Goal: Task Accomplishment & Management: Complete application form

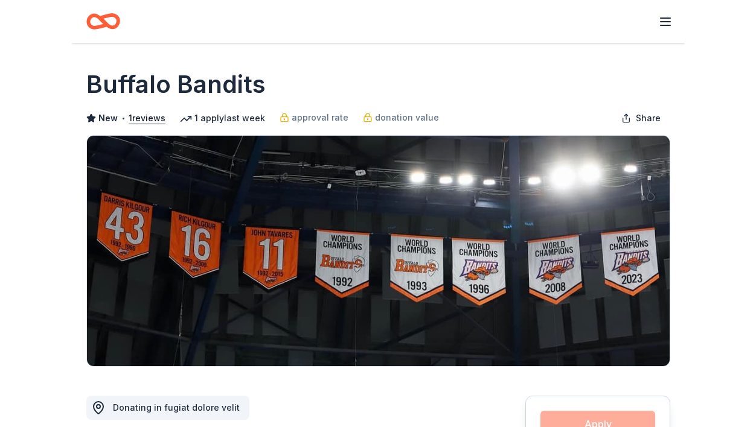
scroll to position [60, 0]
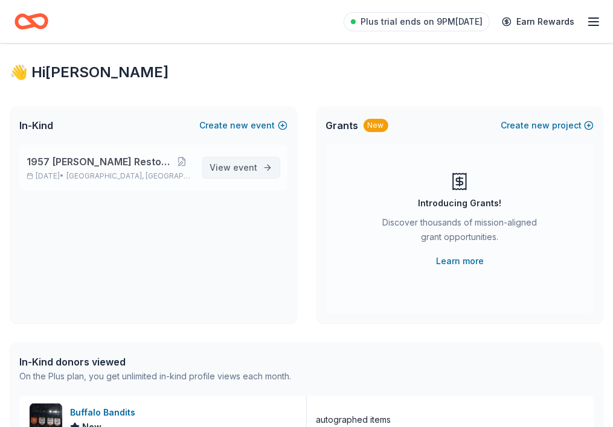
click at [239, 173] on span "event" at bounding box center [246, 167] width 24 height 10
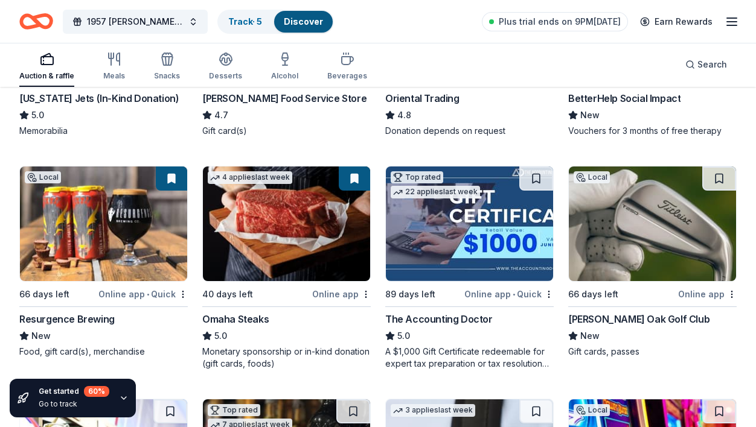
scroll to position [302, 0]
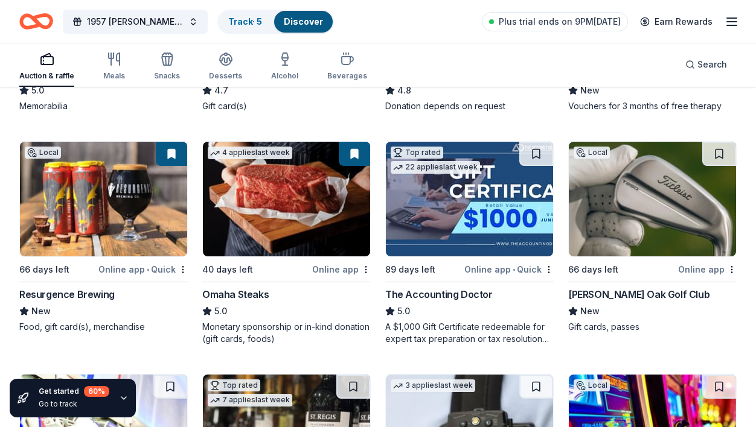
click at [5, 38] on div "1957 Ward LaFrance Restoration Track · 5 Discover Plus trial ends on 9PM, 10/16…" at bounding box center [378, 21] width 756 height 43
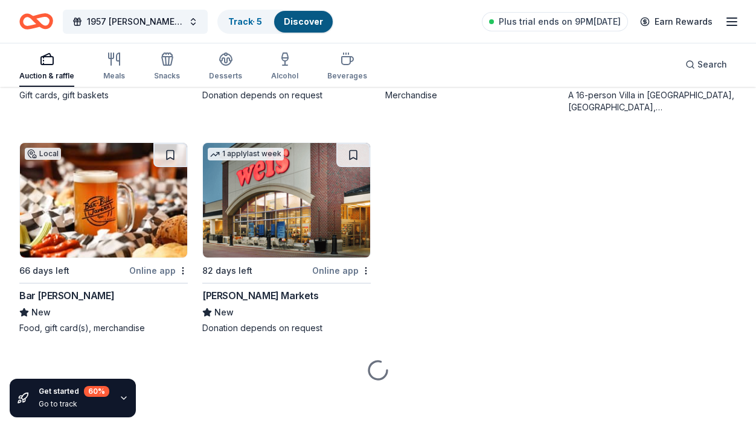
scroll to position [2865, 0]
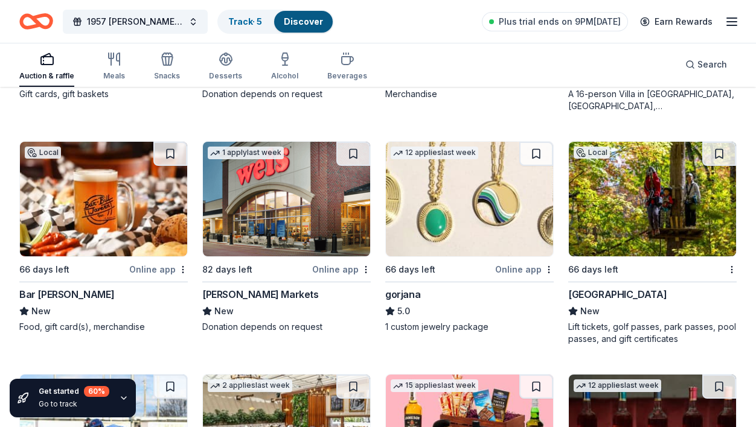
click at [51, 292] on div "Bar Bill Tavern" at bounding box center [66, 294] width 95 height 14
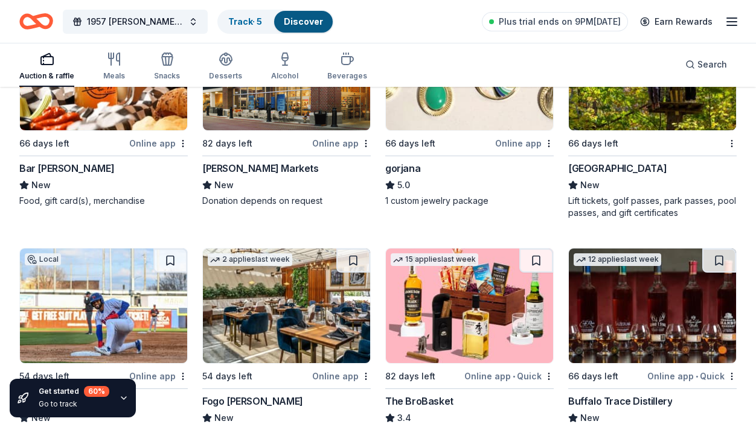
scroll to position [3046, 0]
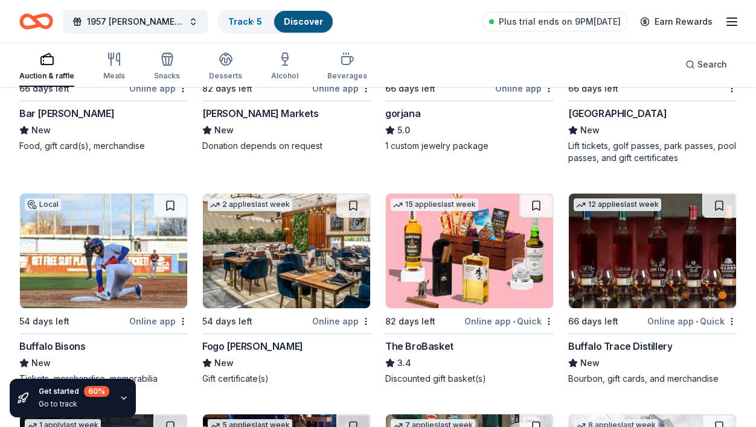
click at [612, 347] on div "Buffalo Trace Distillery" at bounding box center [620, 346] width 104 height 14
click at [406, 350] on div "The BroBasket" at bounding box center [419, 346] width 68 height 14
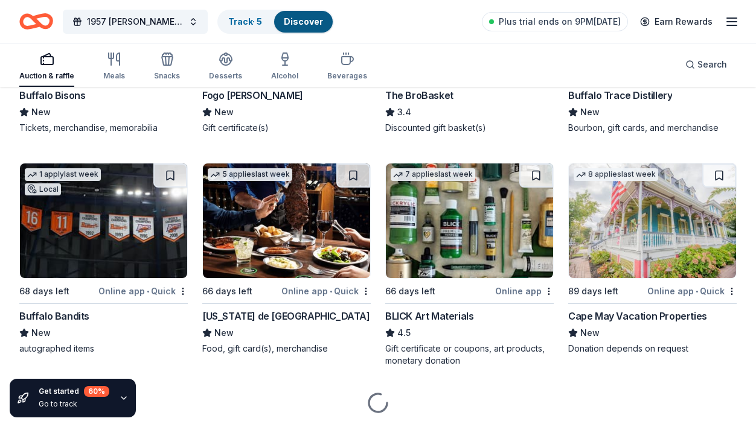
scroll to position [3331, 0]
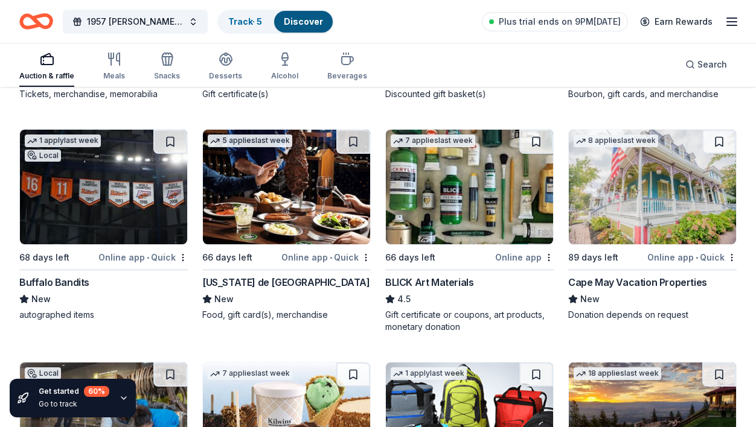
click at [280, 316] on div "Food, gift card(s), merchandise" at bounding box center [286, 315] width 168 height 12
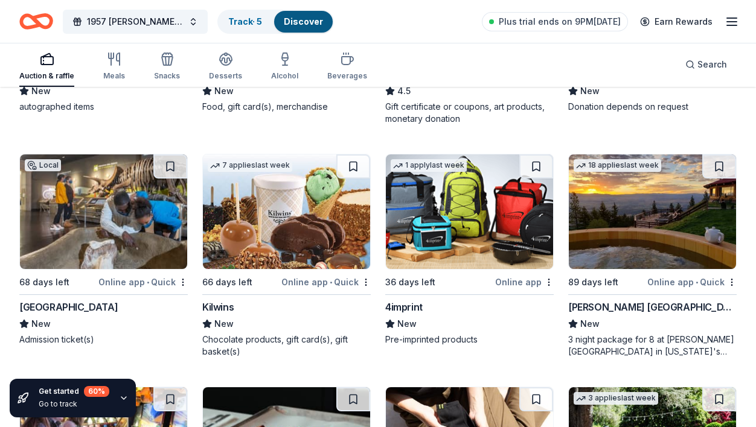
scroll to position [3633, 0]
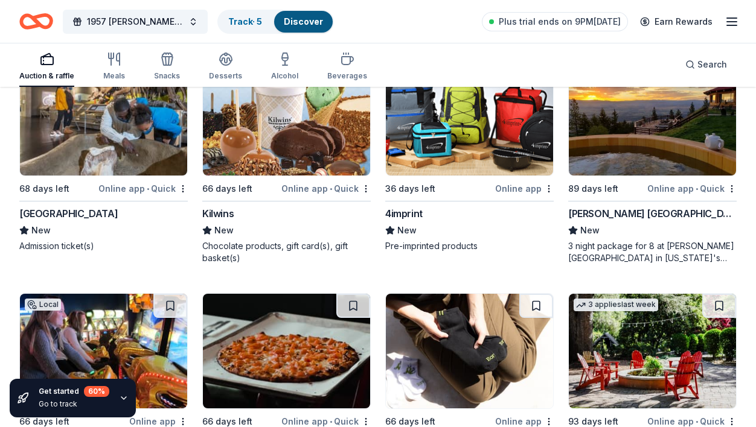
click at [114, 218] on div "Buffalo Museum of Science New Admission ticket(s)" at bounding box center [103, 229] width 168 height 46
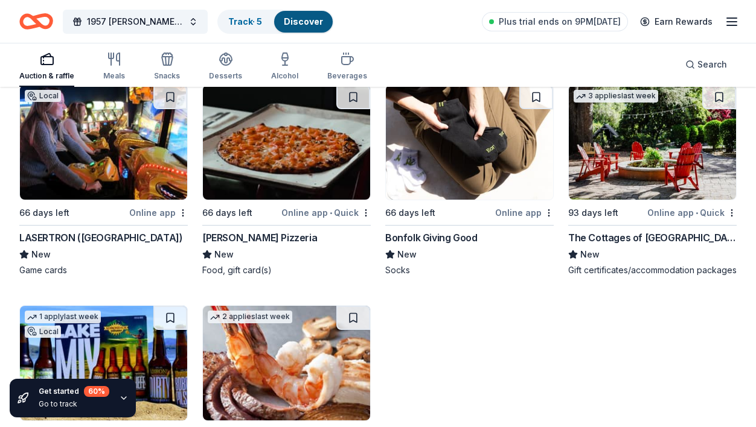
scroll to position [3814, 0]
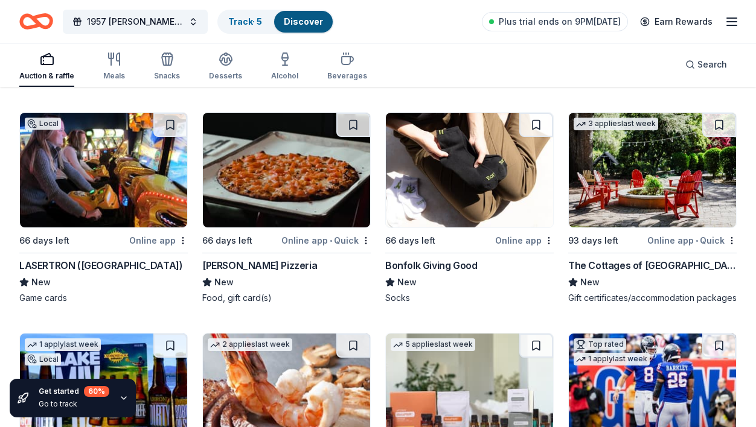
click at [97, 260] on div "LASERTRON (Buffalo)" at bounding box center [100, 265] width 163 height 14
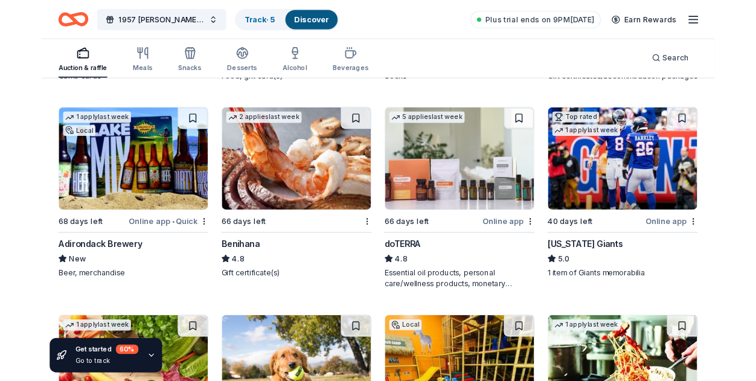
scroll to position [4056, 0]
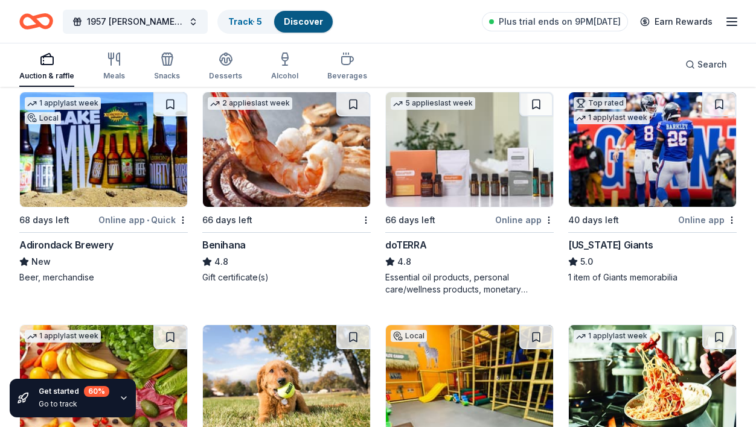
click at [612, 252] on div "New York Giants" at bounding box center [610, 245] width 85 height 14
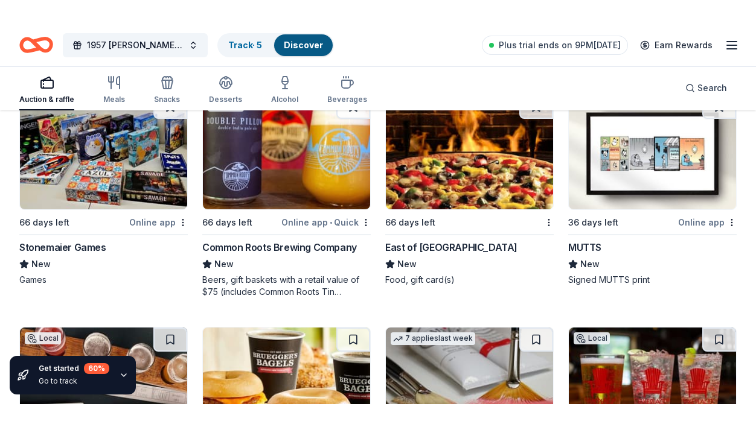
scroll to position [4530, 0]
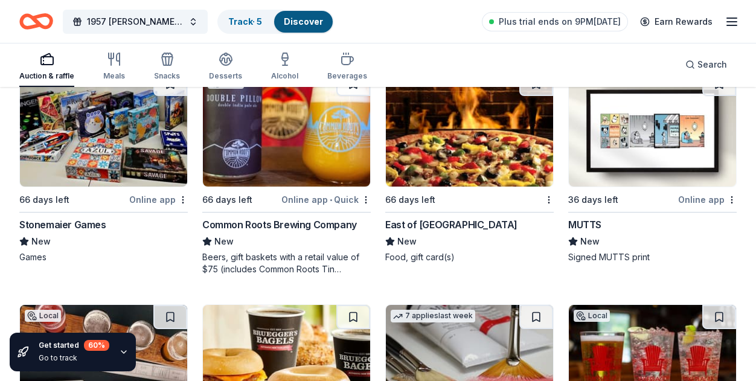
click at [85, 232] on div "Stonemaier Games" at bounding box center [62, 224] width 87 height 14
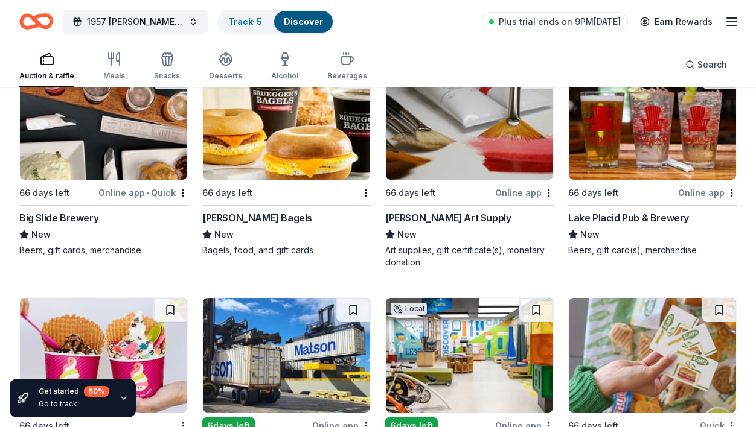
scroll to position [4772, 0]
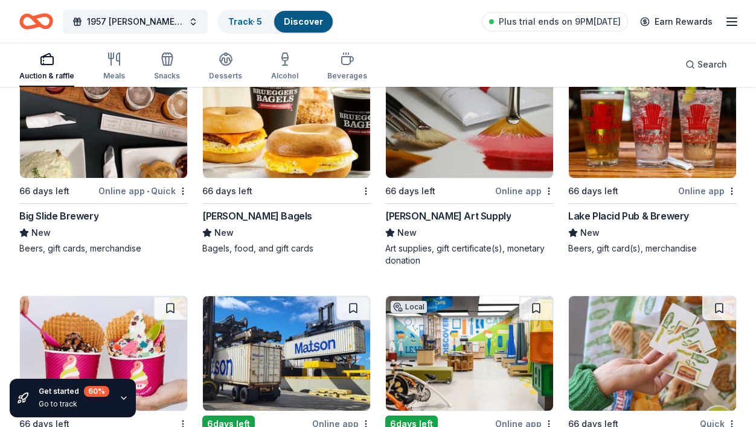
click at [273, 222] on div "Bruegger's Bagels" at bounding box center [257, 216] width 110 height 14
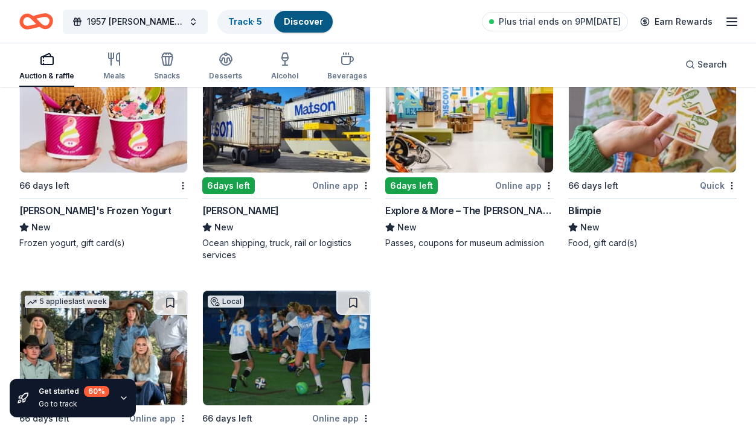
scroll to position [5013, 0]
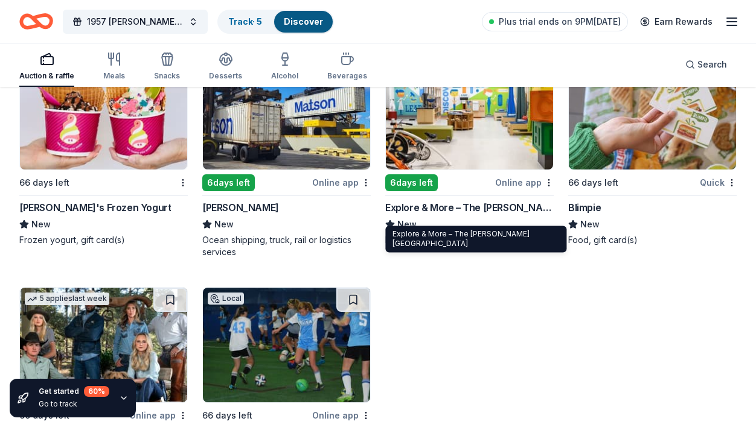
click at [469, 215] on div "Explore & More – The Ralph C. Wilson, Jr. Children’s Museum" at bounding box center [469, 207] width 168 height 14
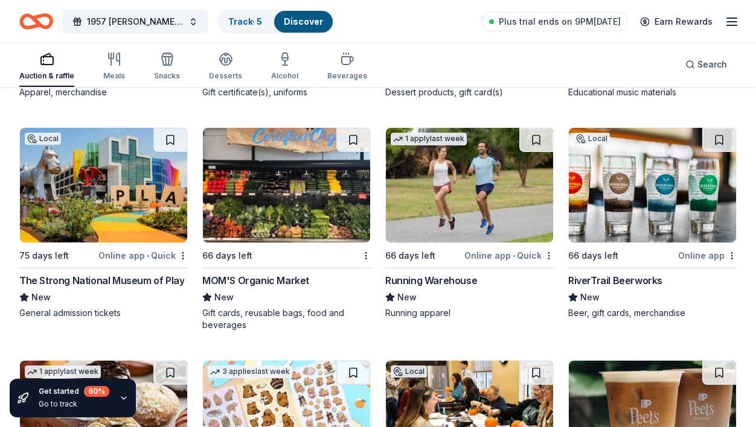
scroll to position [5412, 0]
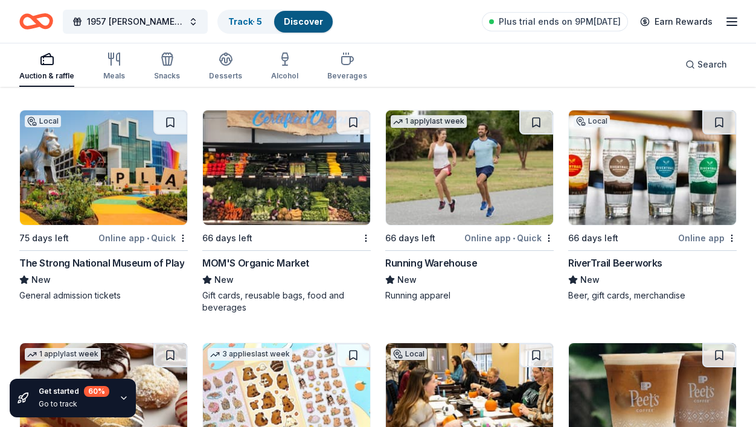
click at [89, 270] on div "The Strong National Museum of Play" at bounding box center [101, 263] width 165 height 14
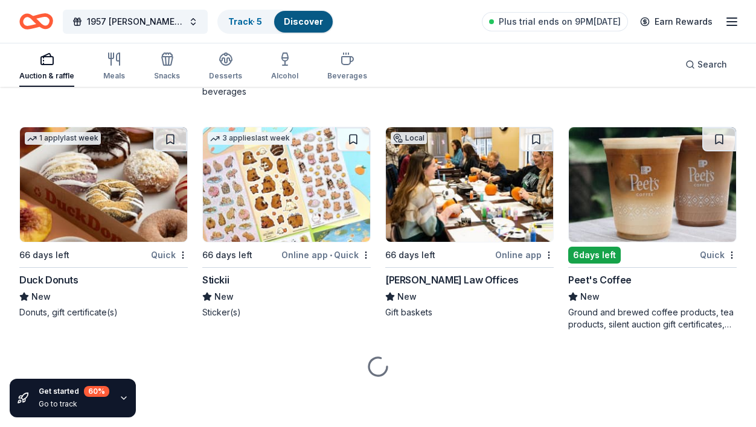
scroll to position [5636, 0]
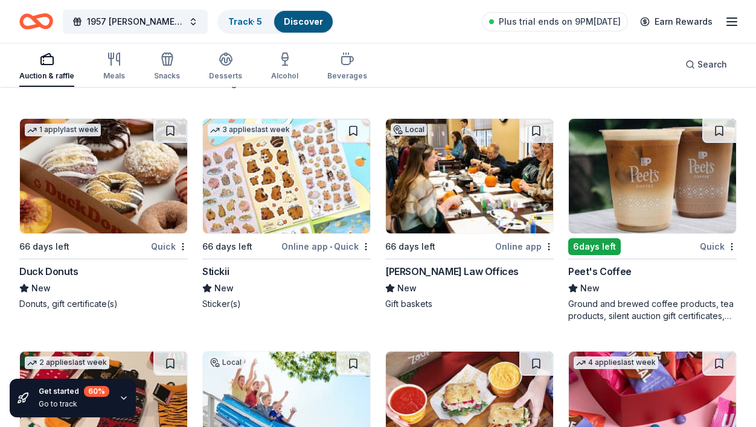
click at [591, 279] on div "Peet's Coffee" at bounding box center [599, 271] width 63 height 14
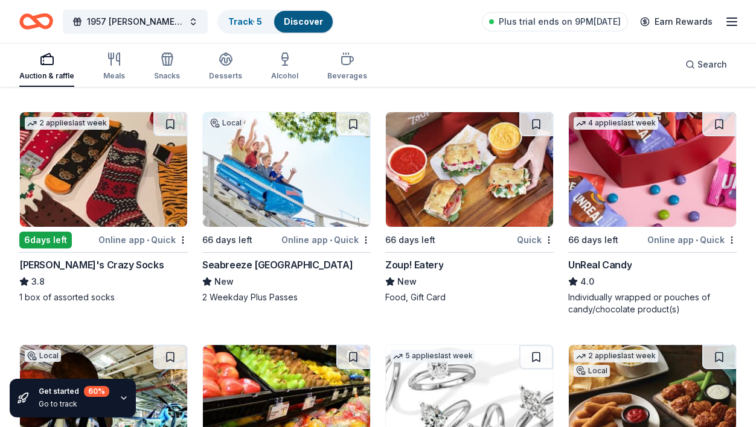
scroll to position [5878, 0]
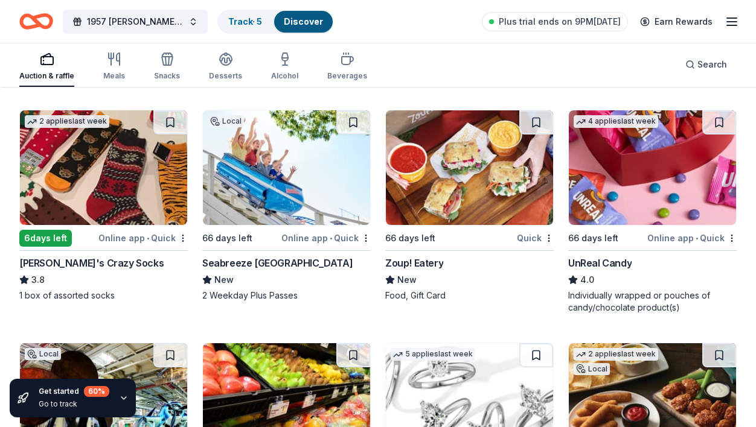
click at [88, 191] on img at bounding box center [103, 167] width 167 height 115
click at [609, 270] on div "UnReal Candy" at bounding box center [599, 263] width 63 height 14
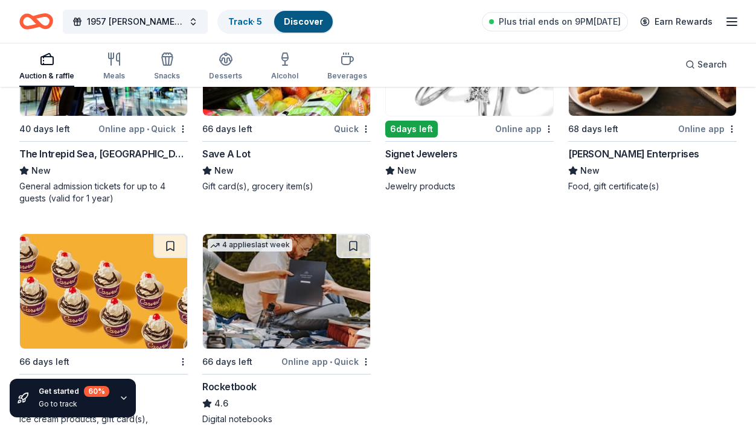
scroll to position [6301, 0]
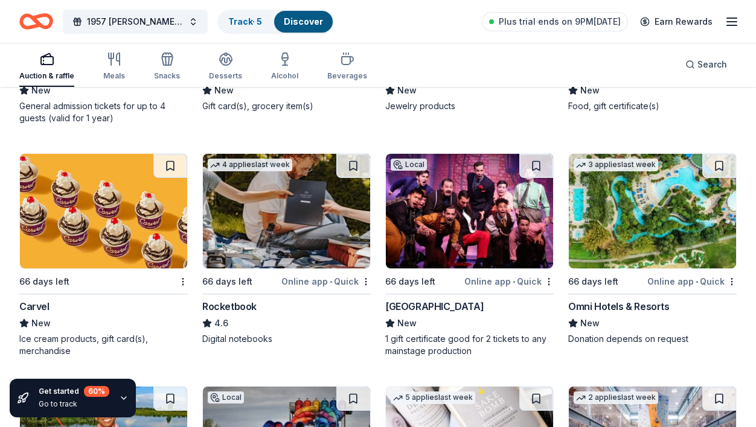
click at [235, 313] on div "Rocketbook" at bounding box center [229, 306] width 54 height 14
click at [71, 267] on img at bounding box center [103, 211] width 167 height 115
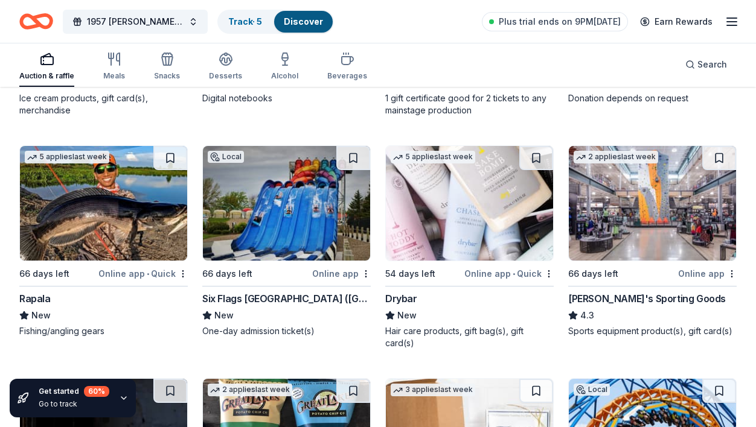
scroll to position [6542, 0]
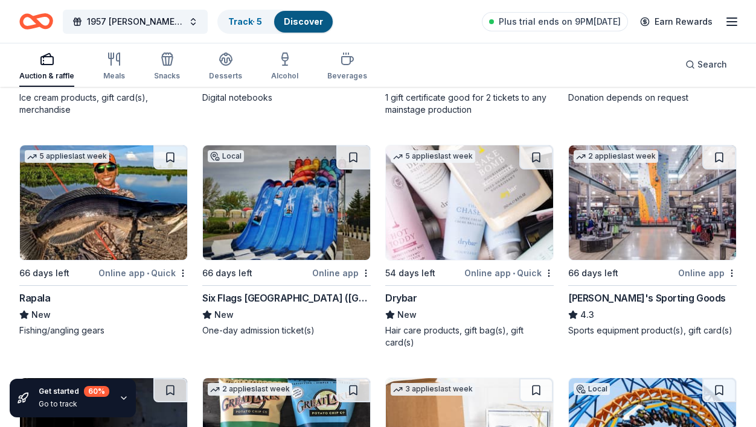
click at [325, 304] on div "Six Flags Darien Lake (Corfu)" at bounding box center [286, 298] width 168 height 14
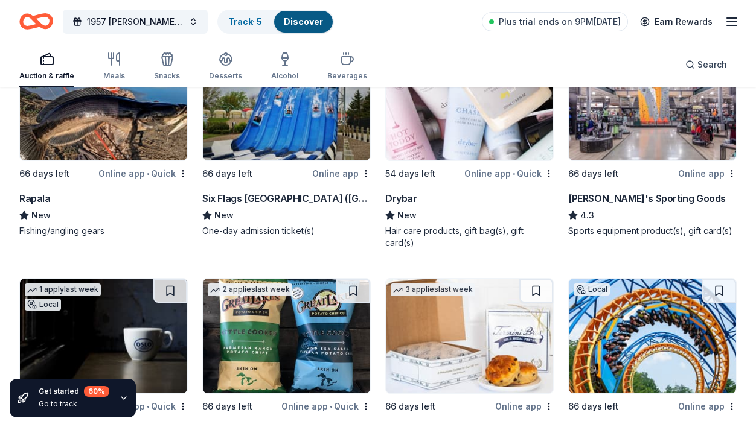
scroll to position [6663, 0]
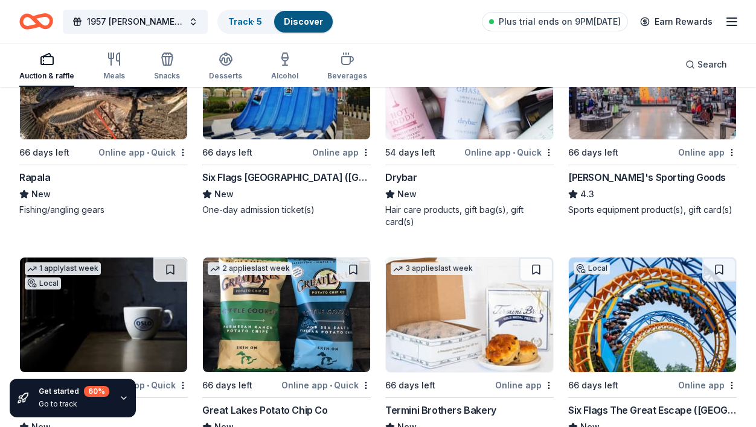
click at [612, 180] on div "Dick's Sporting Goods" at bounding box center [647, 177] width 158 height 14
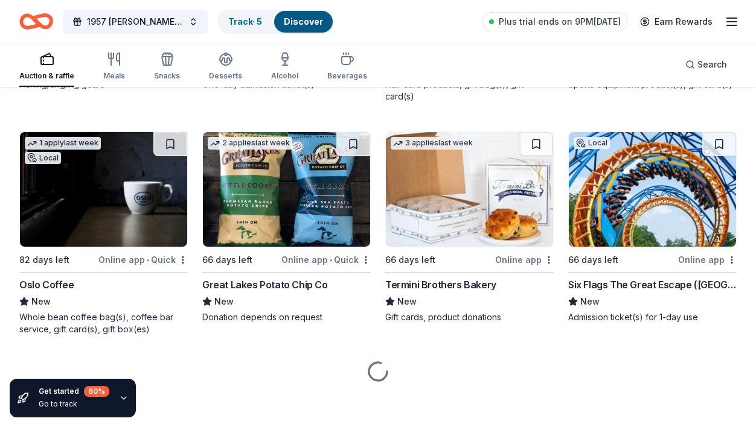
scroll to position [6788, 0]
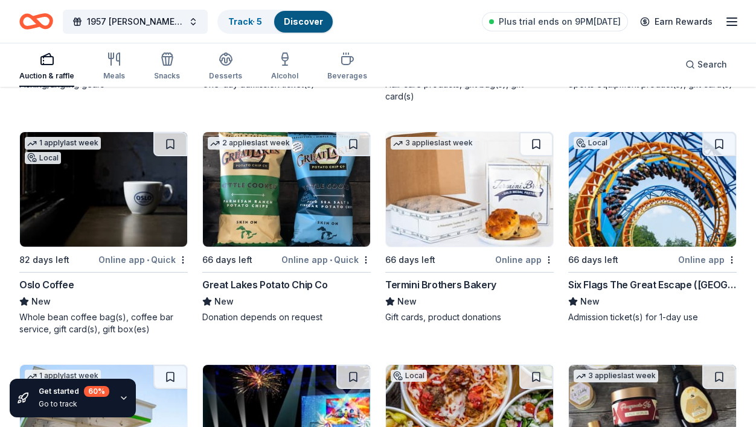
click at [120, 317] on div "Whole bean coffee bag(s), coffee bar service, gift card(s), gift box(es)" at bounding box center [103, 324] width 168 height 24
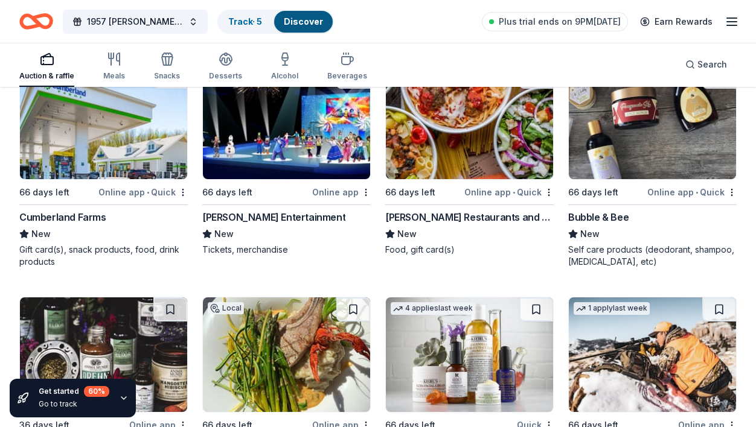
scroll to position [7090, 0]
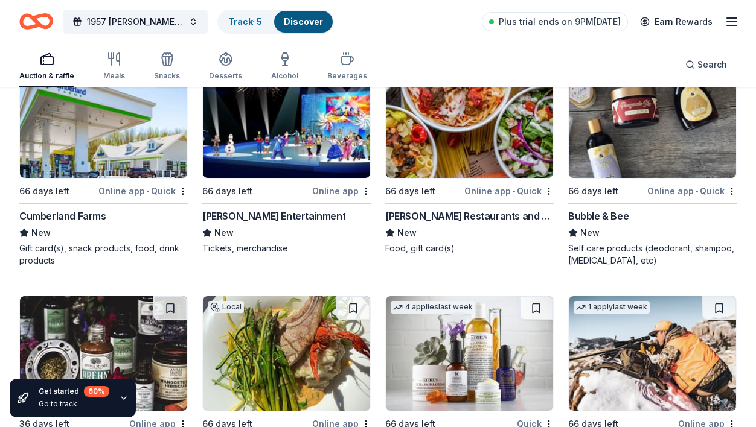
click at [612, 214] on div "Bubble & Bee" at bounding box center [652, 216] width 168 height 14
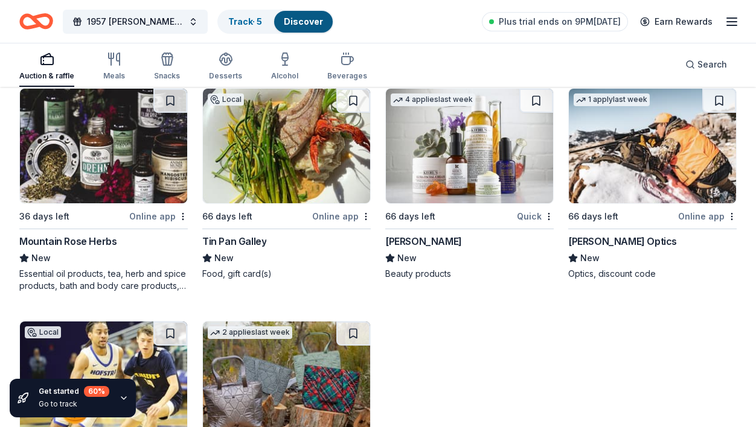
scroll to position [7332, 0]
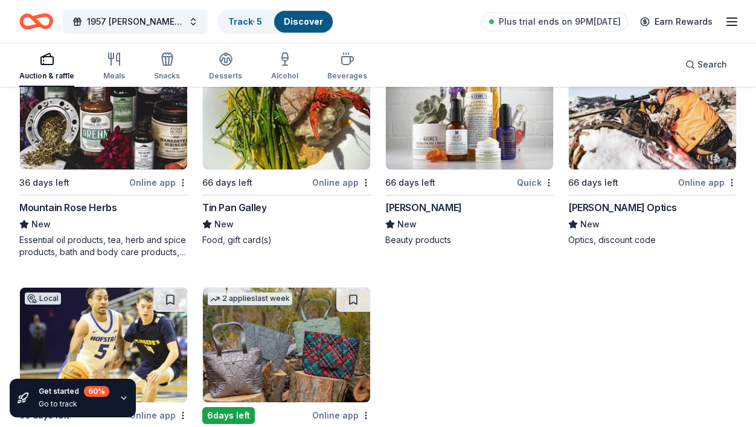
click at [85, 200] on div "Mountain Rose Herbs" at bounding box center [67, 207] width 97 height 14
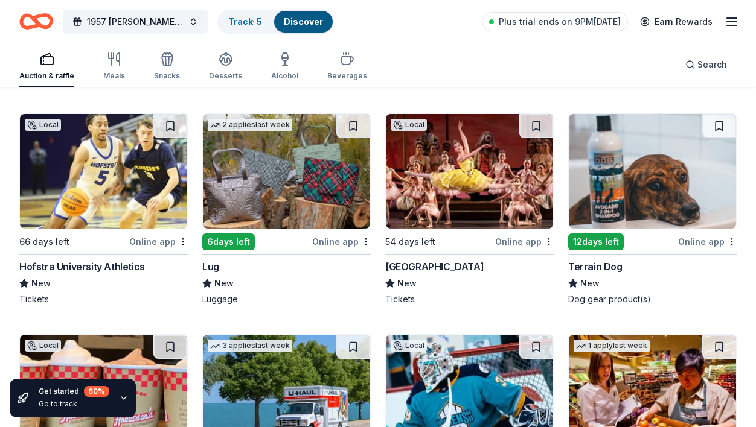
scroll to position [7513, 0]
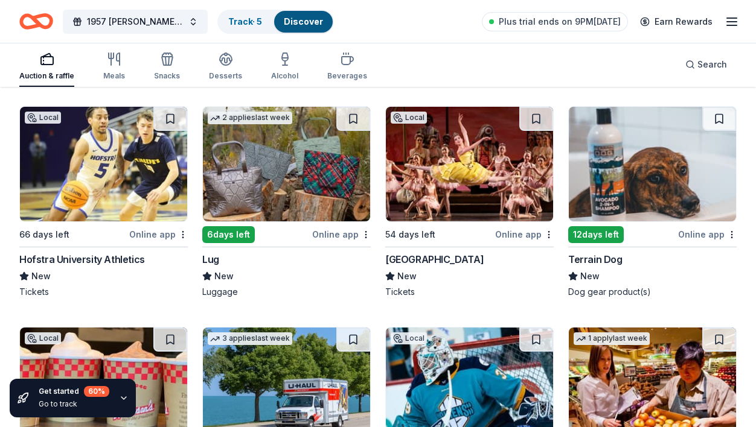
click at [219, 269] on span "New" at bounding box center [223, 276] width 19 height 14
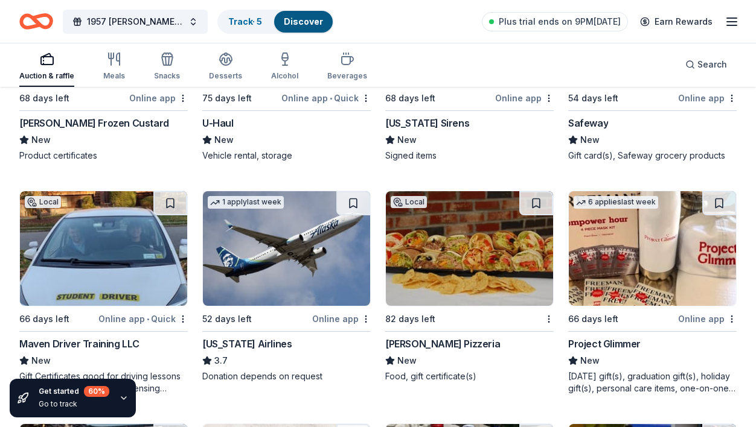
scroll to position [7869, 0]
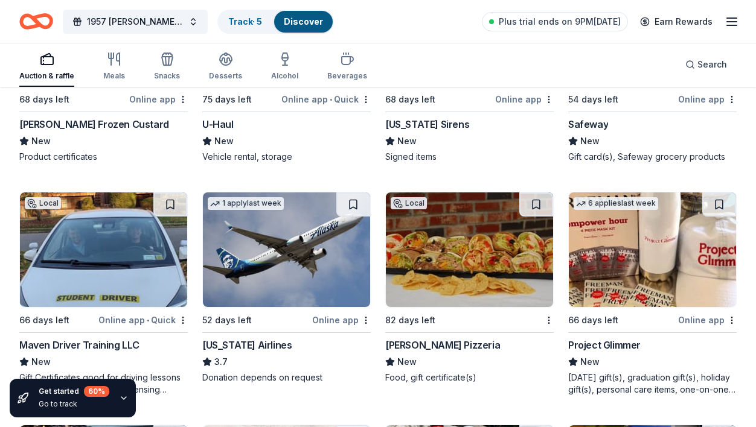
click at [85, 123] on div "Anderson's Frozen Custard" at bounding box center [94, 124] width 150 height 14
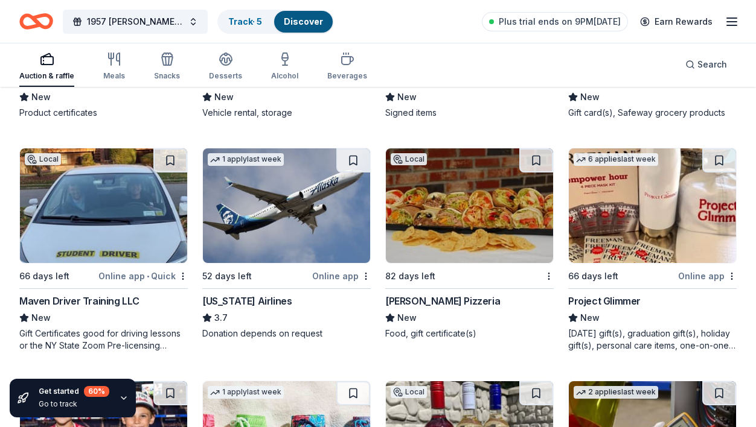
scroll to position [7929, 0]
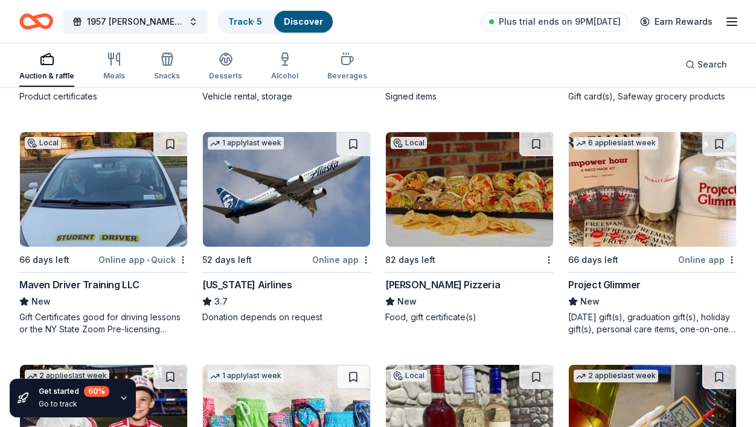
click at [456, 283] on div "Franco's Pizzeria" at bounding box center [442, 285] width 115 height 14
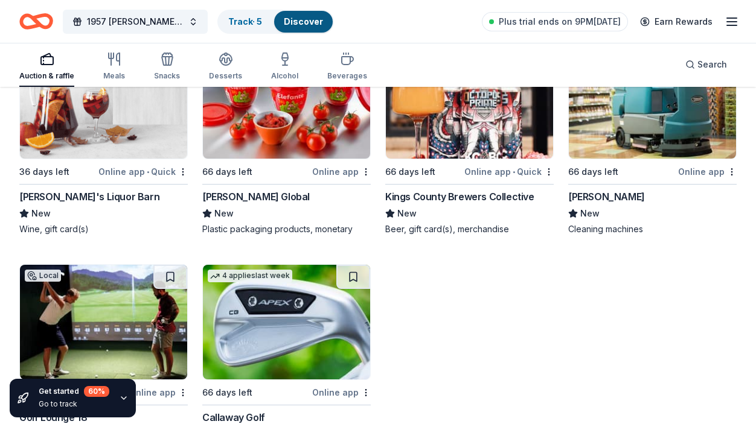
scroll to position [8473, 0]
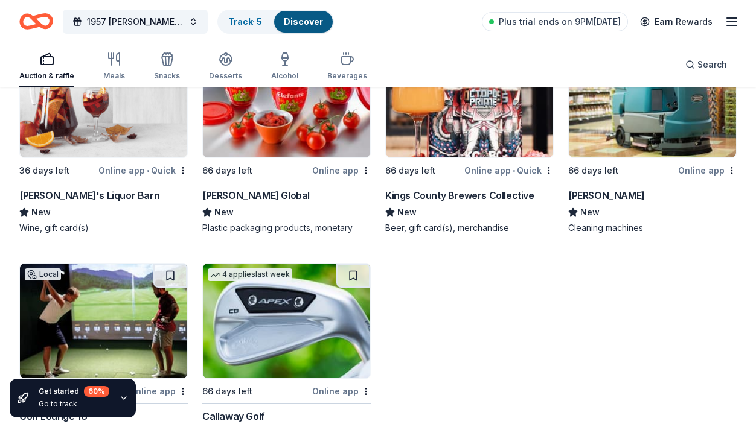
click at [78, 181] on div "Local 36 days left Online app • Quick Lisa's Liquor Barn New Wine, gift card(s)" at bounding box center [103, 138] width 168 height 192
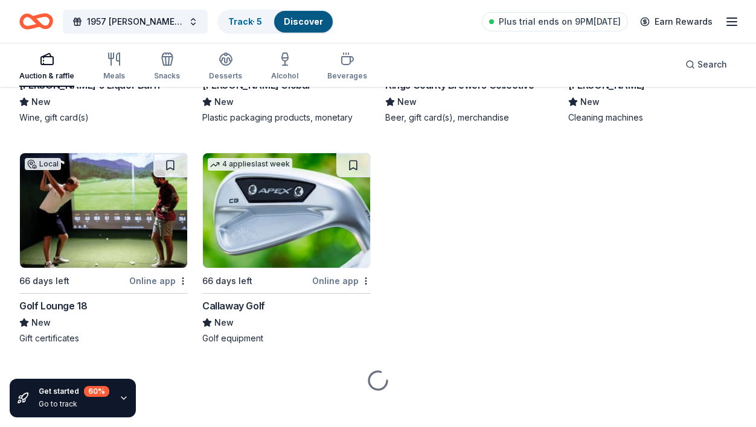
scroll to position [8592, 0]
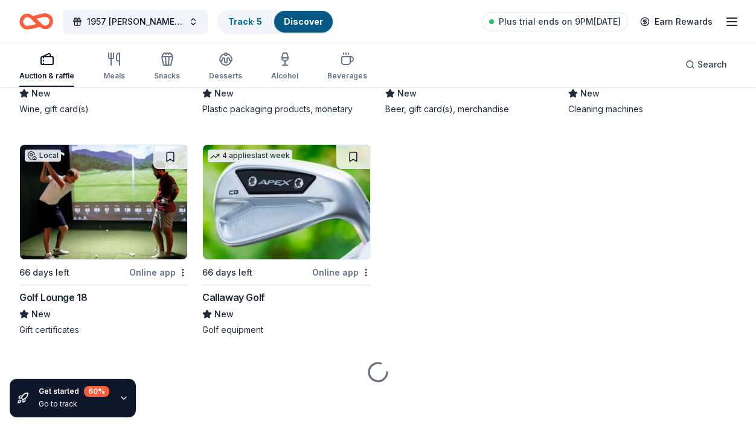
click at [254, 290] on div "Callaway Golf" at bounding box center [233, 297] width 63 height 14
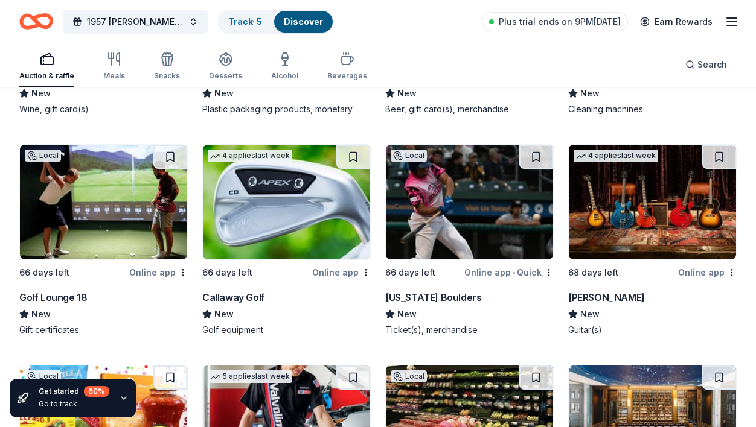
click at [304, 194] on img at bounding box center [286, 202] width 167 height 115
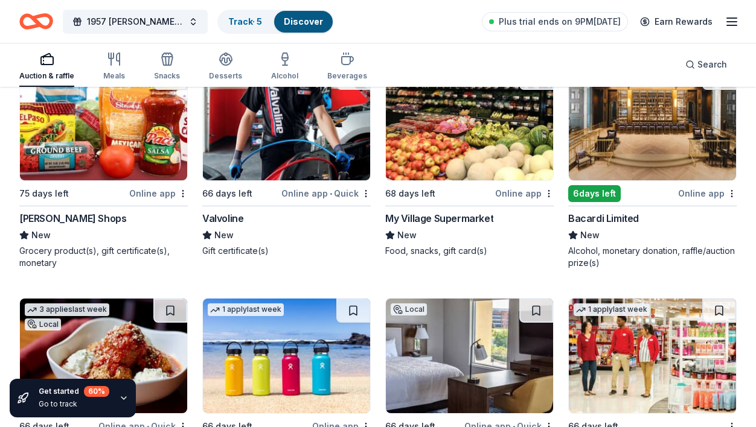
scroll to position [8894, 0]
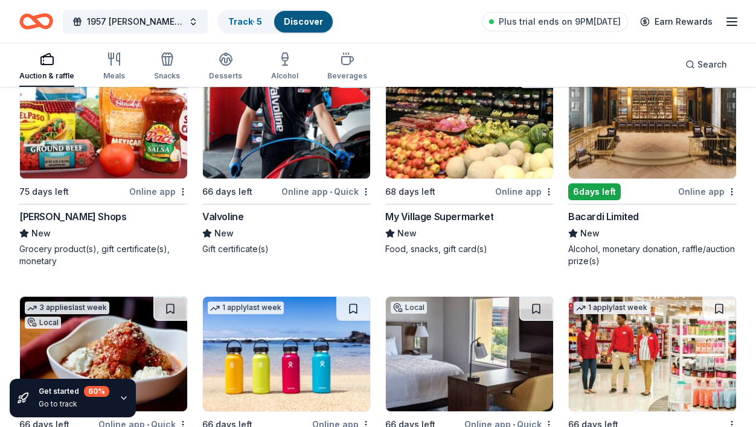
click at [236, 209] on div "Valvoline" at bounding box center [222, 216] width 41 height 14
click at [594, 209] on div "Bacardi Limited" at bounding box center [603, 216] width 71 height 14
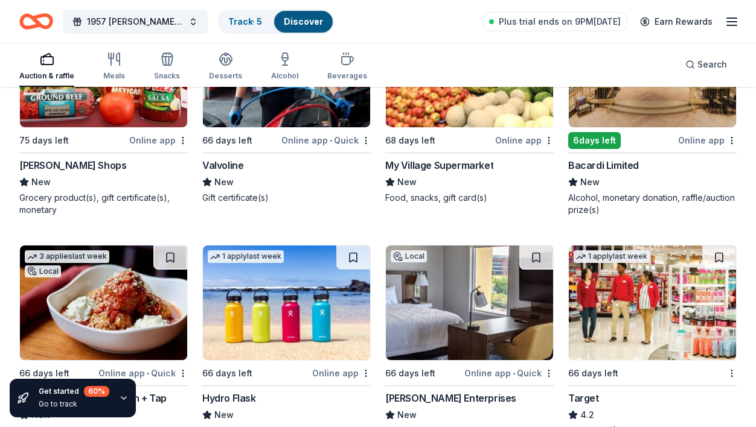
scroll to position [9075, 0]
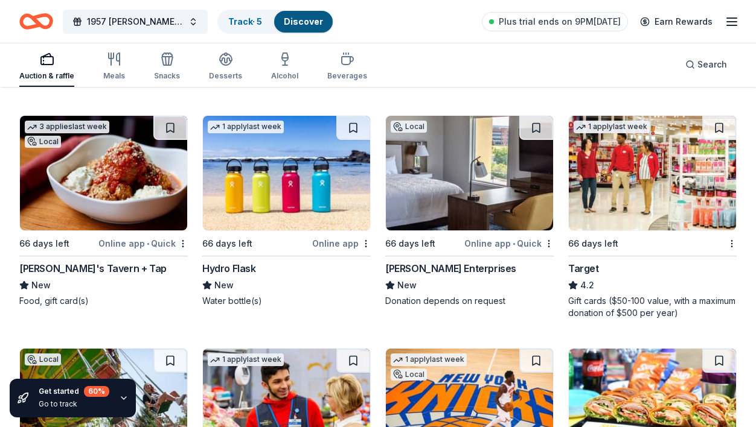
click at [238, 261] on div "Hydro Flask" at bounding box center [229, 268] width 54 height 14
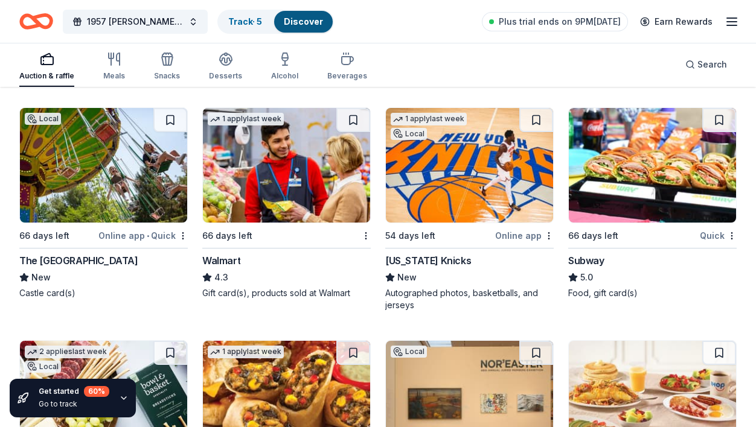
scroll to position [9316, 0]
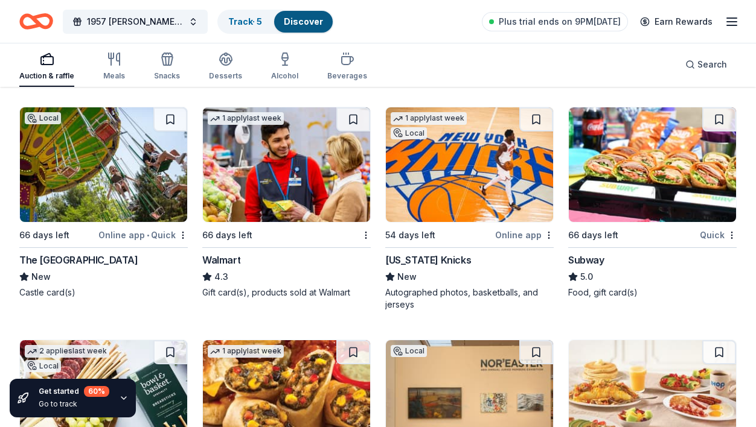
click at [395, 256] on div "New York Knicks" at bounding box center [428, 260] width 86 height 14
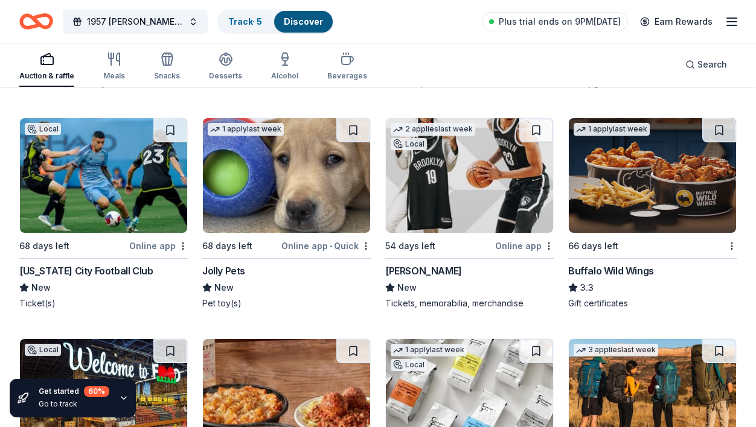
scroll to position [9793, 0]
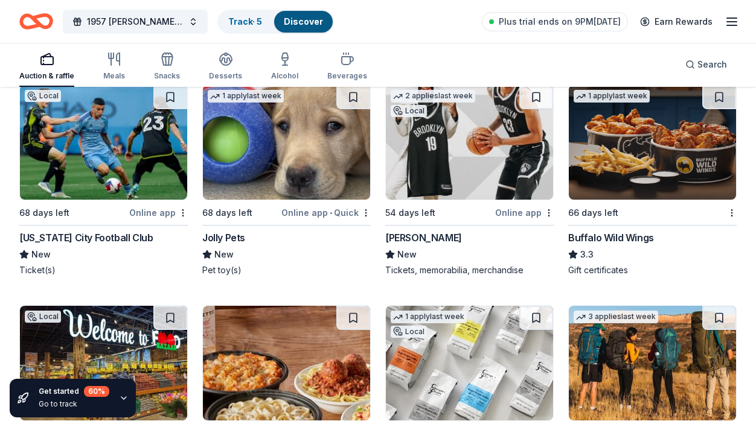
click at [612, 234] on div "Buffalo Wild Wings" at bounding box center [611, 238] width 86 height 14
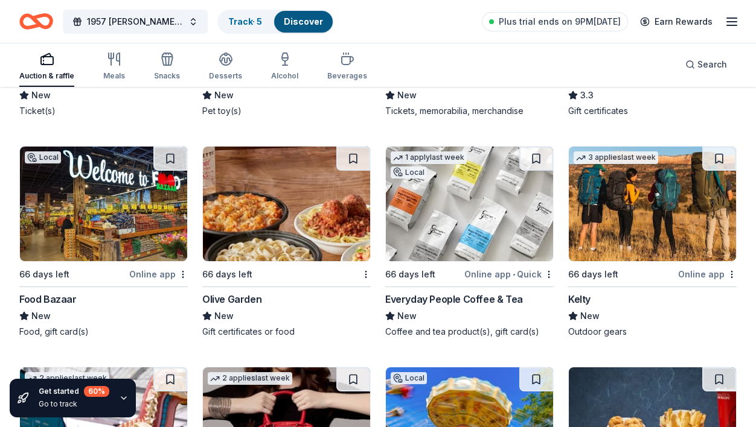
scroll to position [9974, 0]
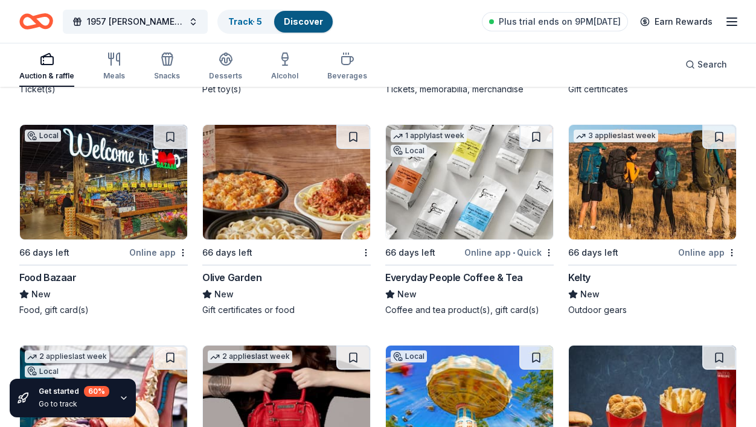
click at [474, 271] on div "Everyday People Coffee & Tea" at bounding box center [454, 277] width 138 height 14
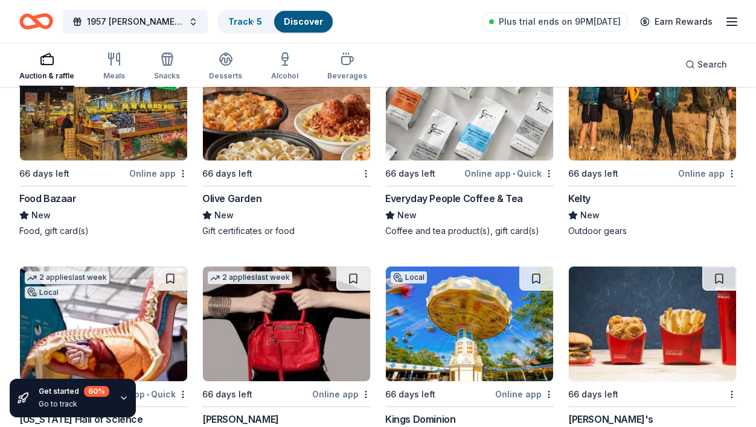
scroll to position [10094, 0]
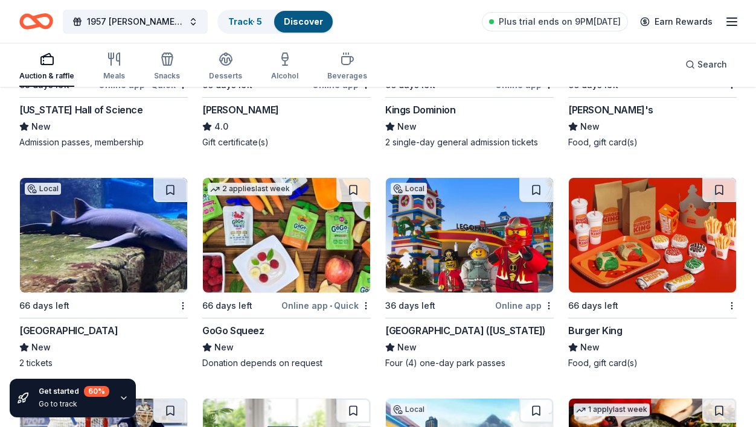
scroll to position [10396, 0]
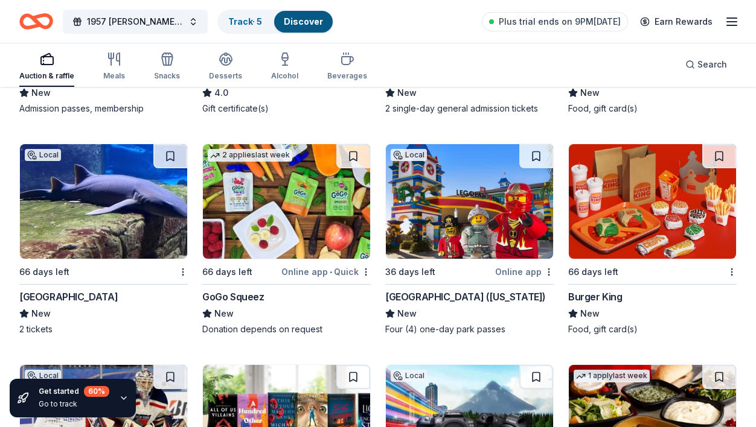
click at [418, 251] on img at bounding box center [469, 201] width 167 height 115
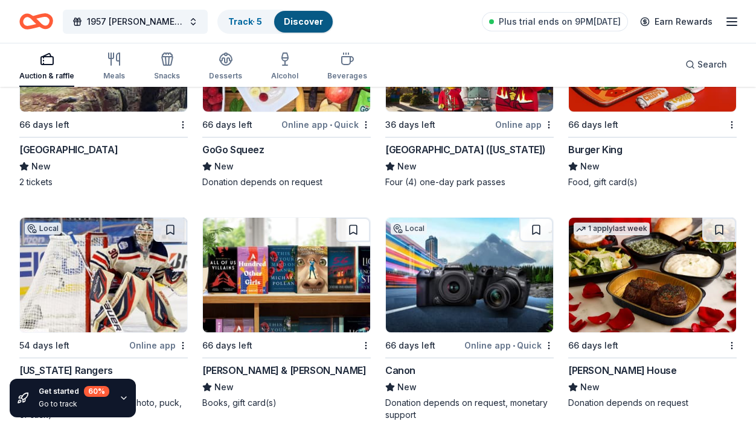
scroll to position [10577, 0]
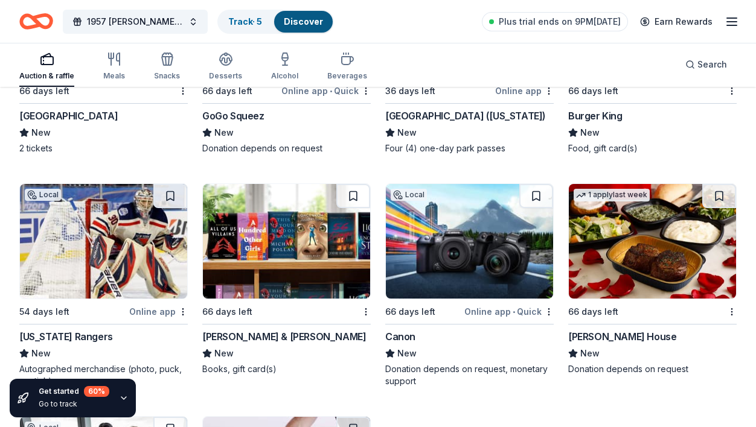
click at [78, 330] on div "New York Rangers" at bounding box center [66, 337] width 94 height 14
click at [253, 333] on div "Barnes & Noble" at bounding box center [284, 337] width 164 height 14
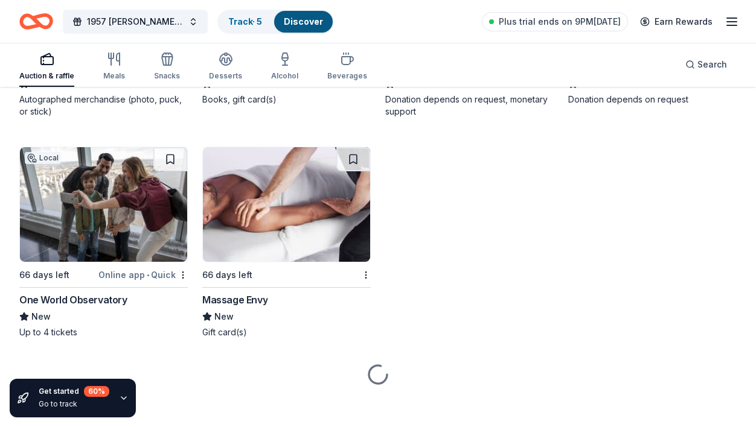
scroll to position [10848, 0]
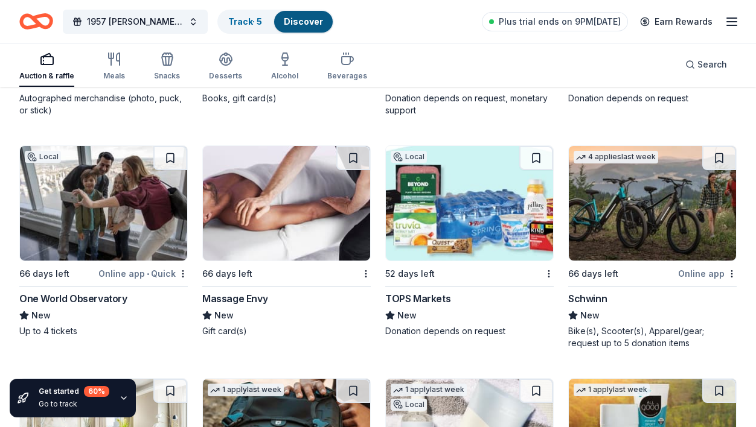
click at [590, 293] on div "Schwinn" at bounding box center [587, 299] width 39 height 14
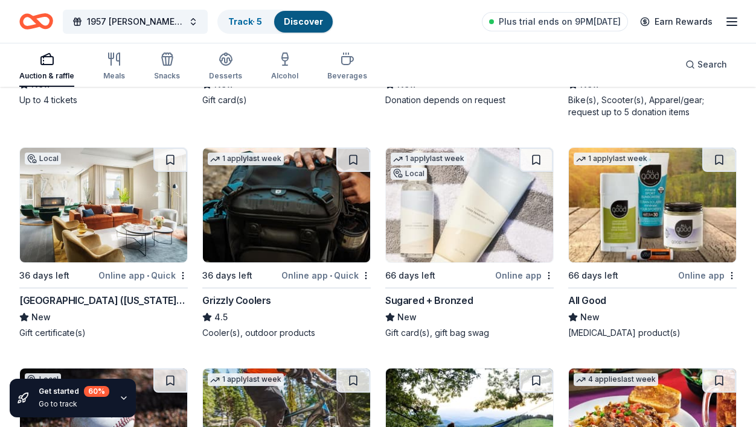
scroll to position [11090, 0]
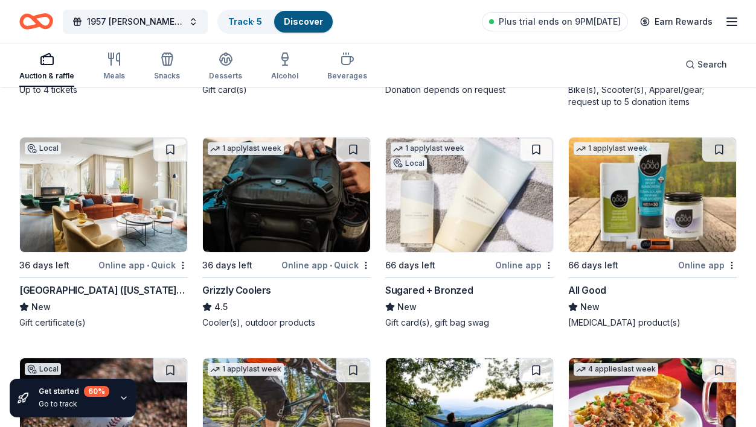
click at [248, 289] on div "Grizzly Coolers" at bounding box center [236, 290] width 69 height 14
click at [459, 283] on div "Sugared + Bronzed" at bounding box center [429, 290] width 88 height 14
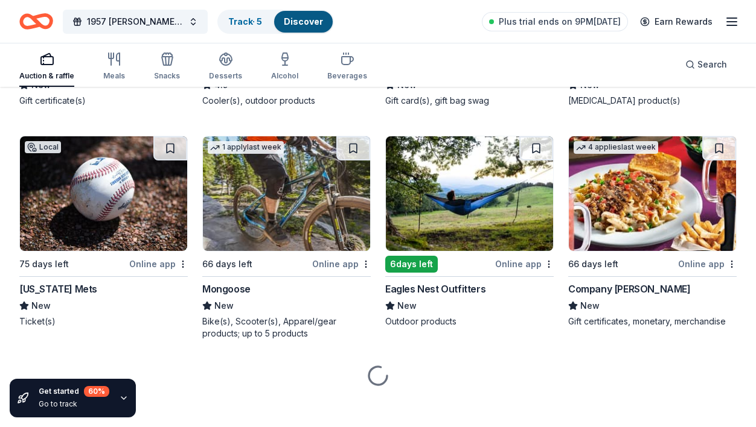
scroll to position [11314, 0]
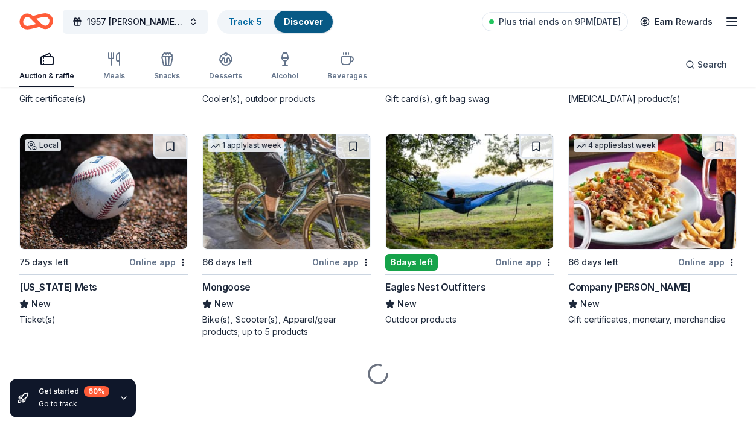
drag, startPoint x: 75, startPoint y: 280, endPoint x: 140, endPoint y: 284, distance: 64.7
click at [75, 280] on div "New York Mets" at bounding box center [58, 287] width 78 height 14
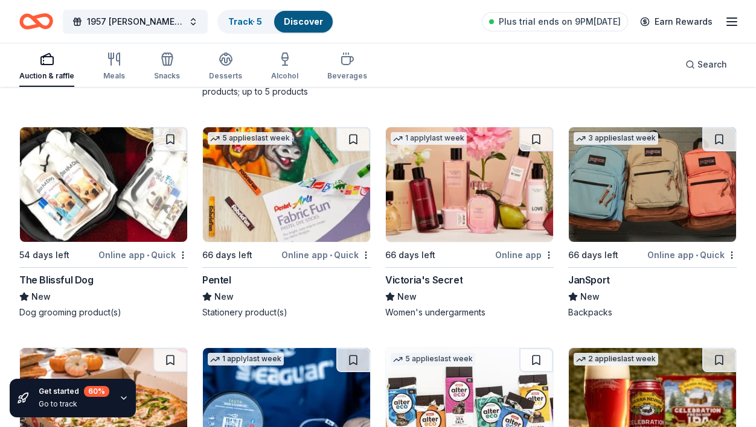
scroll to position [11555, 0]
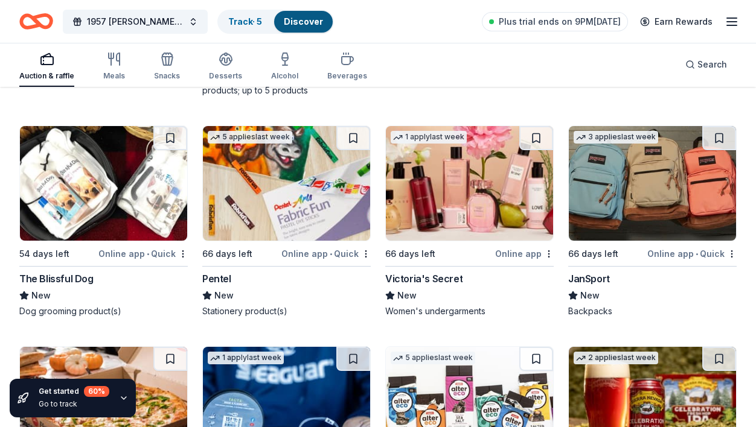
click at [600, 272] on div "JanSport" at bounding box center [589, 279] width 42 height 14
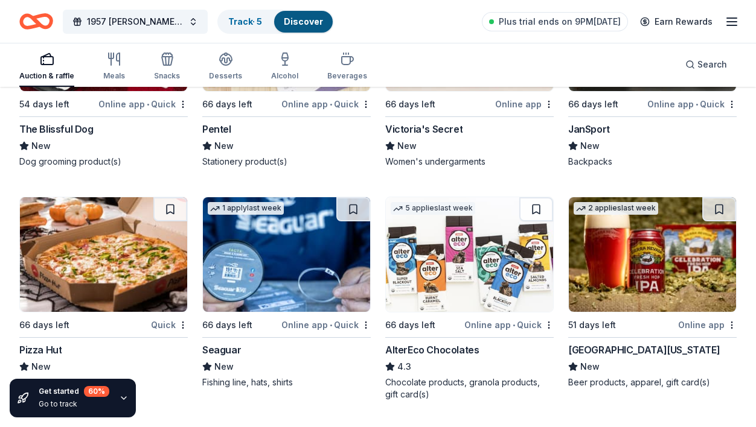
scroll to position [11737, 0]
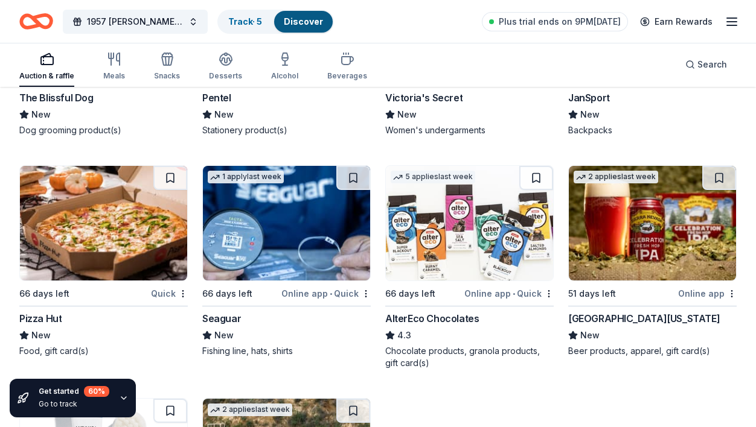
click at [220, 312] on div "Seaguar" at bounding box center [221, 319] width 39 height 14
click at [604, 312] on div "Sierra Nevada" at bounding box center [644, 319] width 152 height 14
click at [592, 328] on span "New" at bounding box center [589, 335] width 19 height 14
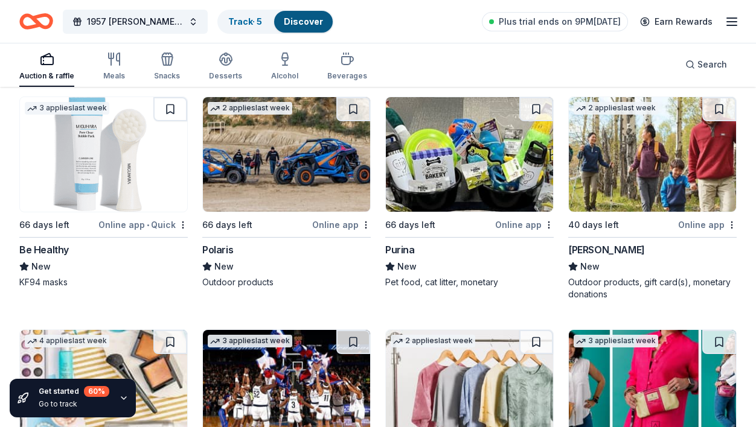
scroll to position [12038, 0]
click at [587, 244] on div "L.L.Bean" at bounding box center [606, 250] width 77 height 14
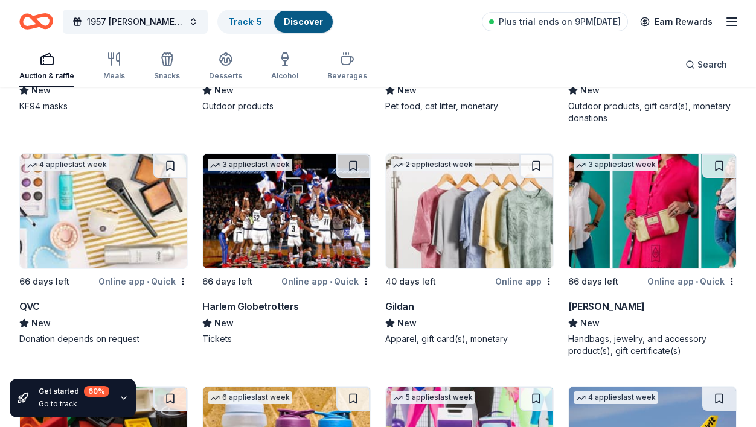
scroll to position [12220, 0]
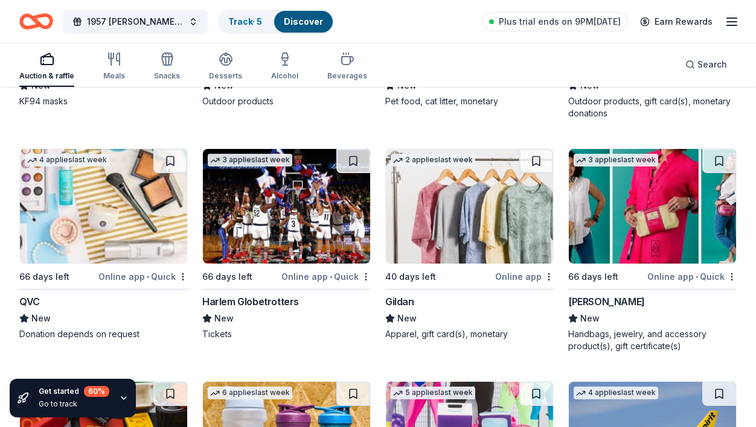
click at [285, 295] on div "Harlem Globetrotters" at bounding box center [250, 302] width 97 height 14
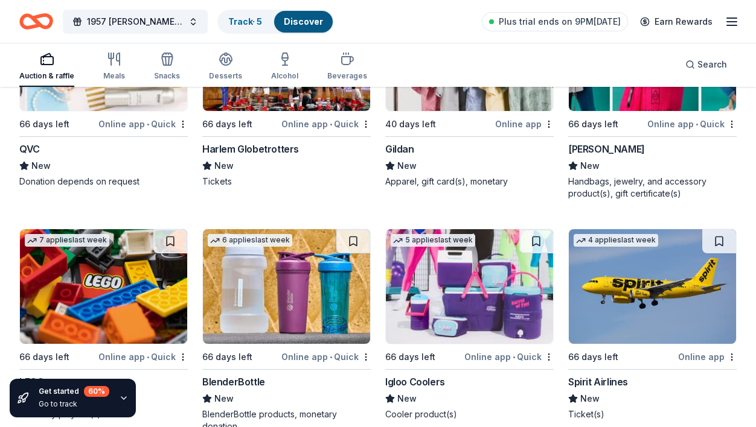
scroll to position [12401, 0]
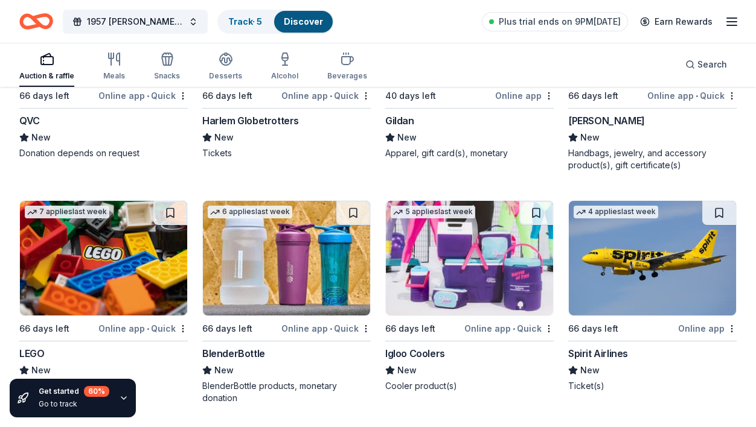
click at [412, 349] on div "Igloo Coolers" at bounding box center [415, 354] width 60 height 14
click at [245, 347] on div "BlenderBottle" at bounding box center [233, 354] width 63 height 14
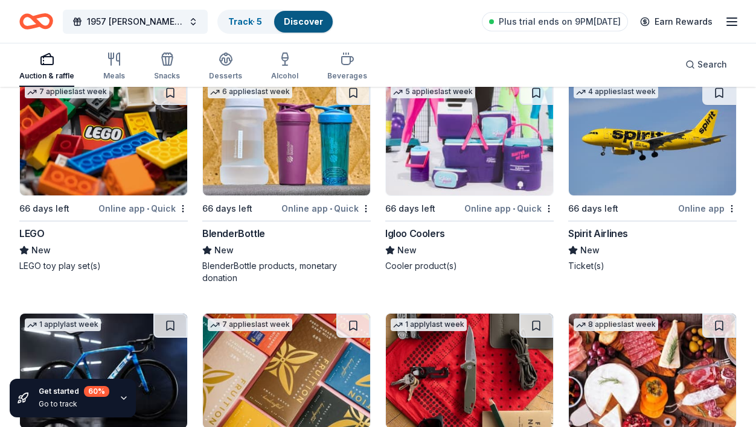
scroll to position [12521, 0]
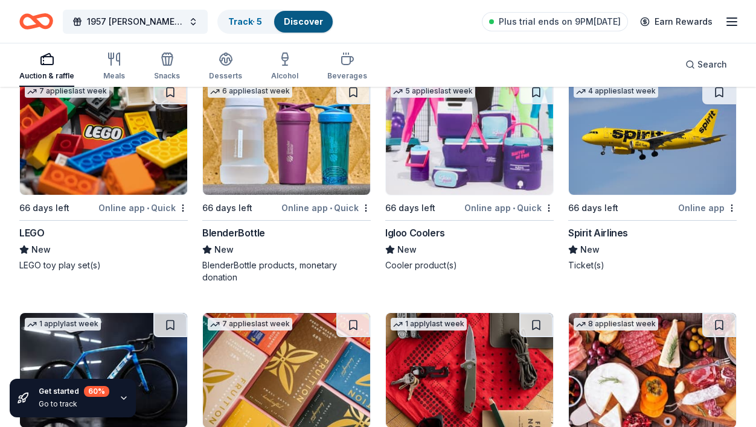
click at [28, 229] on div "LEGO" at bounding box center [31, 233] width 25 height 14
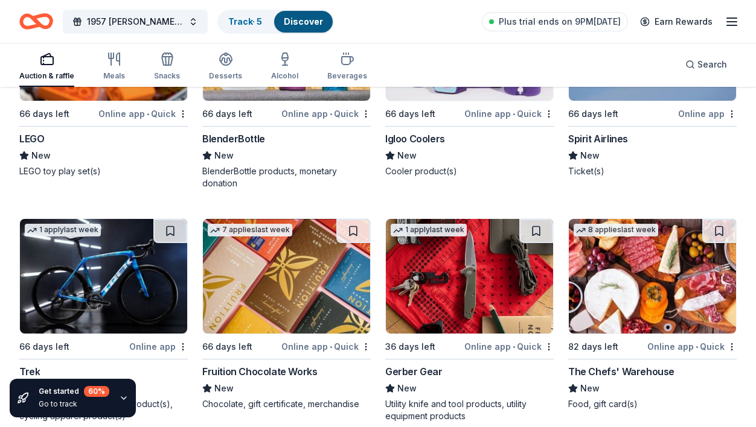
scroll to position [12642, 0]
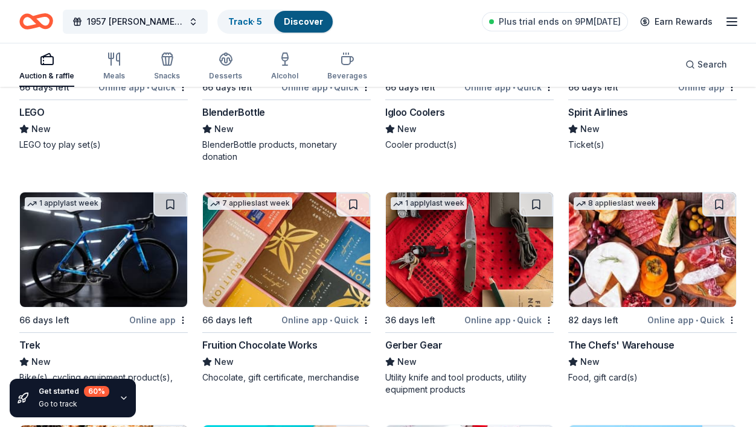
click at [430, 338] on div "Gerber Gear" at bounding box center [413, 345] width 57 height 14
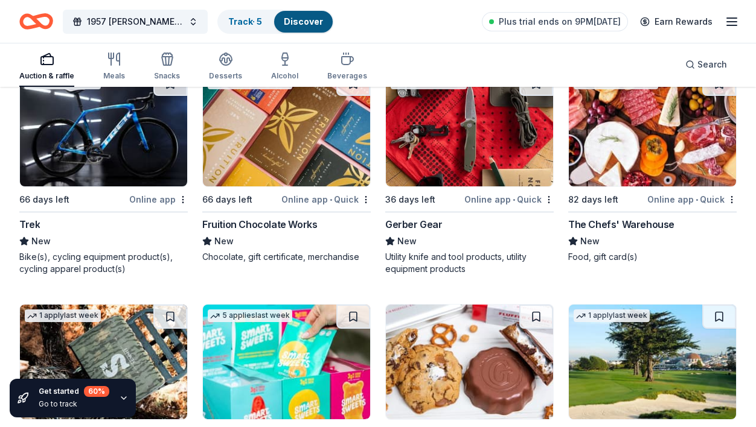
scroll to position [12763, 0]
click at [114, 255] on div "Bike(s), cycling equipment product(s), cycling apparel product(s)" at bounding box center [103, 263] width 168 height 24
click at [115, 253] on div "Bike(s), cycling equipment product(s), cycling apparel product(s)" at bounding box center [103, 263] width 168 height 24
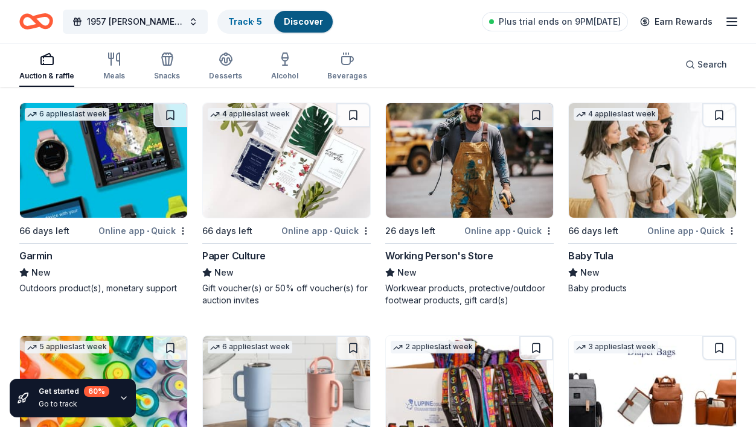
scroll to position [13186, 0]
click at [46, 253] on div "Garmin" at bounding box center [35, 256] width 33 height 14
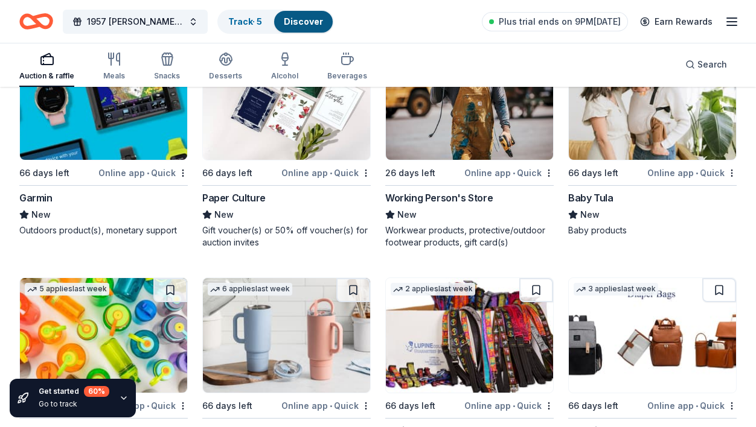
scroll to position [13246, 0]
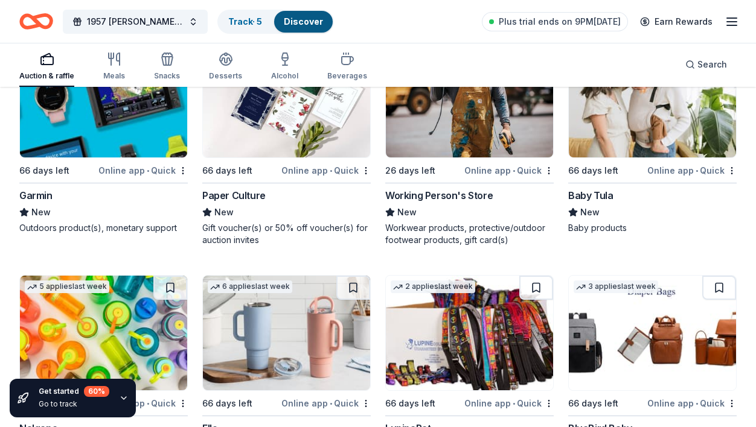
click at [593, 222] on div "Baby products" at bounding box center [652, 228] width 168 height 12
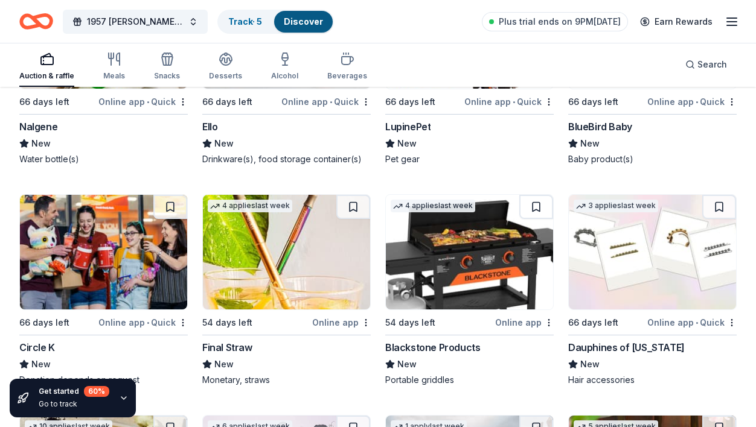
scroll to position [13427, 0]
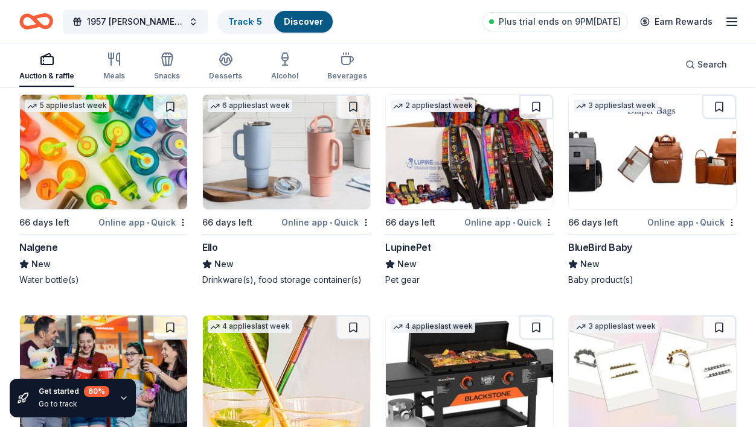
click at [37, 245] on div "Nalgene" at bounding box center [38, 247] width 38 height 14
click at [276, 274] on div "Drinkware(s), food storage container(s)" at bounding box center [286, 280] width 168 height 12
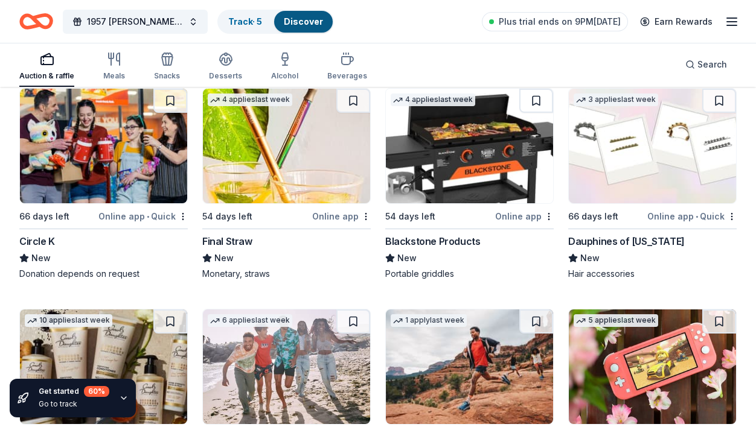
scroll to position [13669, 0]
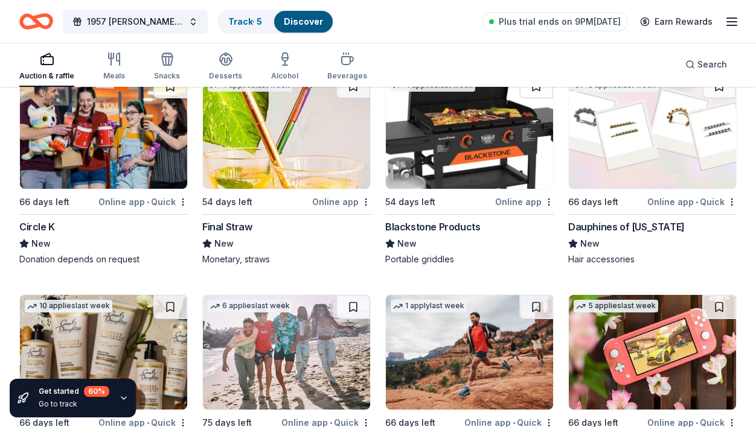
click at [461, 220] on div "Blackstone Products" at bounding box center [432, 227] width 95 height 14
click at [454, 220] on div "Blackstone Products" at bounding box center [432, 227] width 95 height 14
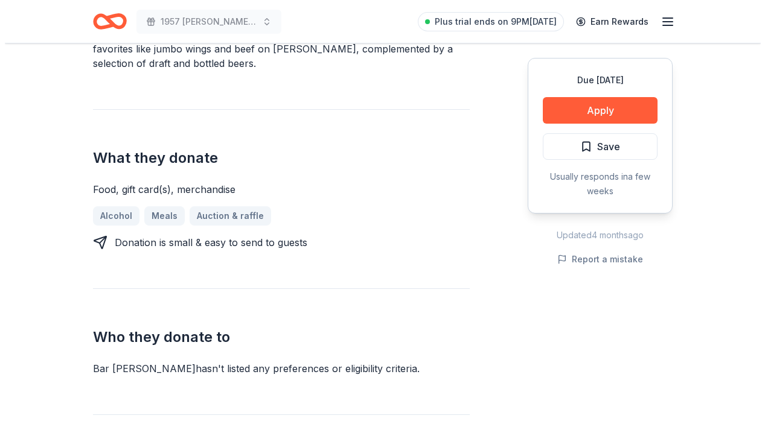
scroll to position [423, 0]
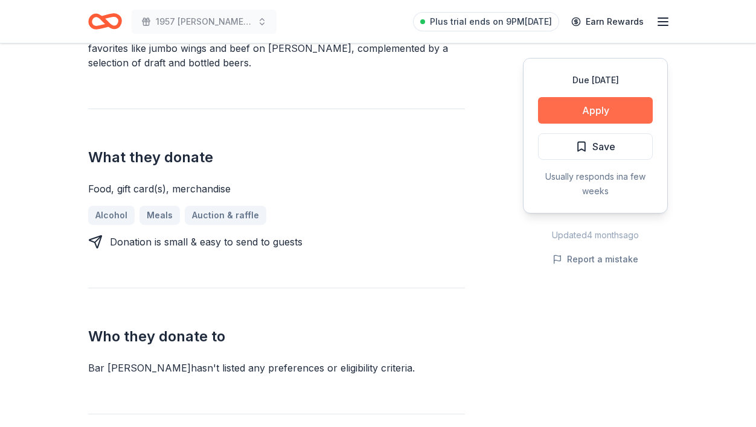
click at [583, 103] on button "Apply" at bounding box center [595, 110] width 115 height 27
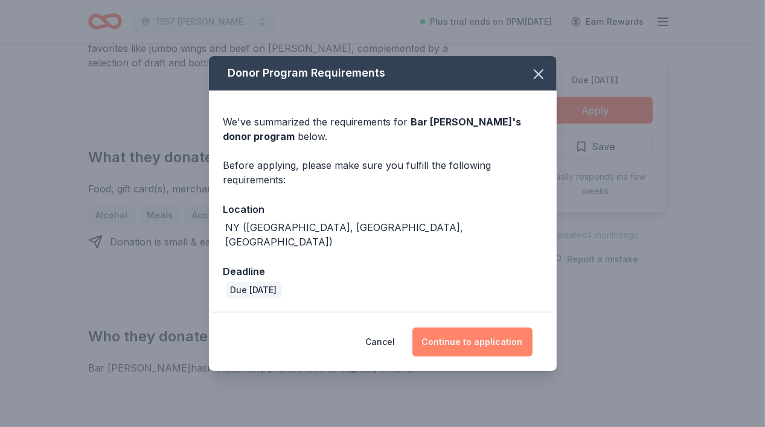
click at [470, 330] on button "Continue to application" at bounding box center [472, 342] width 120 height 29
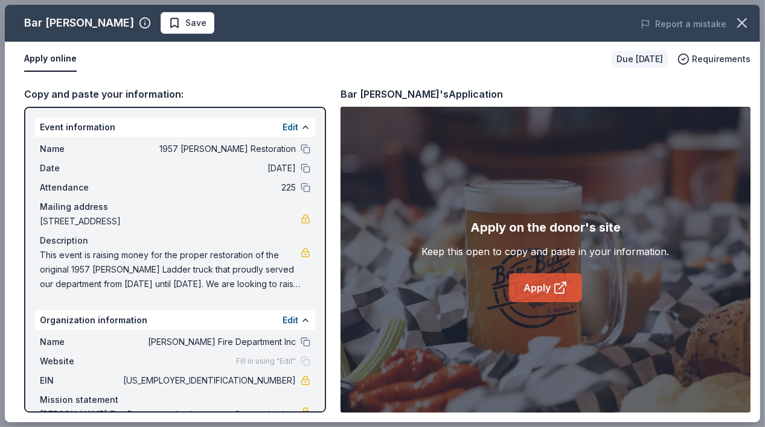
click at [531, 290] on link "Apply" at bounding box center [545, 287] width 73 height 29
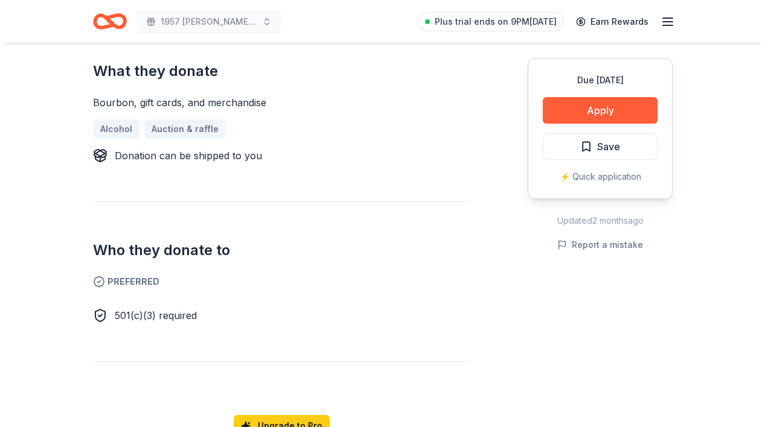
scroll to position [483, 0]
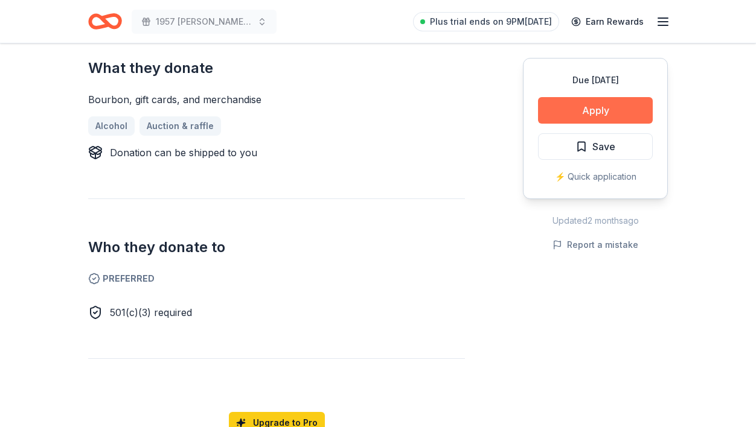
click at [618, 105] on button "Apply" at bounding box center [595, 110] width 115 height 27
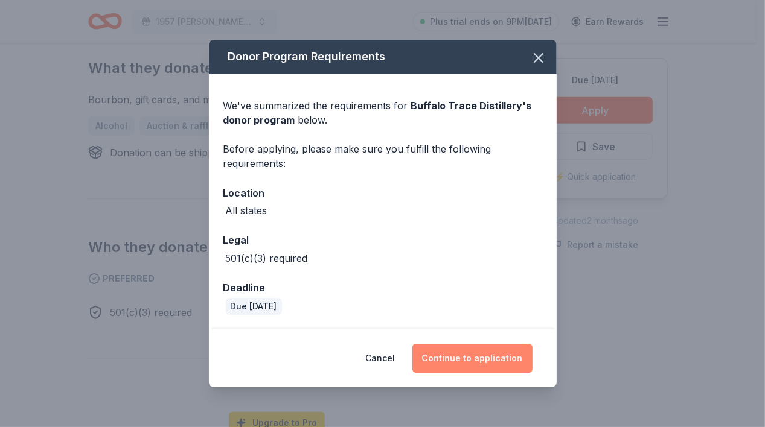
click at [465, 357] on button "Continue to application" at bounding box center [472, 358] width 120 height 29
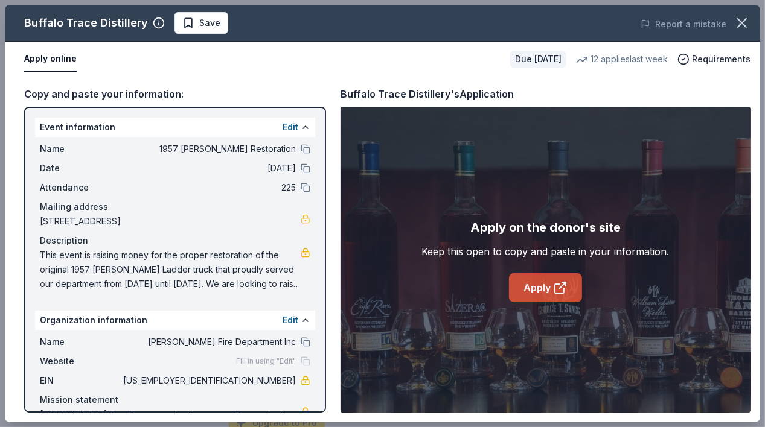
click at [540, 294] on link "Apply" at bounding box center [545, 287] width 73 height 29
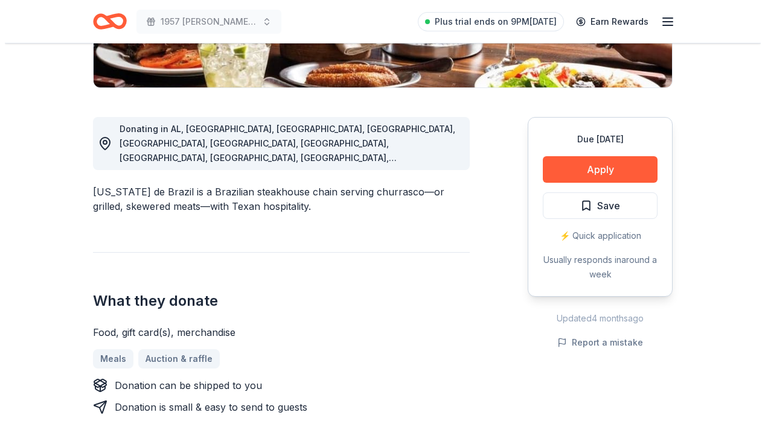
scroll to position [302, 0]
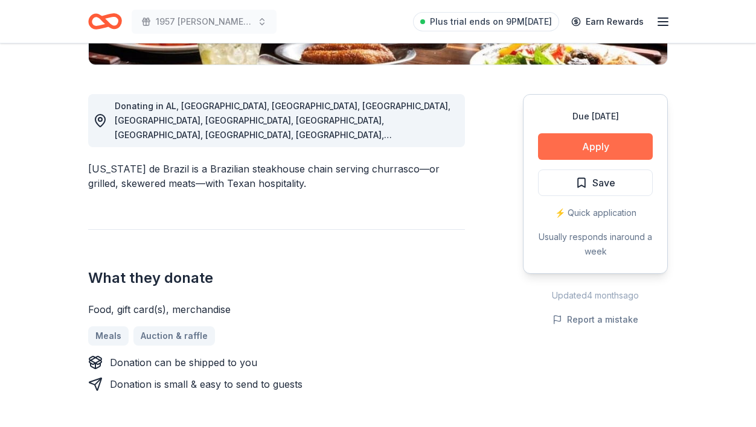
click at [633, 150] on button "Apply" at bounding box center [595, 146] width 115 height 27
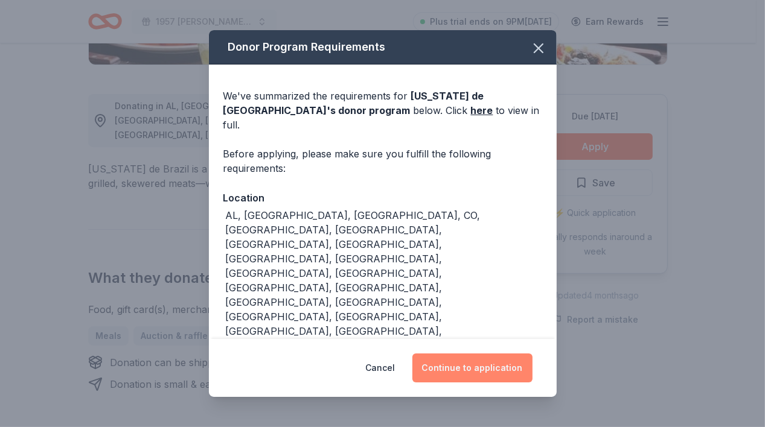
click at [459, 354] on button "Continue to application" at bounding box center [472, 368] width 120 height 29
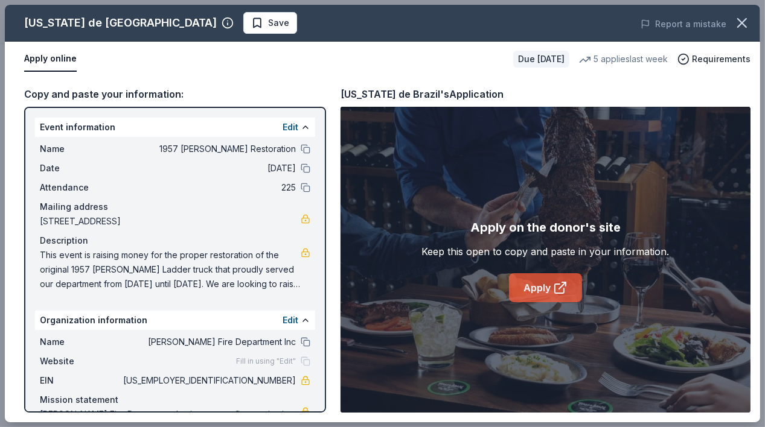
click at [537, 289] on link "Apply" at bounding box center [545, 287] width 73 height 29
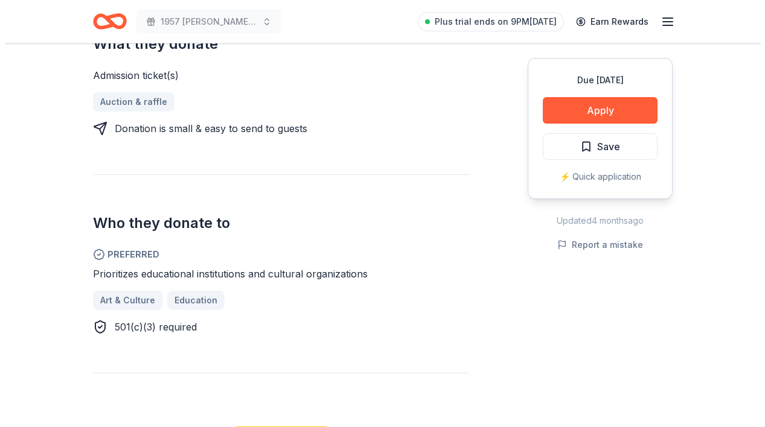
scroll to position [543, 0]
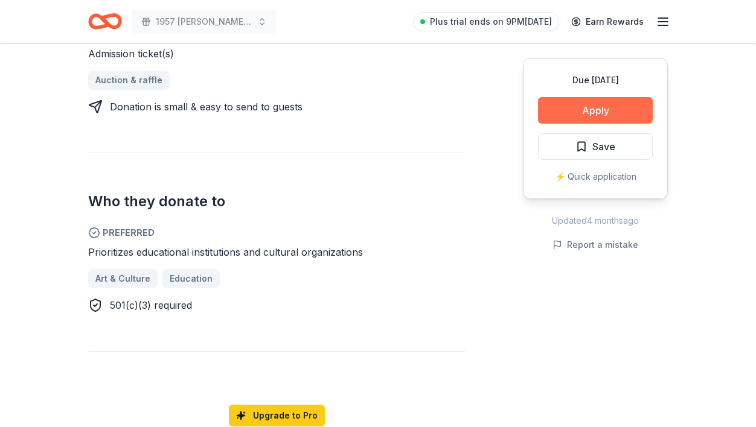
click at [603, 110] on button "Apply" at bounding box center [595, 110] width 115 height 27
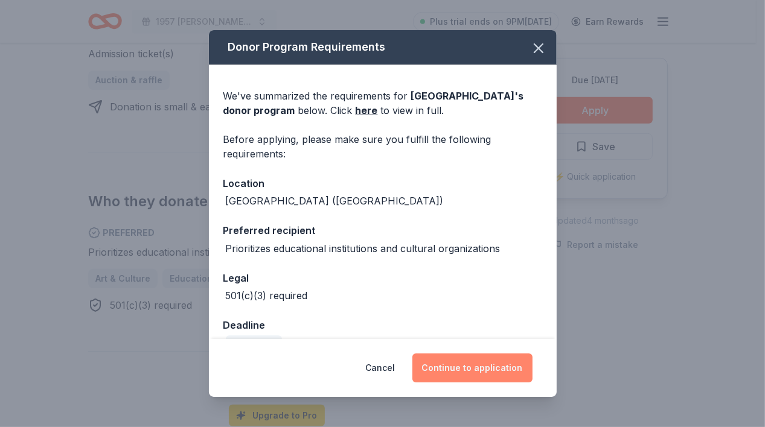
click at [463, 371] on button "Continue to application" at bounding box center [472, 368] width 120 height 29
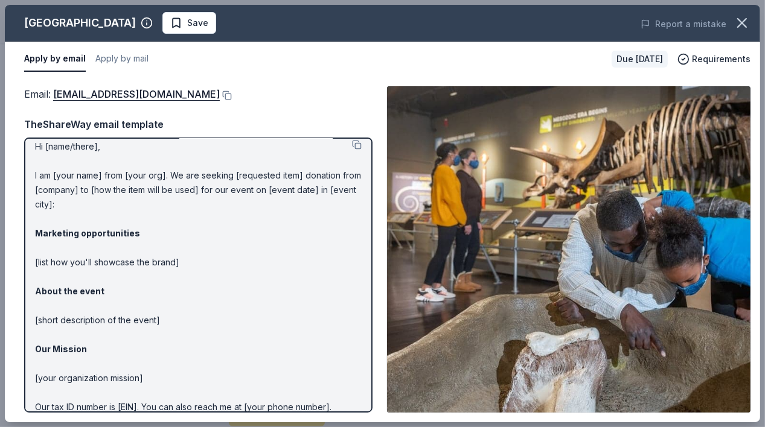
scroll to position [0, 0]
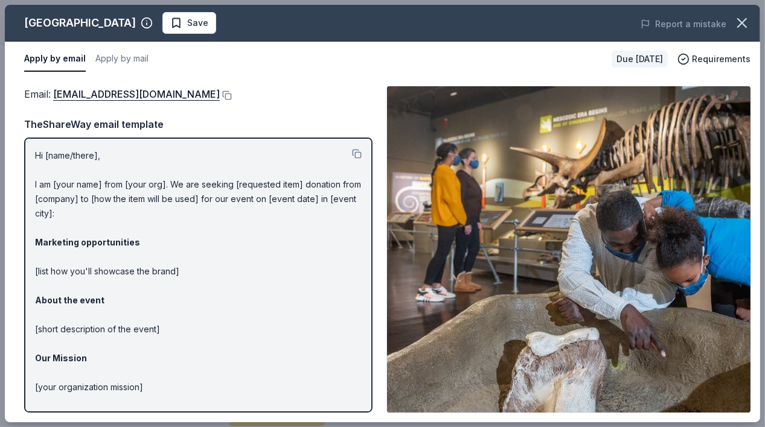
click at [43, 197] on p "Hi [name/there], I am [your name] from [your org]. We are seeking [requested it…" at bounding box center [198, 308] width 327 height 319
click at [11, 141] on div "Email : giving@sciencebuff.org Email : giving@sciencebuff.org TheShareWay email…" at bounding box center [382, 250] width 755 height 346
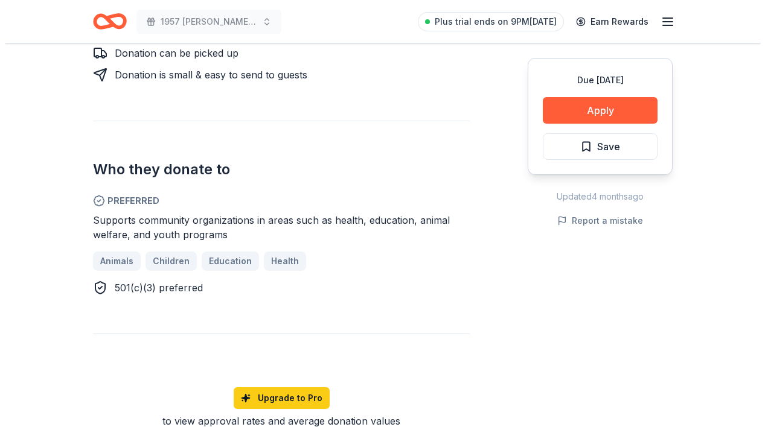
scroll to position [604, 0]
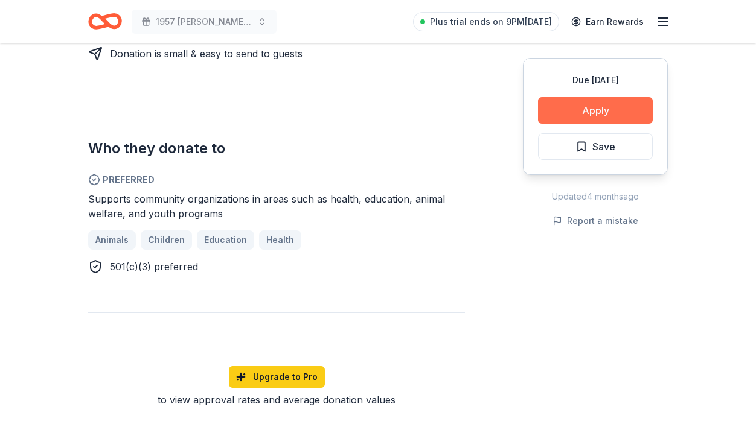
click at [604, 110] on button "Apply" at bounding box center [595, 110] width 115 height 27
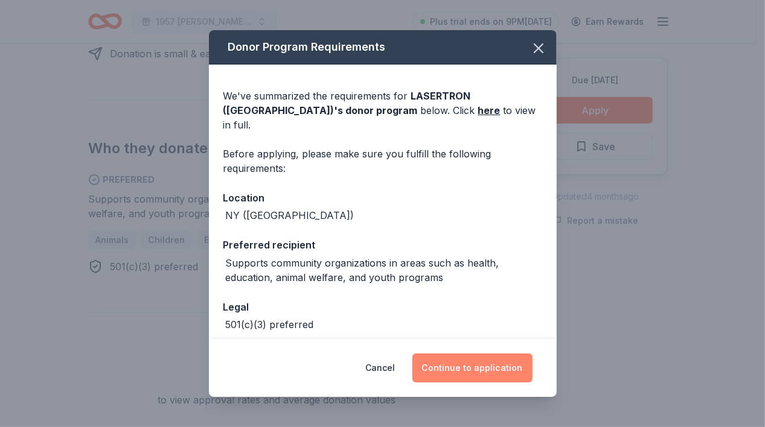
click at [482, 363] on button "Continue to application" at bounding box center [472, 368] width 120 height 29
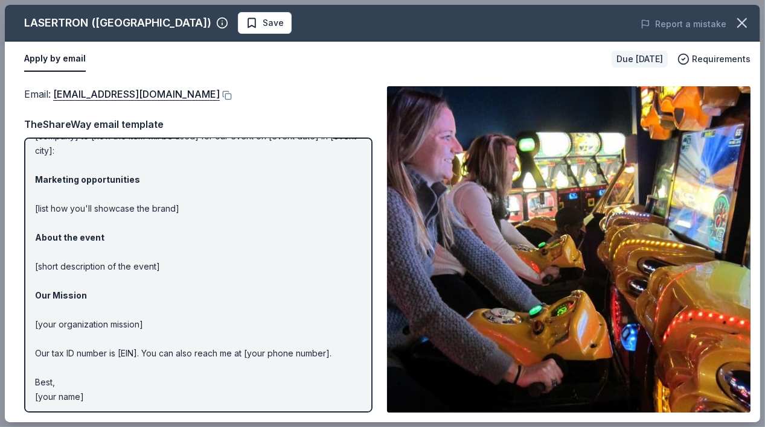
scroll to position [64, 0]
drag, startPoint x: 218, startPoint y: 96, endPoint x: 41, endPoint y: 106, distance: 177.2
click at [41, 106] on div "Email : [EMAIL_ADDRESS][DOMAIN_NAME] TheShareWay email template Hi [name/there]…" at bounding box center [198, 249] width 348 height 327
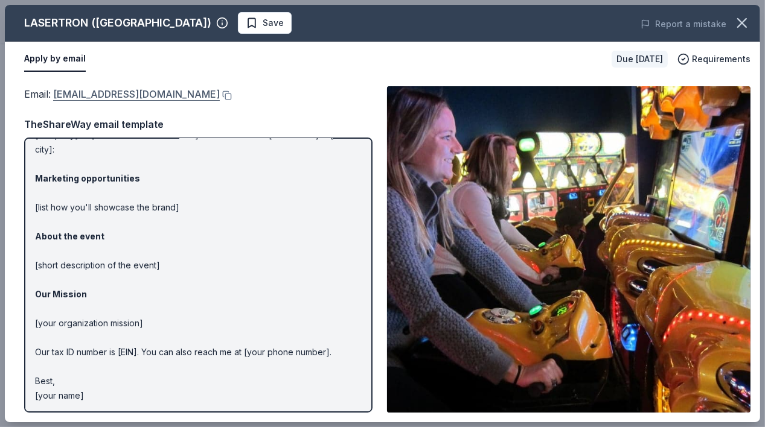
drag, startPoint x: 24, startPoint y: 94, endPoint x: 144, endPoint y: 95, distance: 120.1
click at [144, 95] on div "Email : donations-amherstny@lasertron.us Email : donations-amherstny@lasertron.…" at bounding box center [382, 250] width 755 height 346
click at [10, 214] on div "Email : donations-amherstny@lasertron.us Email : donations-amherstny@lasertron.…" at bounding box center [382, 250] width 755 height 346
click at [68, 227] on p "Hi [name/there], I am [your name] from [your org]. We are seeking [requested it…" at bounding box center [198, 244] width 327 height 319
click at [51, 277] on p "Hi [name/there], I am [your name] from [your org]. We are seeking [requested it…" at bounding box center [198, 244] width 327 height 319
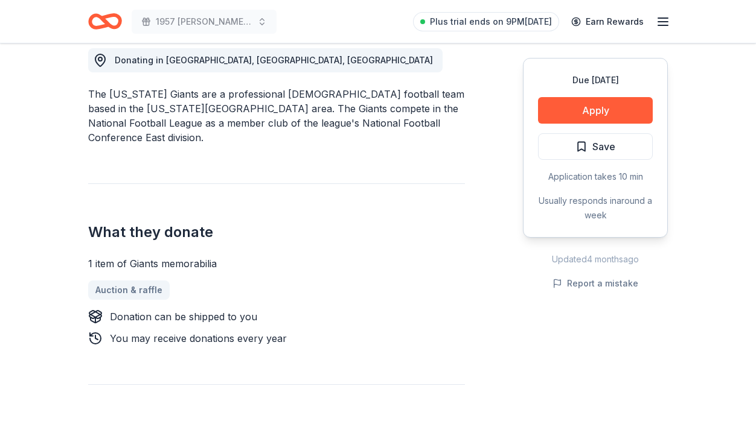
scroll to position [362, 0]
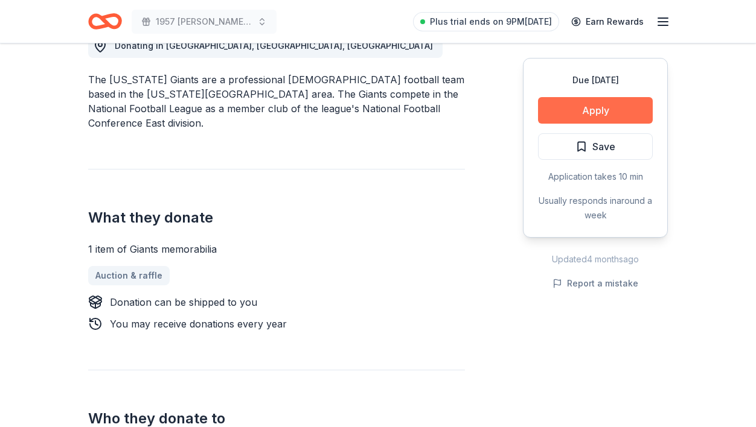
click at [607, 113] on button "Apply" at bounding box center [595, 110] width 115 height 27
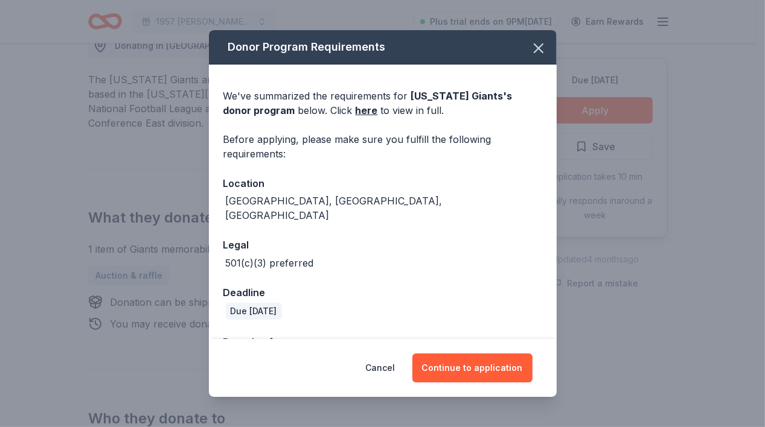
click at [404, 371] on div "Cancel Continue to application" at bounding box center [382, 368] width 299 height 29
click at [358, 371] on div "Cancel Continue to application" at bounding box center [382, 368] width 299 height 29
click at [382, 368] on button "Cancel" at bounding box center [381, 368] width 30 height 29
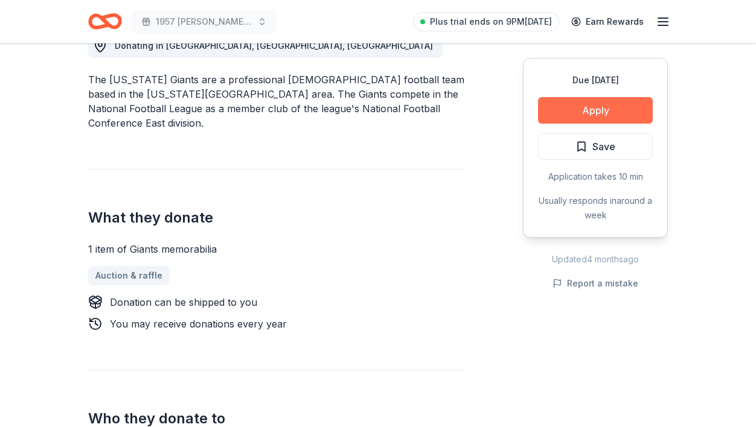
click at [584, 103] on button "Apply" at bounding box center [595, 110] width 115 height 27
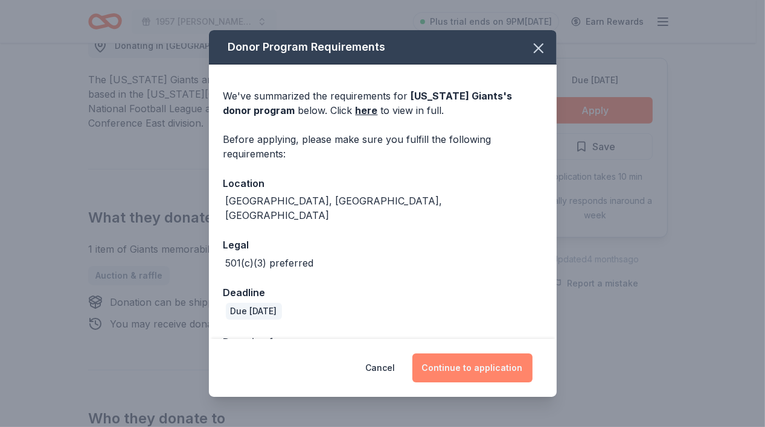
click at [477, 366] on button "Continue to application" at bounding box center [472, 368] width 120 height 29
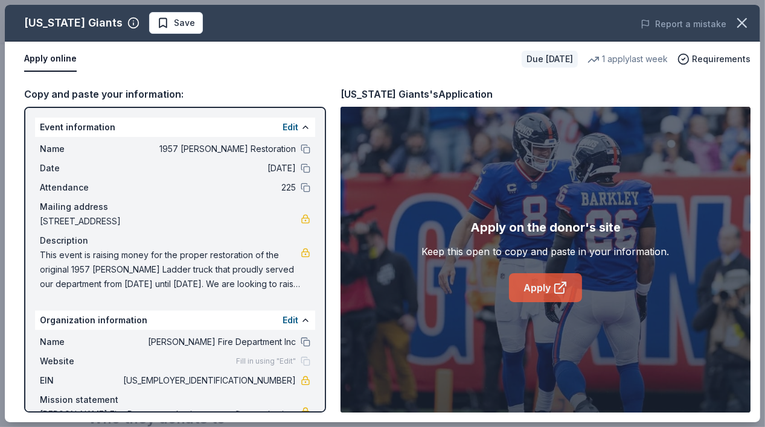
click at [523, 293] on link "Apply" at bounding box center [545, 287] width 73 height 29
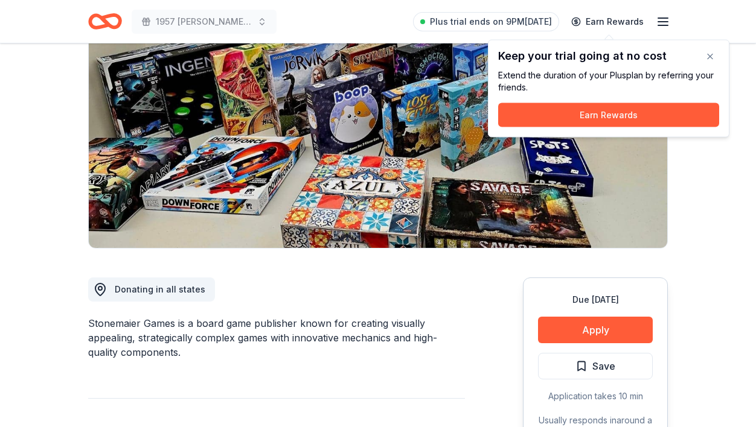
scroll to position [121, 0]
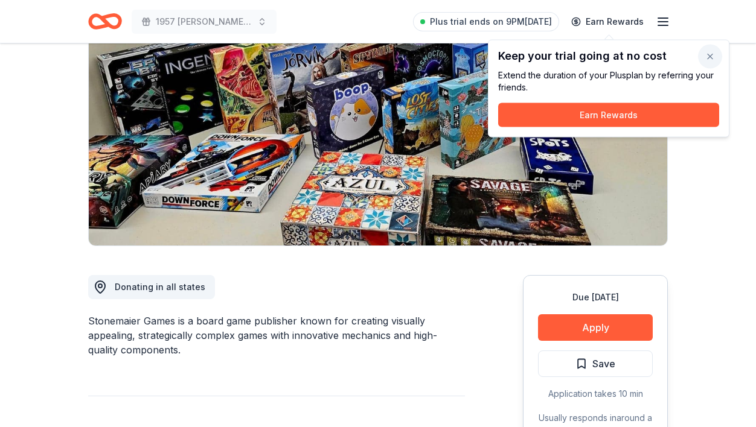
click at [709, 57] on button "button" at bounding box center [710, 57] width 24 height 24
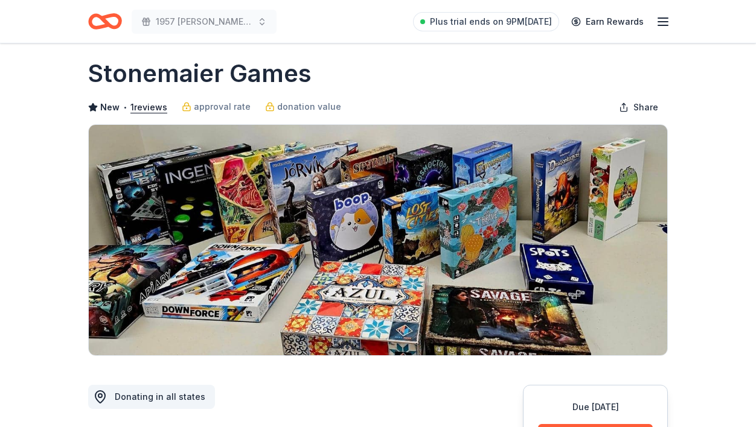
scroll to position [0, 0]
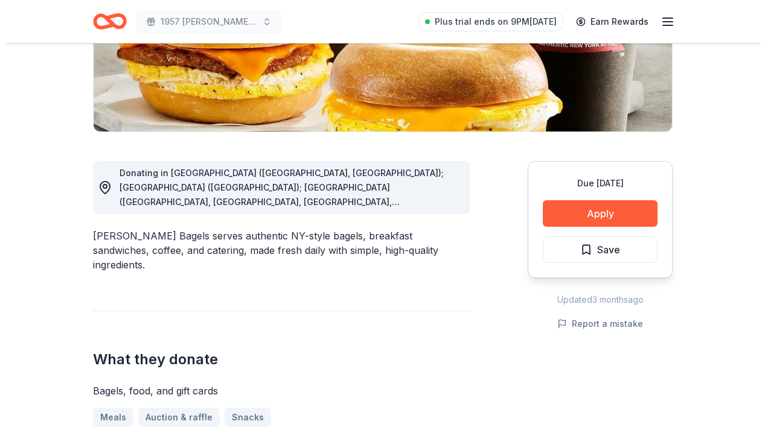
scroll to position [241, 0]
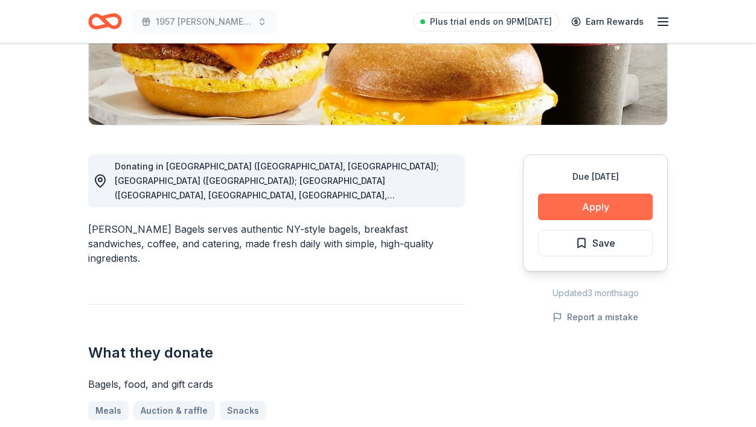
click at [590, 208] on button "Apply" at bounding box center [595, 207] width 115 height 27
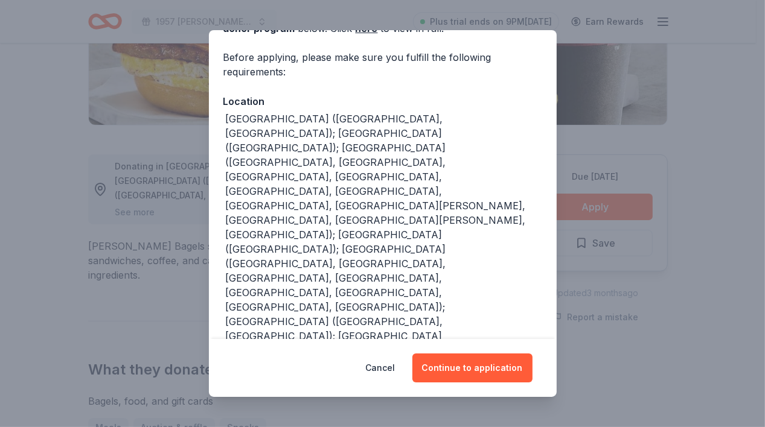
scroll to position [121, 0]
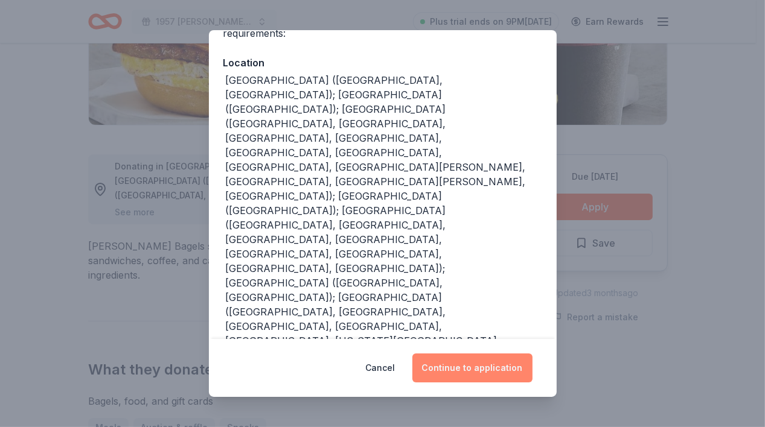
click at [495, 367] on button "Continue to application" at bounding box center [472, 368] width 120 height 29
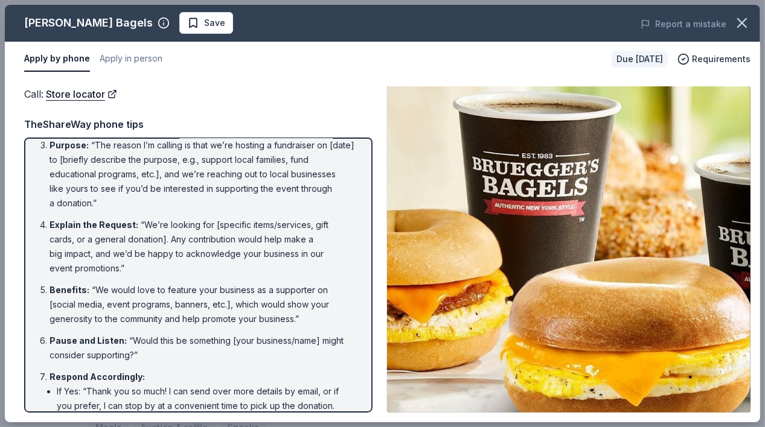
scroll to position [0, 0]
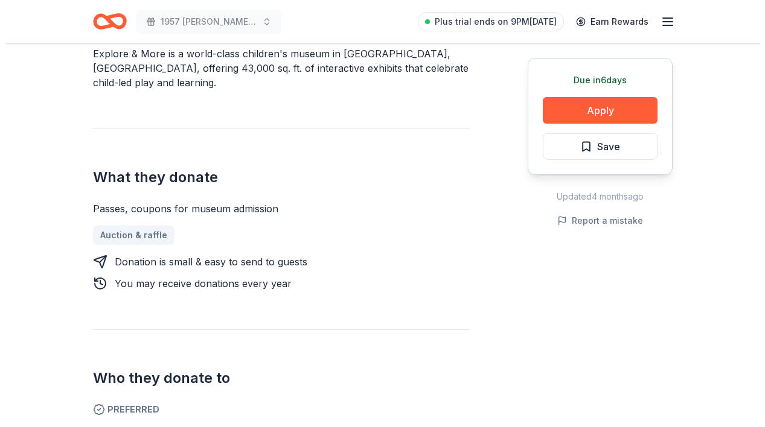
scroll to position [483, 0]
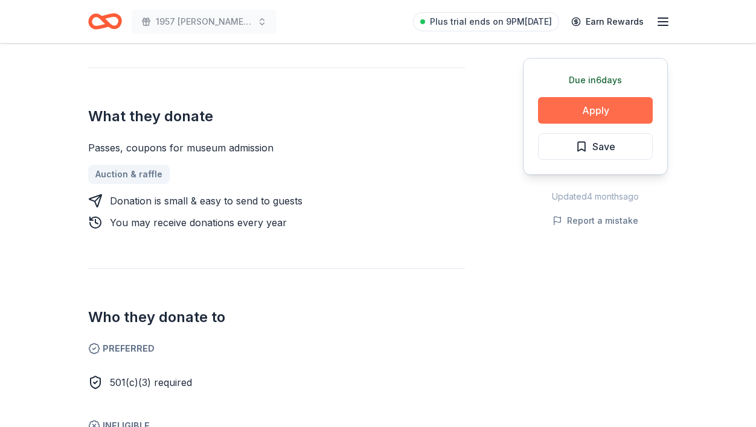
click at [561, 109] on button "Apply" at bounding box center [595, 110] width 115 height 27
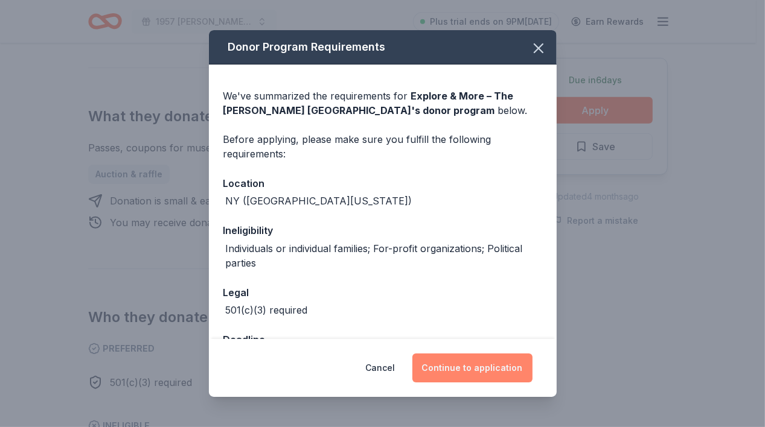
click at [468, 369] on button "Continue to application" at bounding box center [472, 368] width 120 height 29
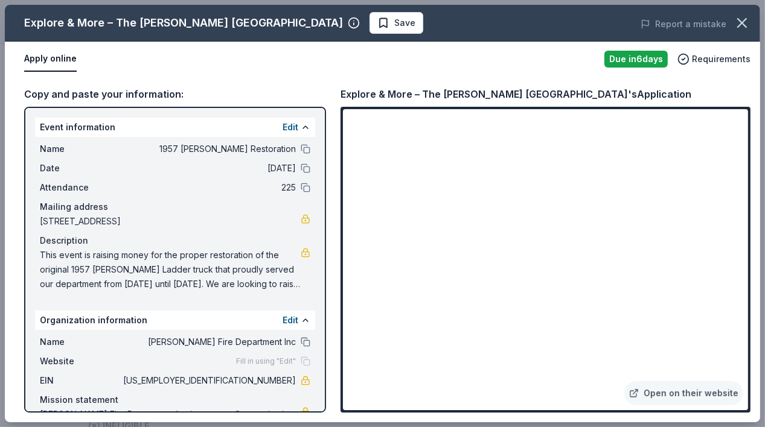
click at [37, 106] on div "Copy and paste your information: Event information Edit Name 1957 Ward LaFrance…" at bounding box center [175, 249] width 302 height 327
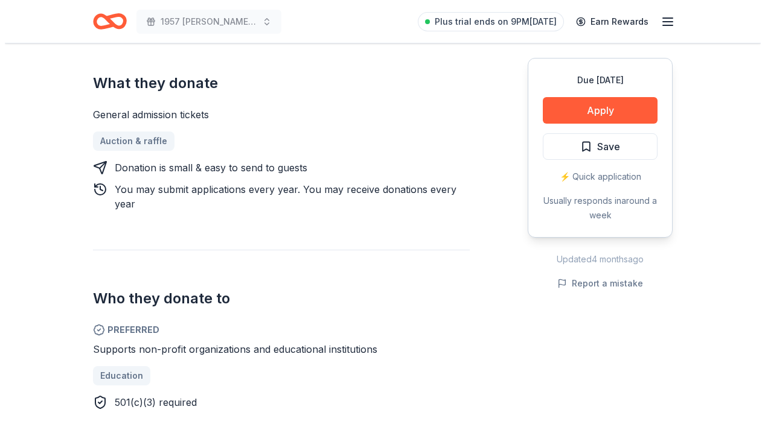
scroll to position [483, 0]
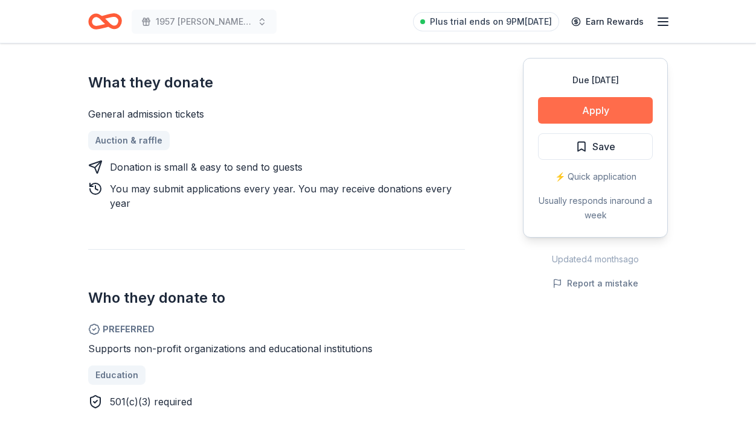
click at [600, 106] on button "Apply" at bounding box center [595, 110] width 115 height 27
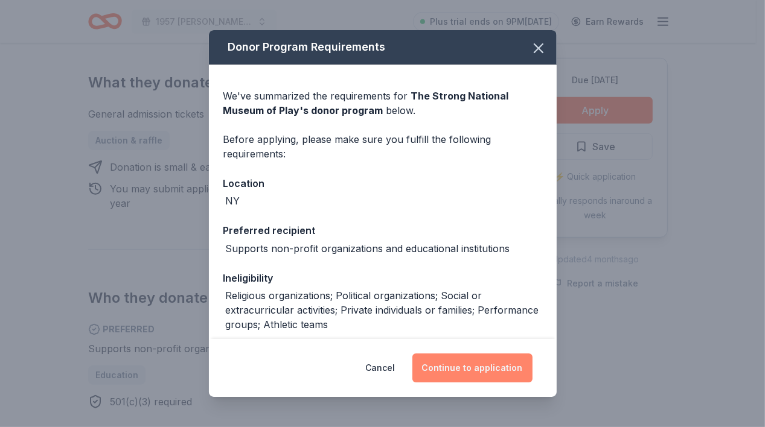
click at [465, 371] on button "Continue to application" at bounding box center [472, 368] width 120 height 29
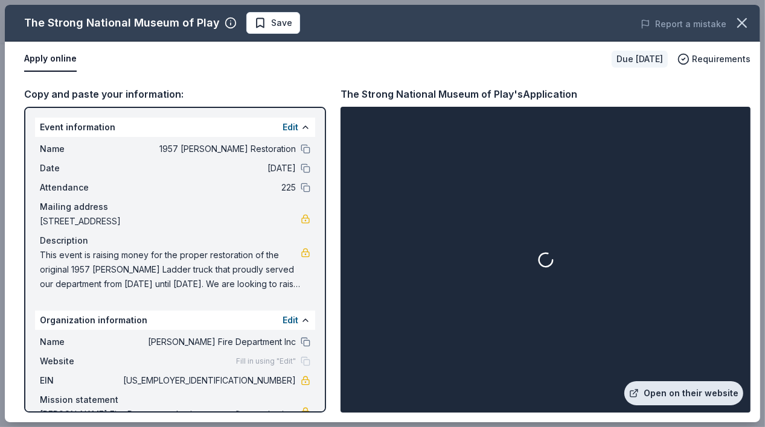
click at [677, 385] on link "Open on their website" at bounding box center [683, 394] width 119 height 24
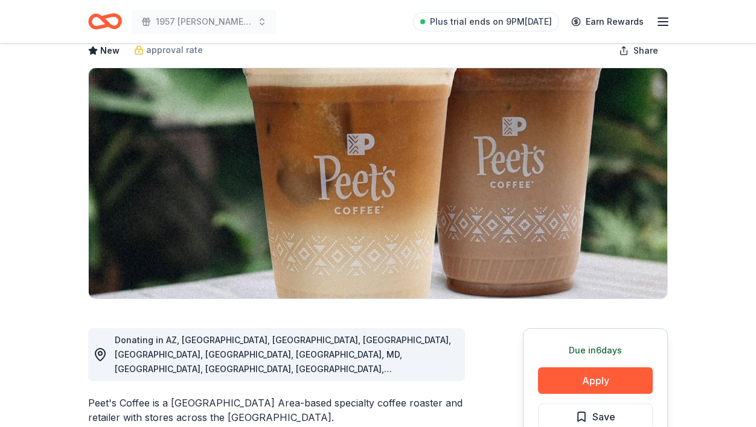
scroll to position [121, 0]
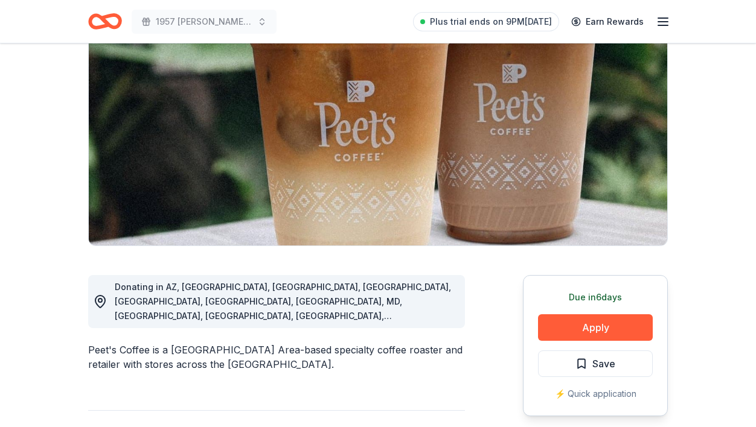
drag, startPoint x: 603, startPoint y: 328, endPoint x: 446, endPoint y: 309, distance: 157.6
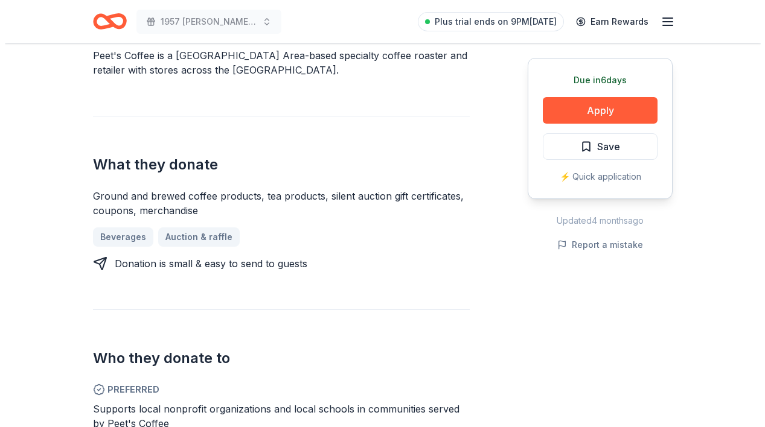
scroll to position [423, 0]
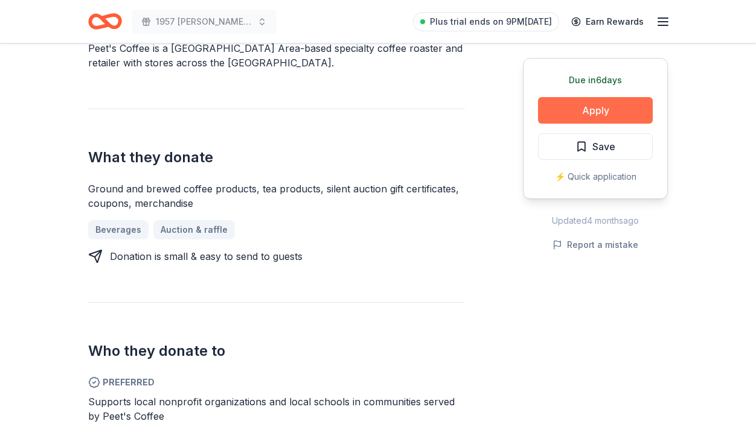
click at [606, 110] on button "Apply" at bounding box center [595, 110] width 115 height 27
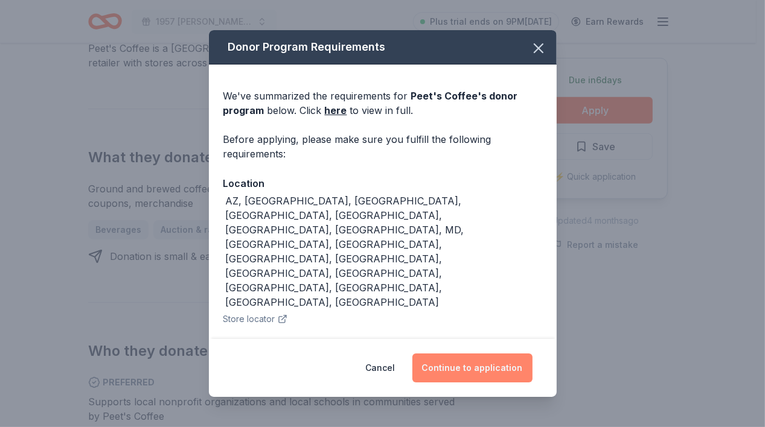
click at [470, 378] on button "Continue to application" at bounding box center [472, 368] width 120 height 29
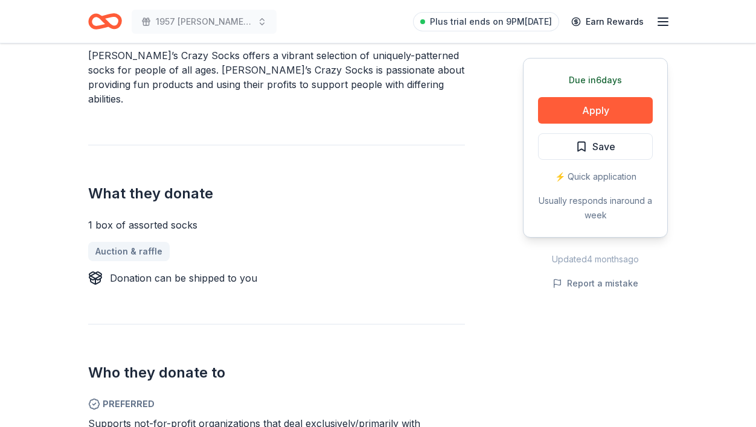
scroll to position [423, 0]
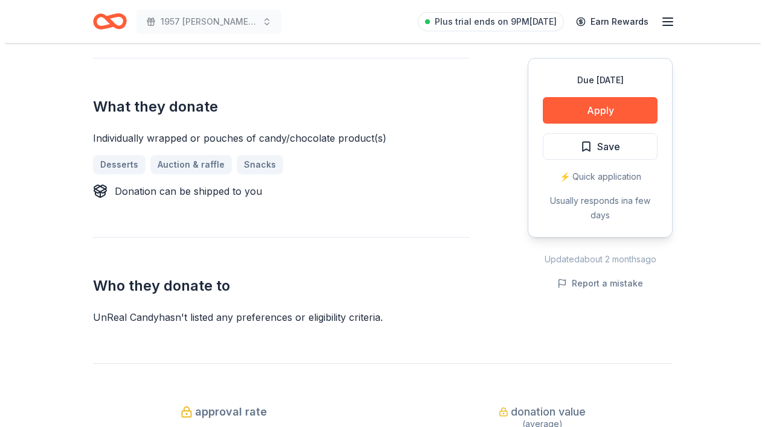
scroll to position [483, 0]
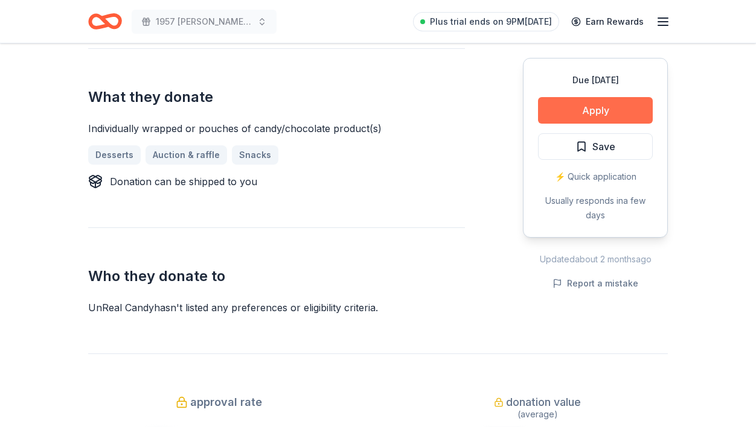
click at [584, 111] on button "Apply" at bounding box center [595, 110] width 115 height 27
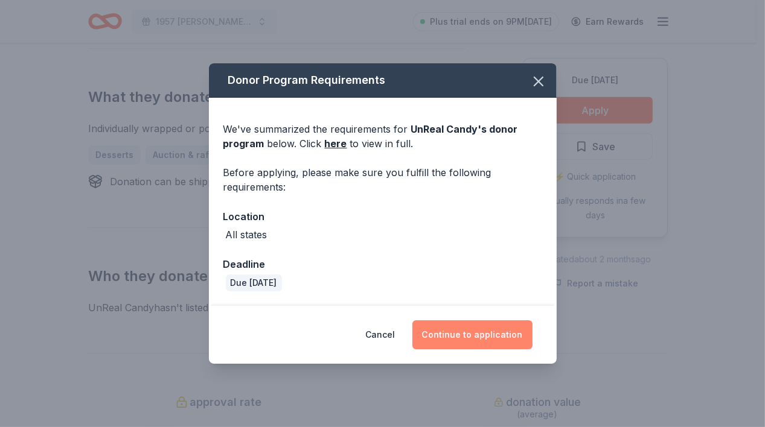
click at [473, 330] on button "Continue to application" at bounding box center [472, 335] width 120 height 29
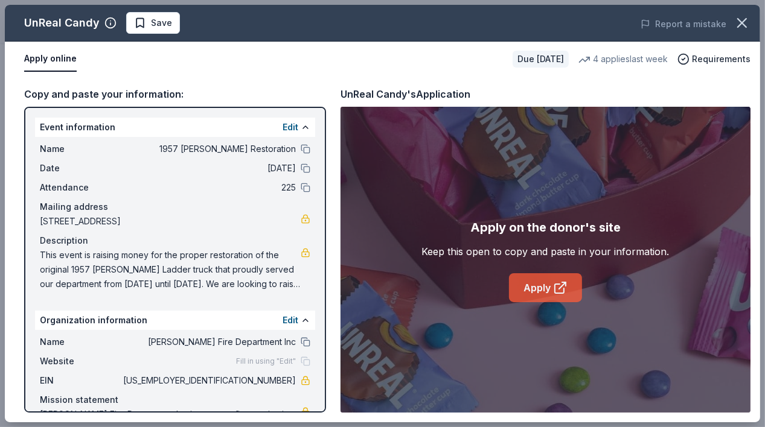
click at [563, 289] on icon at bounding box center [560, 288] width 14 height 14
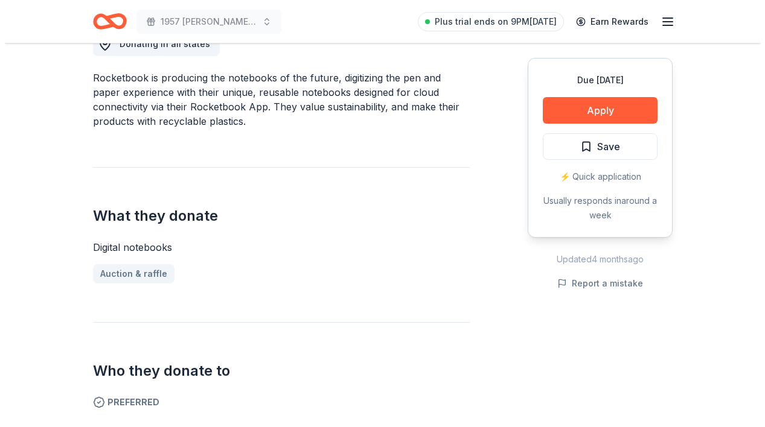
scroll to position [362, 0]
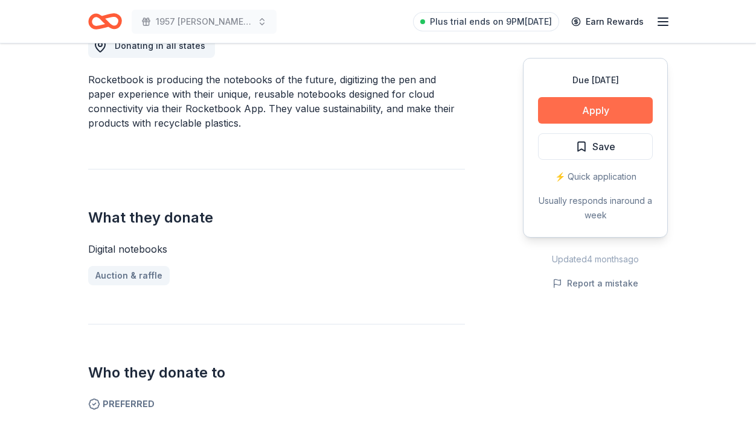
click at [603, 112] on button "Apply" at bounding box center [595, 110] width 115 height 27
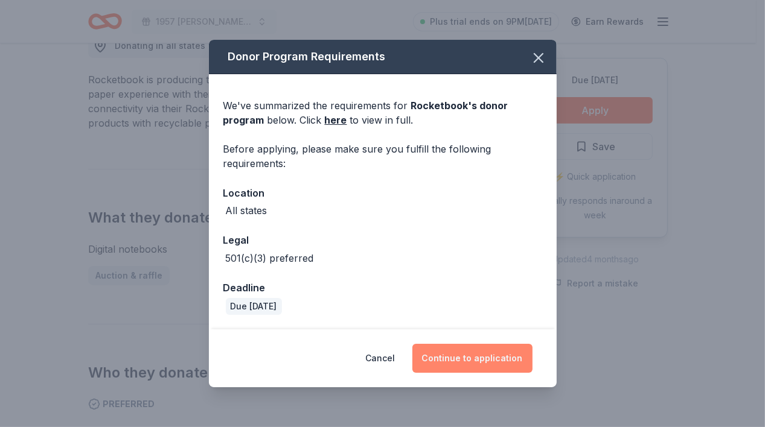
click at [464, 362] on button "Continue to application" at bounding box center [472, 358] width 120 height 29
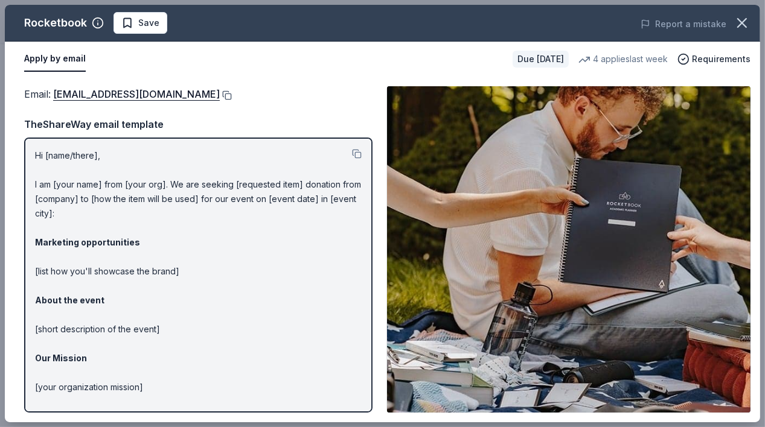
click at [232, 94] on button at bounding box center [226, 96] width 12 height 10
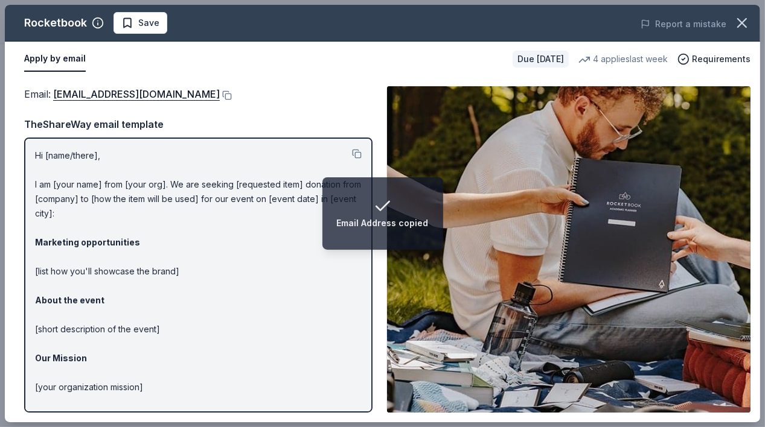
click at [67, 243] on strong "Marketing opportunities" at bounding box center [87, 242] width 105 height 10
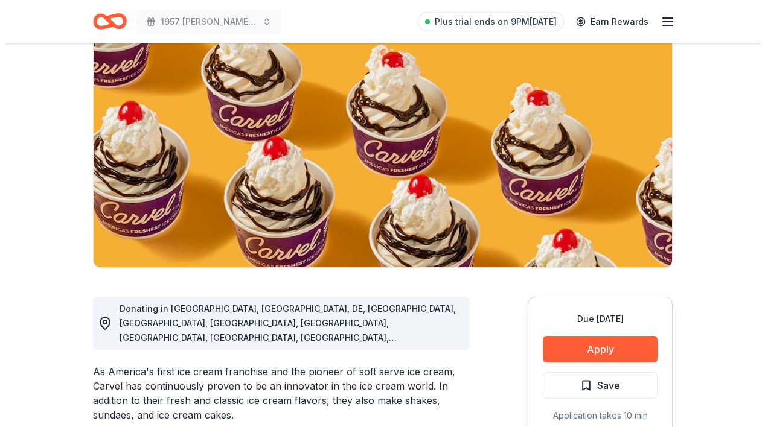
scroll to position [121, 0]
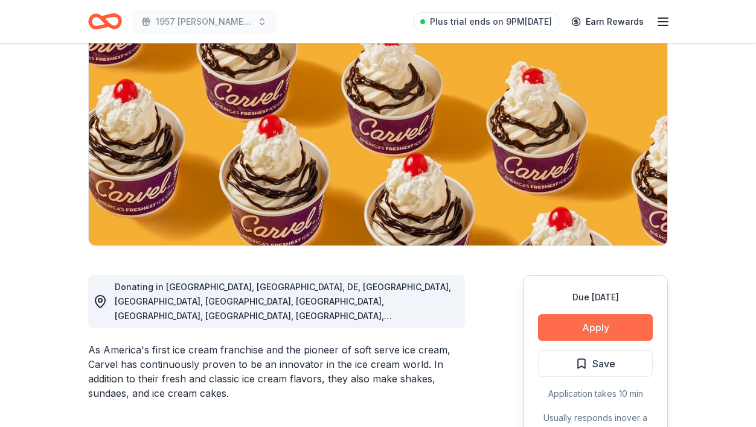
click at [583, 324] on button "Apply" at bounding box center [595, 328] width 115 height 27
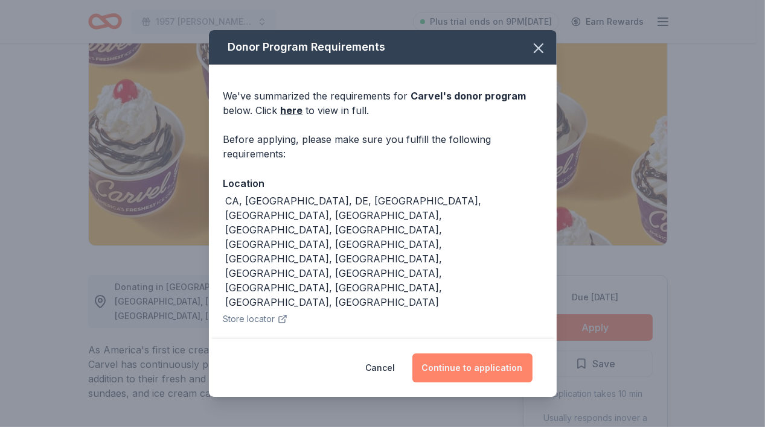
click at [468, 356] on button "Continue to application" at bounding box center [472, 368] width 120 height 29
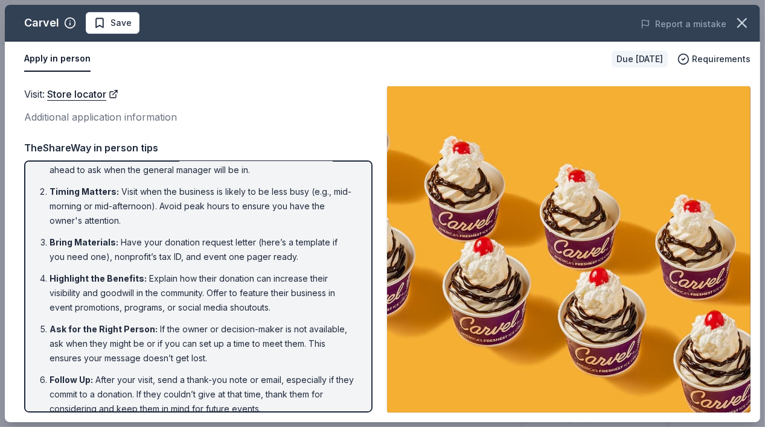
scroll to position [0, 0]
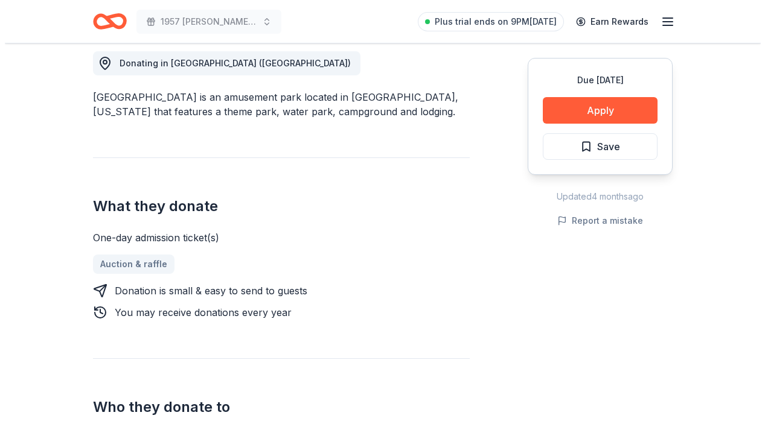
scroll to position [483, 0]
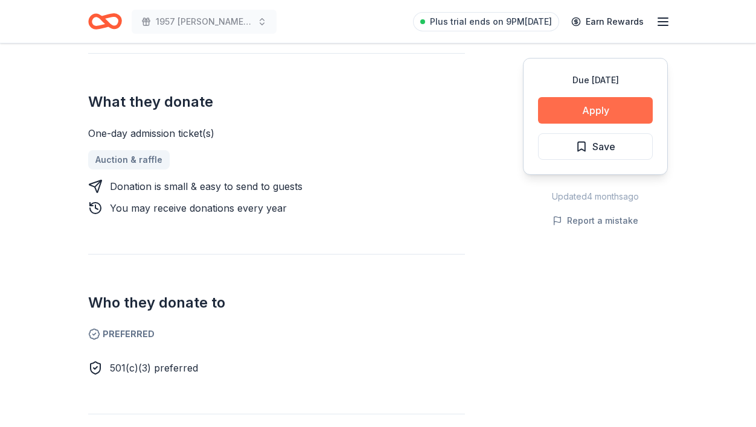
click at [576, 114] on button "Apply" at bounding box center [595, 110] width 115 height 27
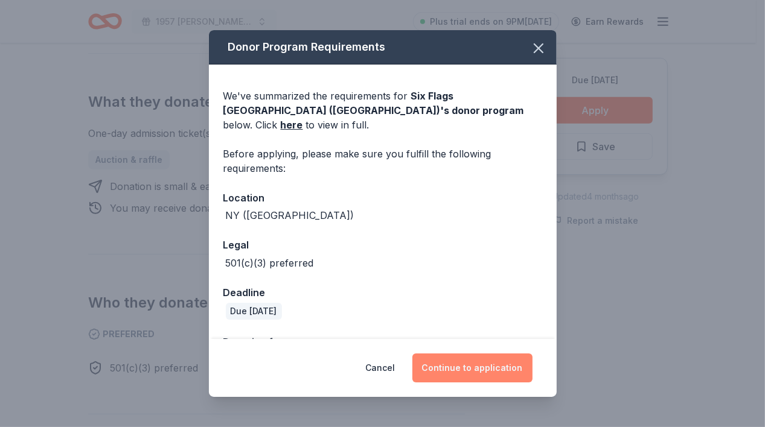
click at [456, 369] on button "Continue to application" at bounding box center [472, 368] width 120 height 29
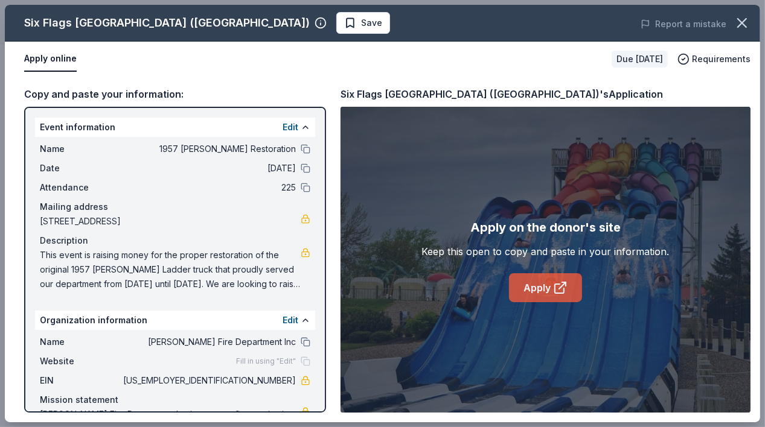
click at [520, 282] on link "Apply" at bounding box center [545, 287] width 73 height 29
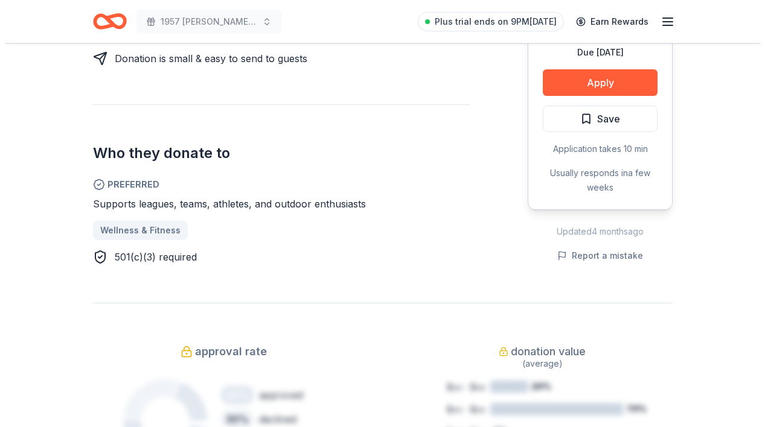
scroll to position [604, 0]
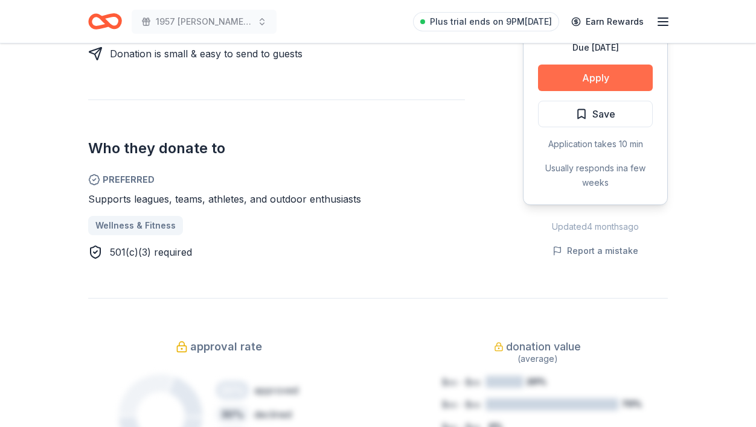
click at [594, 67] on button "Apply" at bounding box center [595, 78] width 115 height 27
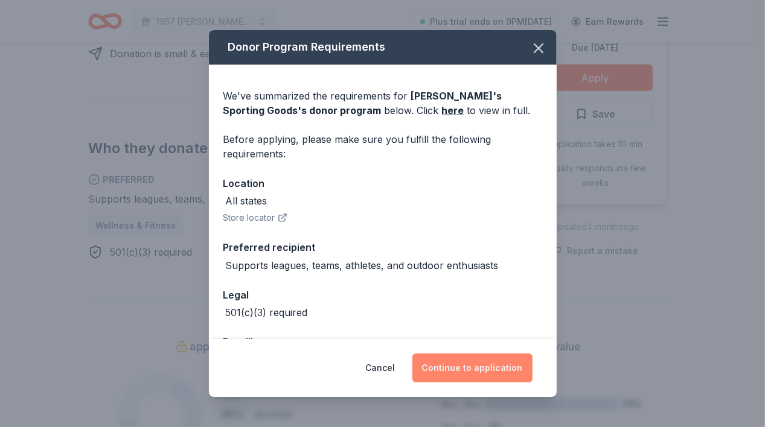
click at [474, 372] on button "Continue to application" at bounding box center [472, 368] width 120 height 29
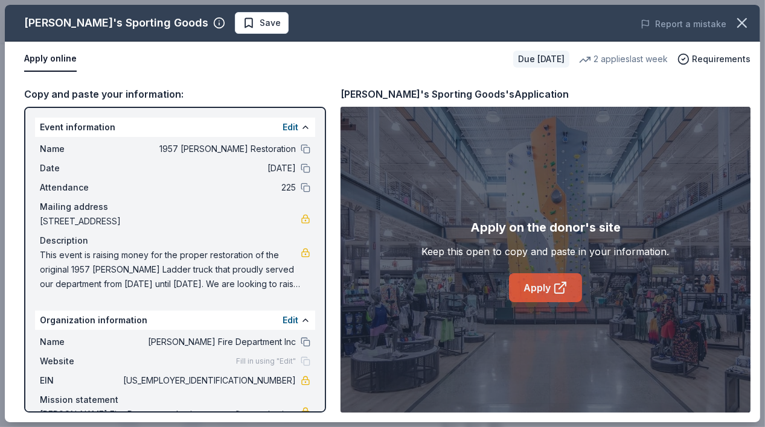
click at [534, 290] on link "Apply" at bounding box center [545, 287] width 73 height 29
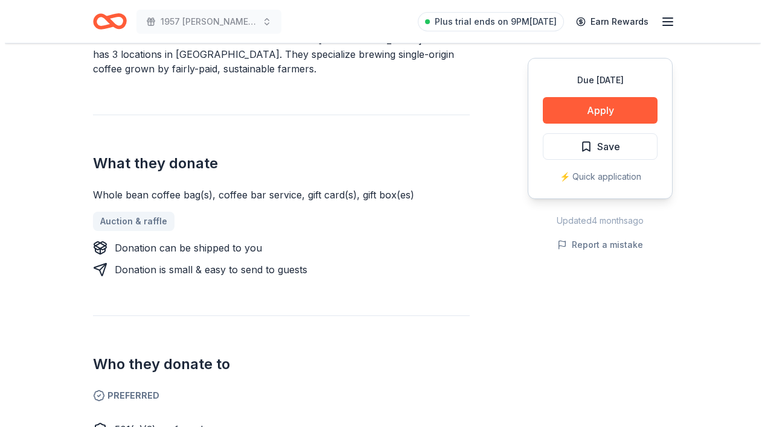
scroll to position [423, 0]
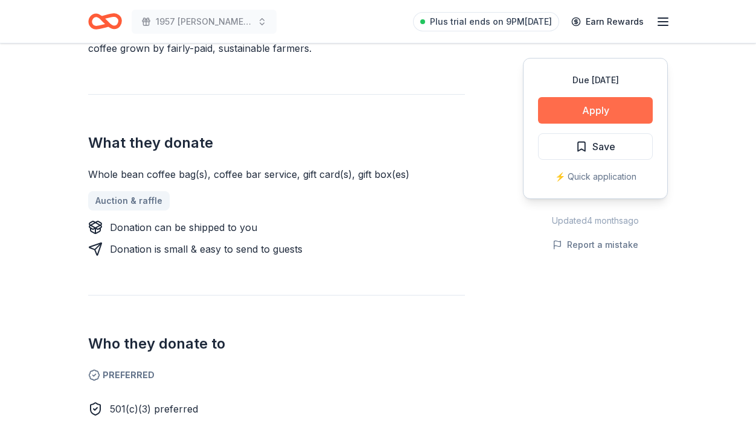
click at [596, 106] on button "Apply" at bounding box center [595, 110] width 115 height 27
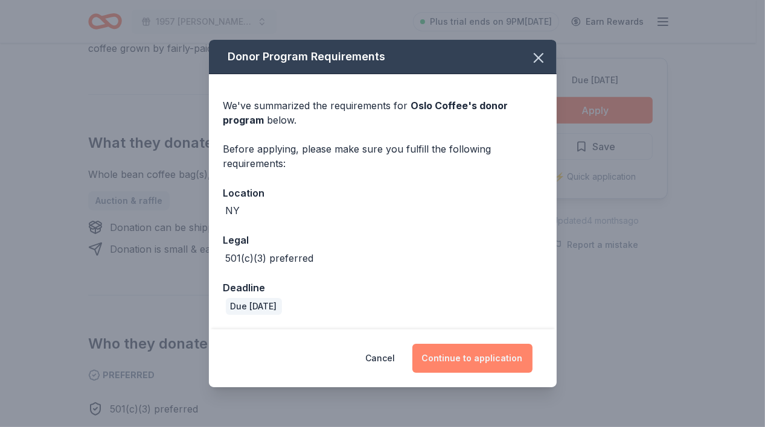
click at [497, 357] on button "Continue to application" at bounding box center [472, 358] width 120 height 29
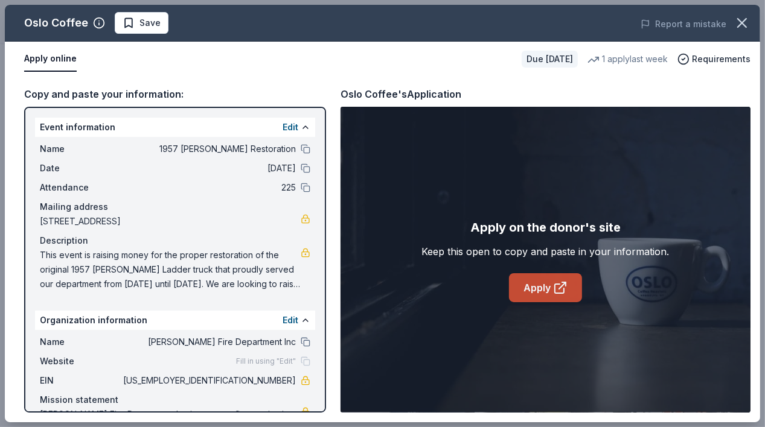
click at [542, 287] on link "Apply" at bounding box center [545, 287] width 73 height 29
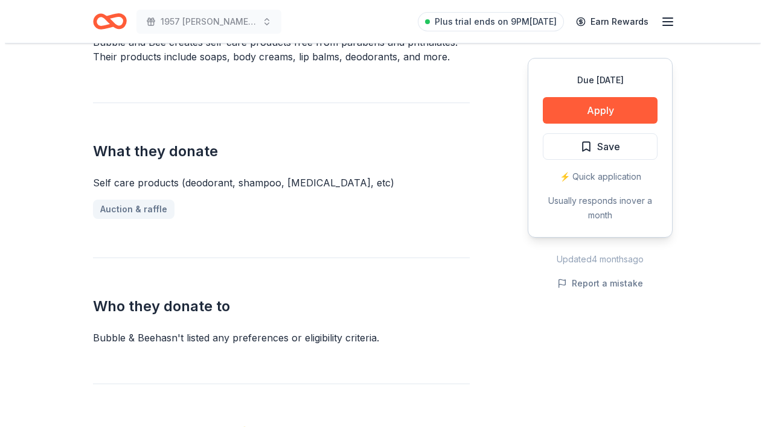
scroll to position [181, 0]
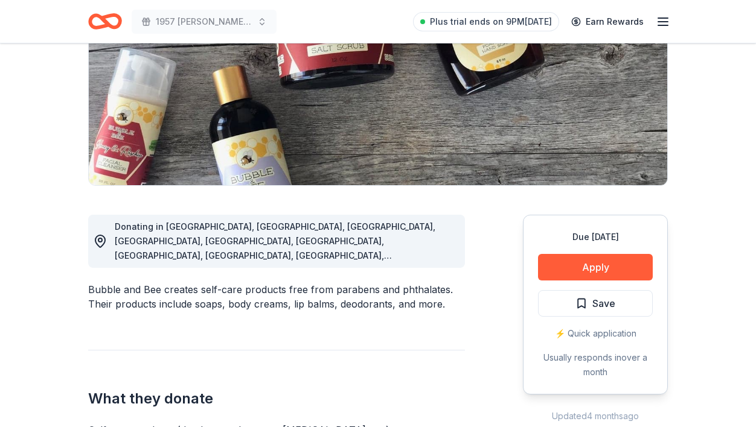
click at [568, 251] on div "Due [DATE] Apply Save ⚡️ Quick application Usually responds in over a month" at bounding box center [595, 305] width 145 height 180
click at [570, 272] on button "Apply" at bounding box center [595, 267] width 115 height 27
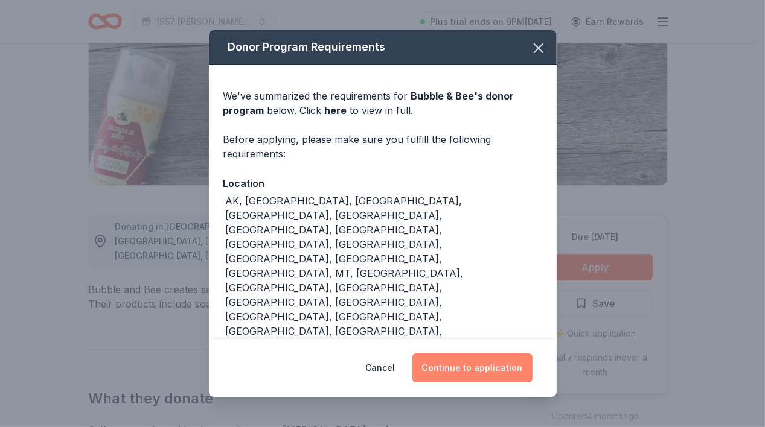
click at [486, 354] on button "Continue to application" at bounding box center [472, 368] width 120 height 29
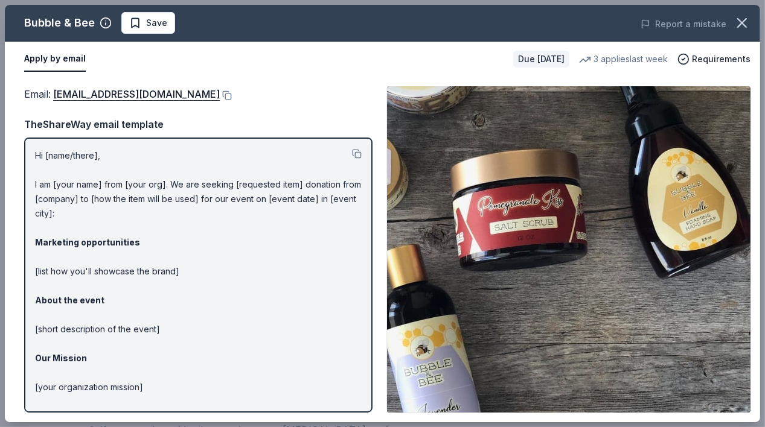
click at [51, 154] on p "Hi [name/there], I am [your name] from [your org]. We are seeking [requested it…" at bounding box center [198, 308] width 327 height 319
click at [81, 189] on p "Hi [name/there], I am [your name] from [your org]. We are seeking [requested it…" at bounding box center [198, 308] width 327 height 319
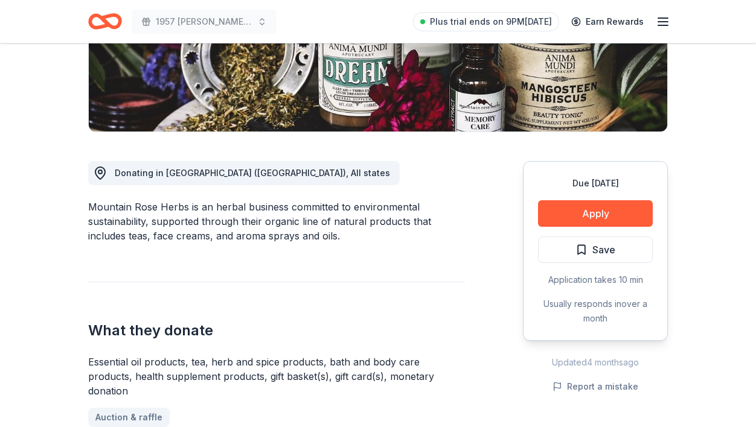
scroll to position [181, 0]
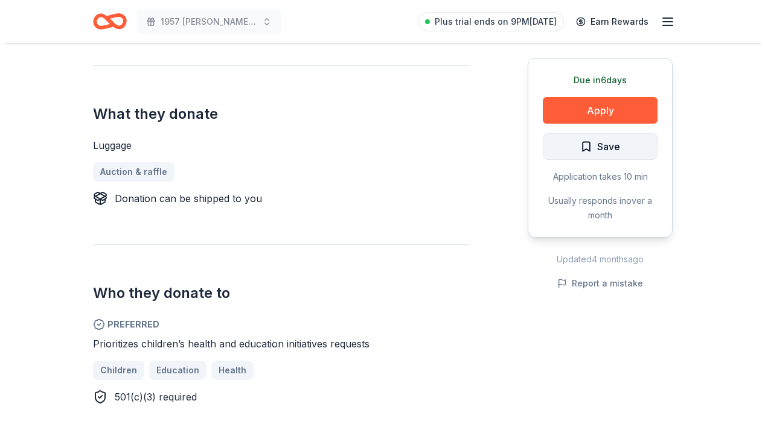
scroll to position [423, 0]
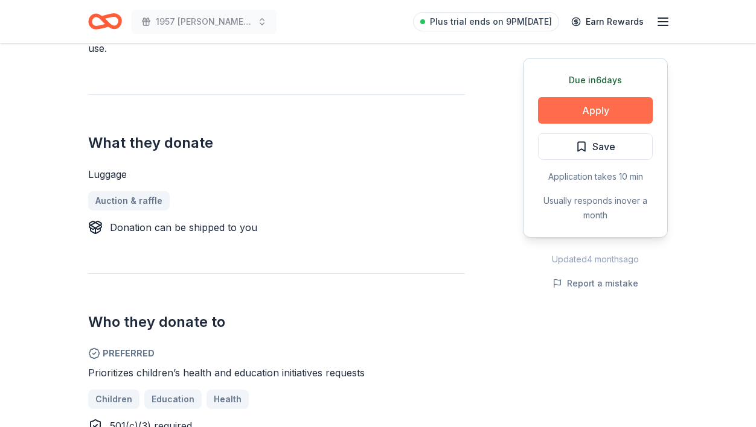
click at [586, 109] on button "Apply" at bounding box center [595, 110] width 115 height 27
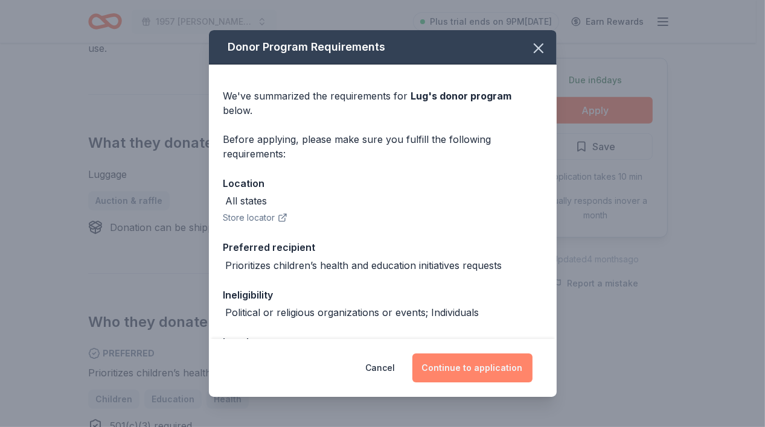
click at [455, 362] on button "Continue to application" at bounding box center [472, 368] width 120 height 29
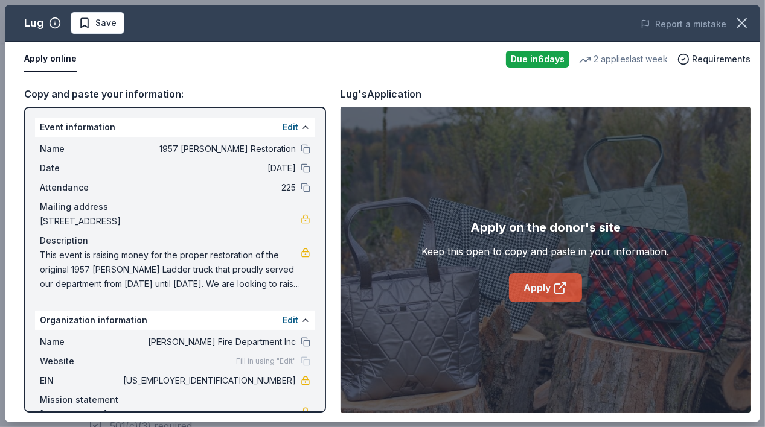
click at [543, 289] on link "Apply" at bounding box center [545, 287] width 73 height 29
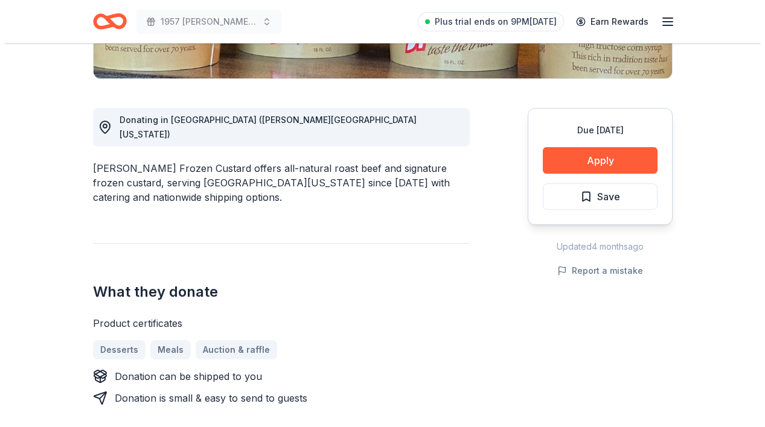
scroll to position [302, 0]
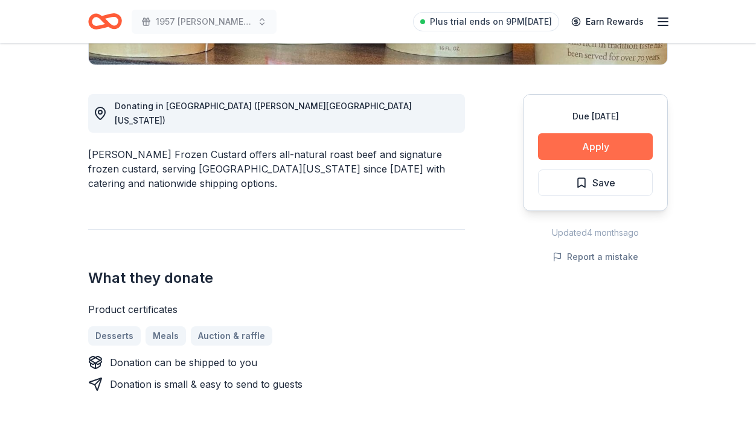
click at [600, 135] on button "Apply" at bounding box center [595, 146] width 115 height 27
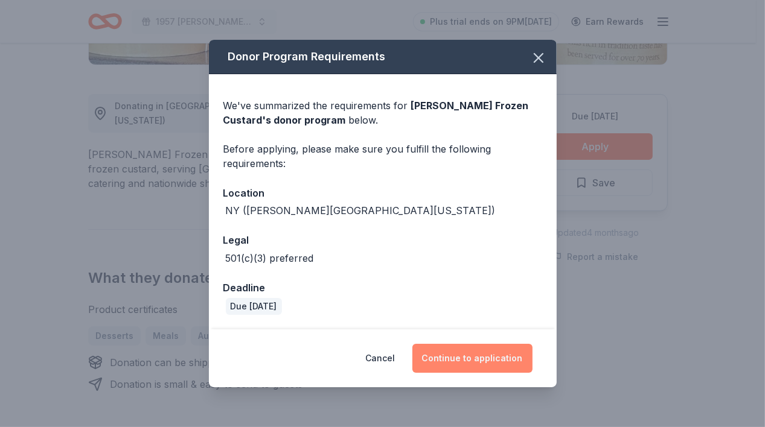
click at [479, 360] on button "Continue to application" at bounding box center [472, 358] width 120 height 29
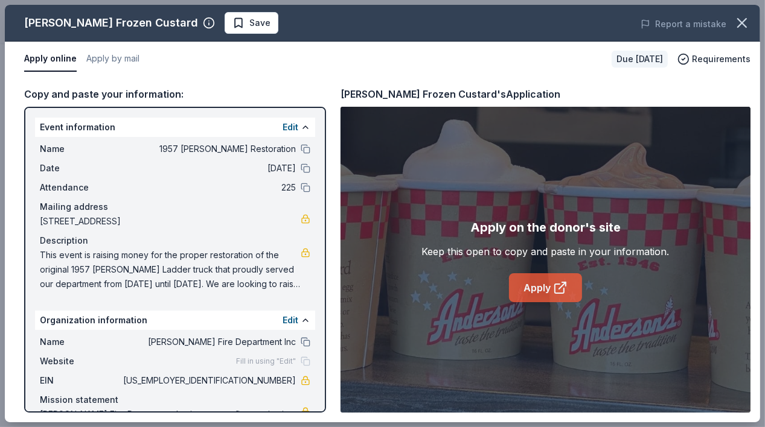
click at [525, 294] on link "Apply" at bounding box center [545, 287] width 73 height 29
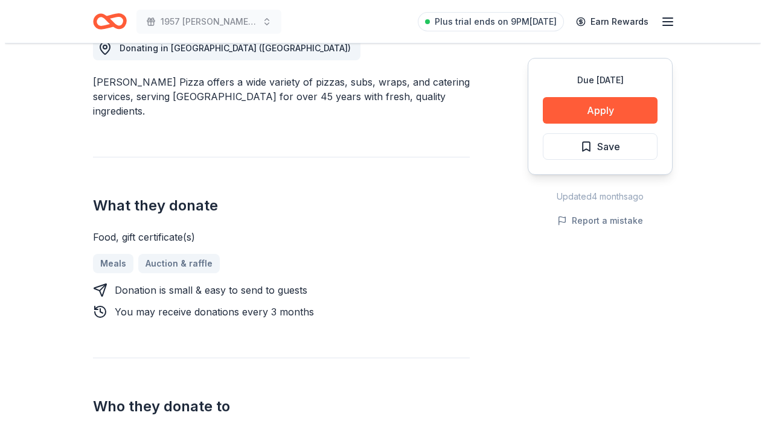
scroll to position [362, 0]
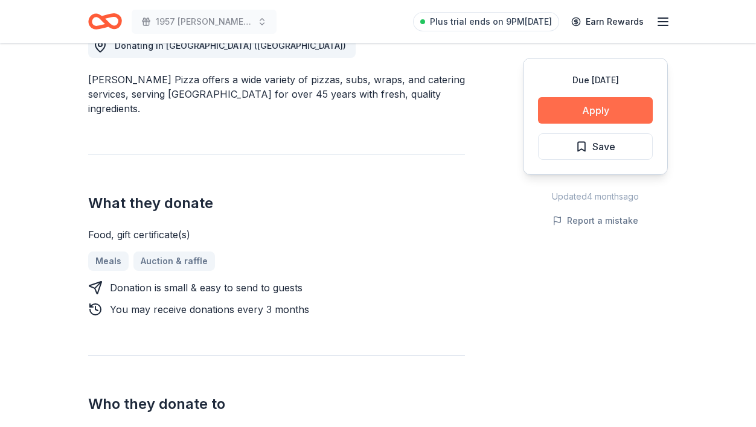
click at [613, 109] on button "Apply" at bounding box center [595, 110] width 115 height 27
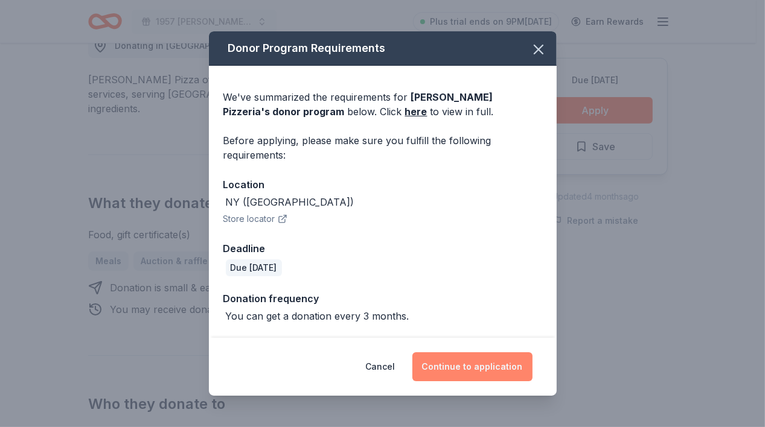
click at [464, 362] on button "Continue to application" at bounding box center [472, 367] width 120 height 29
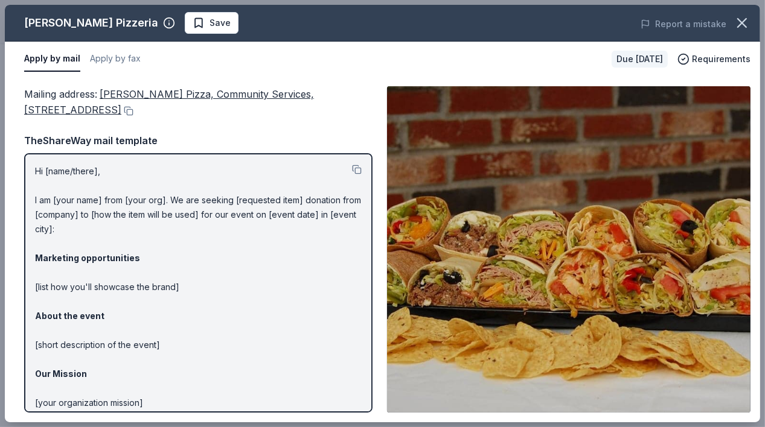
click at [43, 168] on p "Hi [name/there], I am [your name] from [your org]. We are seeking [requested it…" at bounding box center [198, 323] width 327 height 319
click at [42, 226] on p "Hi [name/there], I am [your name] from [your org]. We are seeking [requested it…" at bounding box center [198, 323] width 327 height 319
click at [53, 169] on p "Hi [name/there], I am [your name] from [your org]. We are seeking [requested it…" at bounding box center [198, 323] width 327 height 319
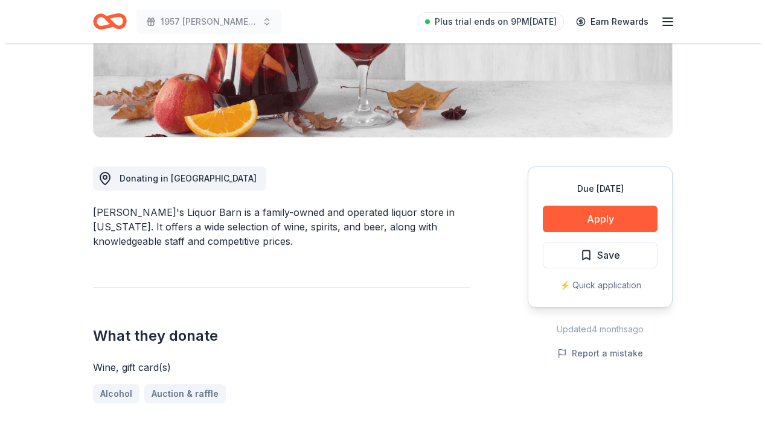
scroll to position [241, 0]
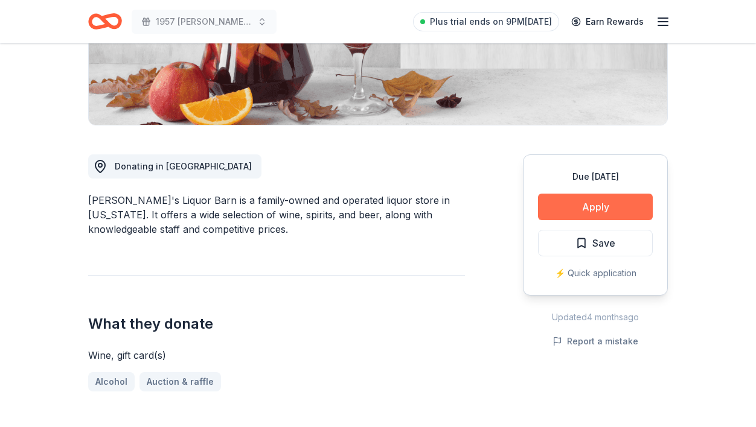
click at [600, 206] on button "Apply" at bounding box center [595, 207] width 115 height 27
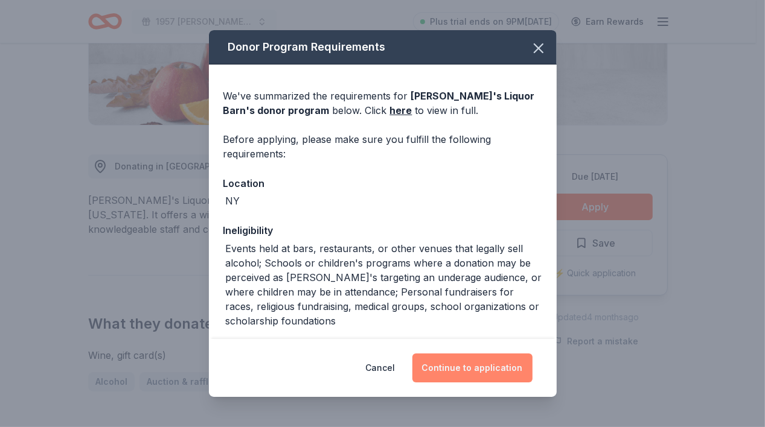
click at [452, 367] on button "Continue to application" at bounding box center [472, 368] width 120 height 29
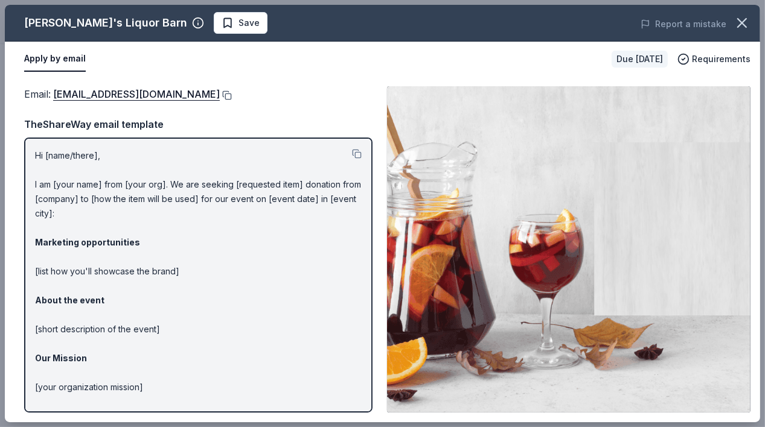
click at [220, 94] on button at bounding box center [226, 96] width 12 height 10
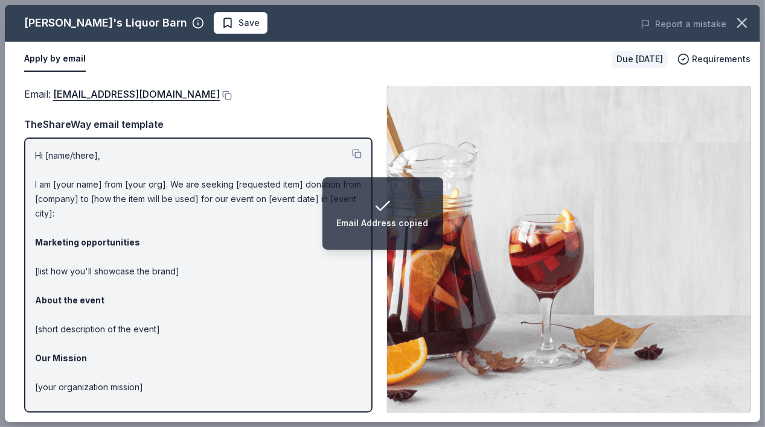
click at [54, 159] on p "Hi [name/there], I am [your name] from [your org]. We are seeking [requested it…" at bounding box center [198, 308] width 327 height 319
click at [220, 94] on button at bounding box center [226, 96] width 12 height 10
click at [41, 214] on p "Hi [name/there], I am [your name] from [your org]. We are seeking [requested it…" at bounding box center [198, 308] width 327 height 319
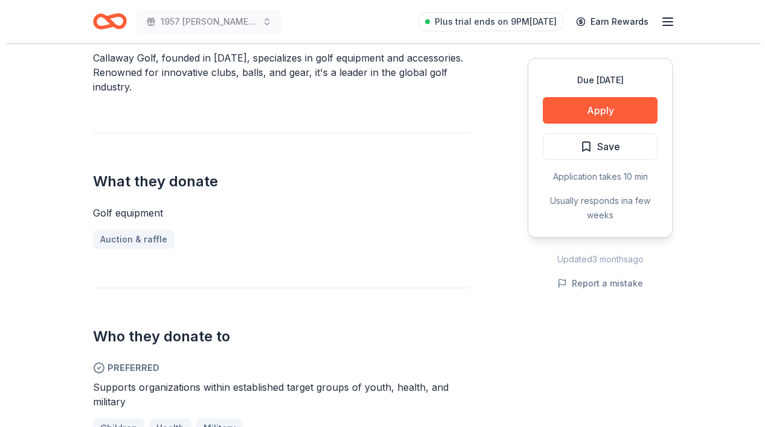
scroll to position [423, 0]
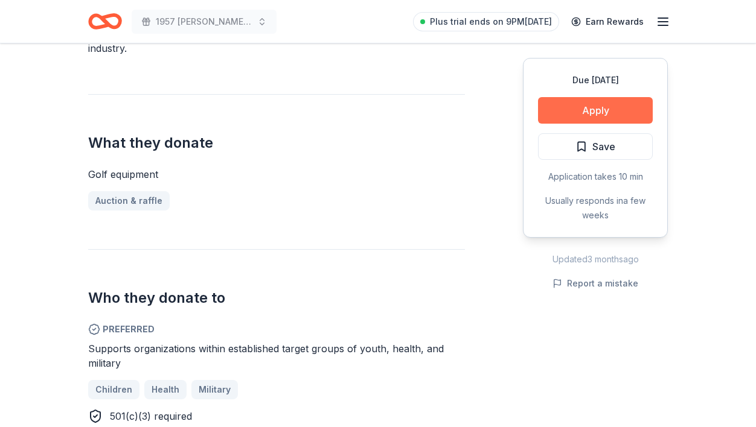
click at [615, 111] on button "Apply" at bounding box center [595, 110] width 115 height 27
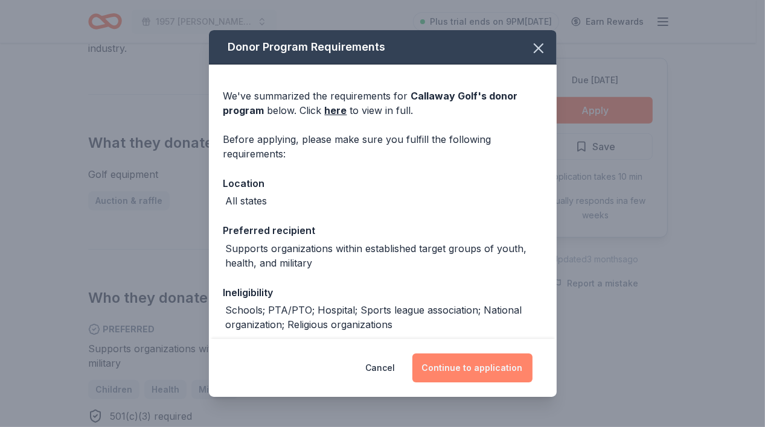
click at [449, 374] on button "Continue to application" at bounding box center [472, 368] width 120 height 29
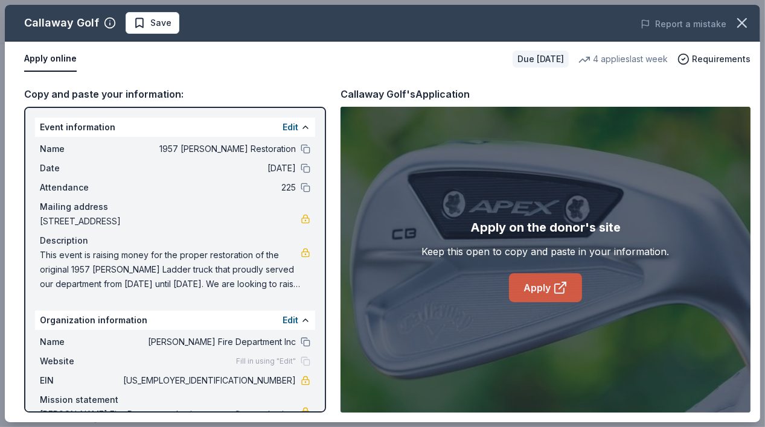
click at [531, 283] on link "Apply" at bounding box center [545, 287] width 73 height 29
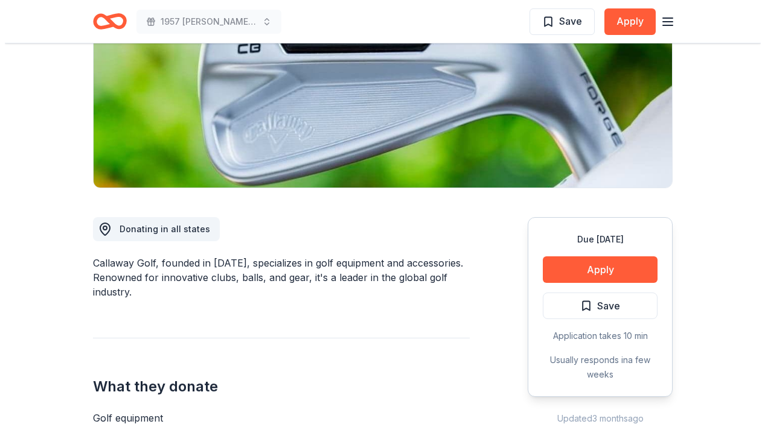
scroll to position [181, 0]
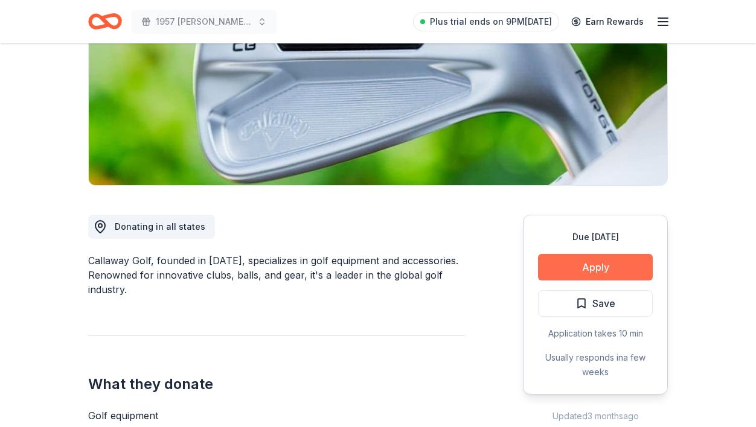
click at [577, 270] on button "Apply" at bounding box center [595, 267] width 115 height 27
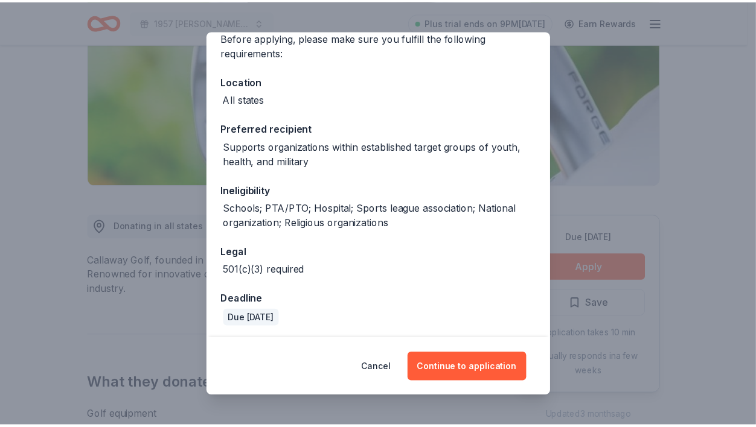
scroll to position [104, 0]
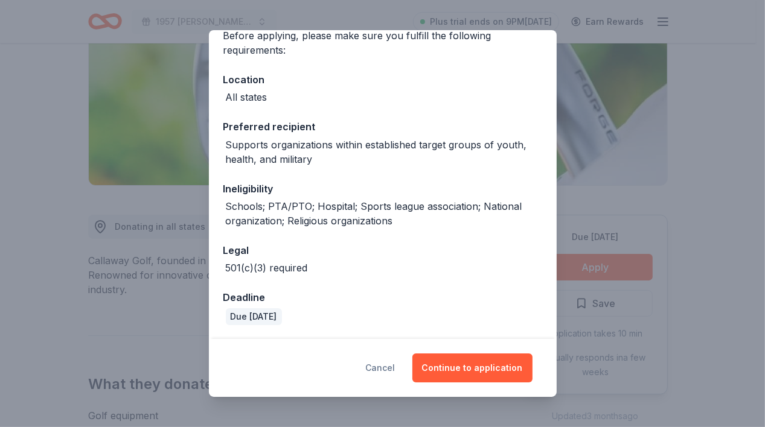
click at [386, 364] on button "Cancel" at bounding box center [381, 368] width 30 height 29
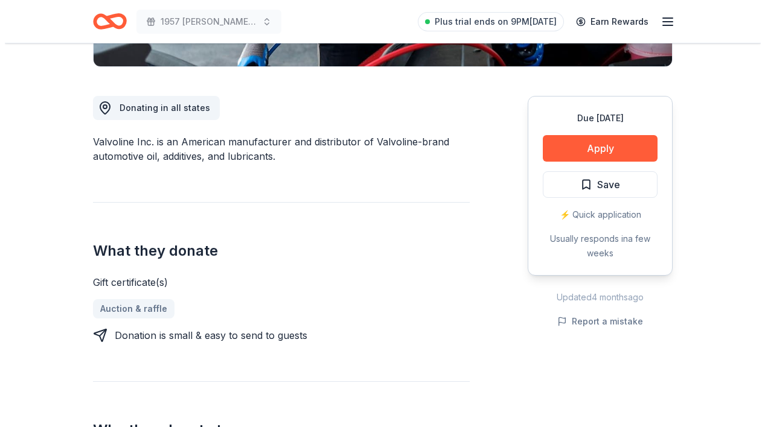
scroll to position [302, 0]
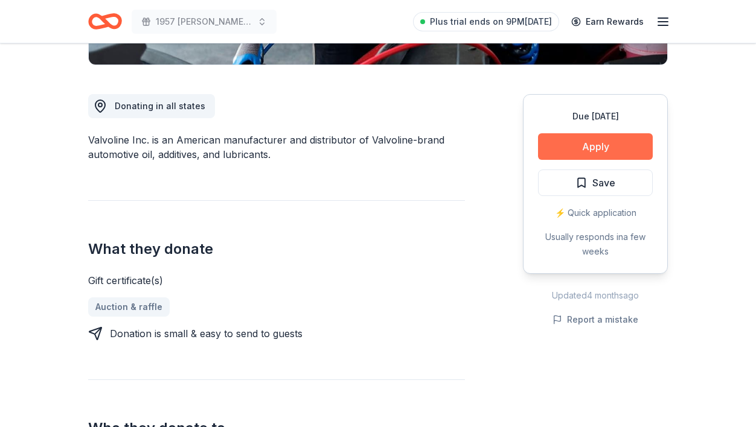
click at [615, 149] on button "Apply" at bounding box center [595, 146] width 115 height 27
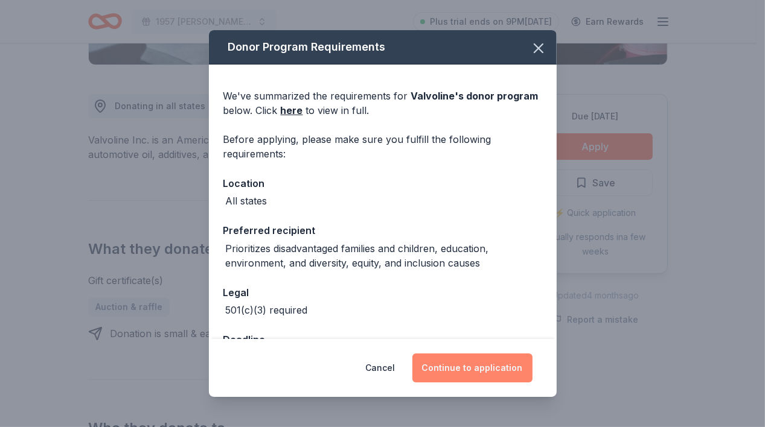
click at [459, 369] on button "Continue to application" at bounding box center [472, 368] width 120 height 29
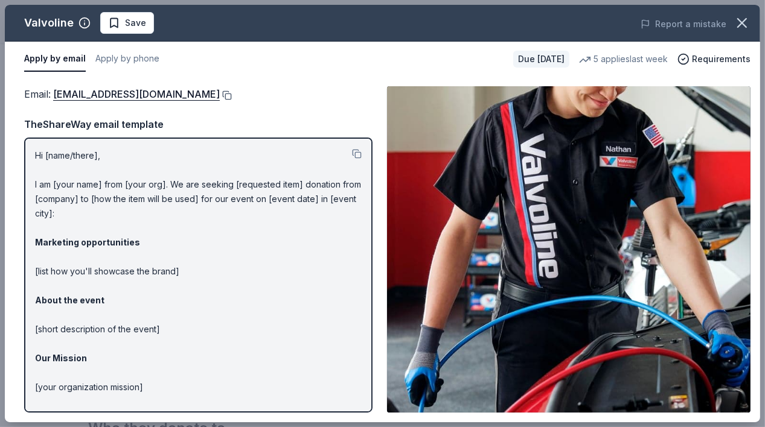
click at [220, 95] on button at bounding box center [226, 96] width 12 height 10
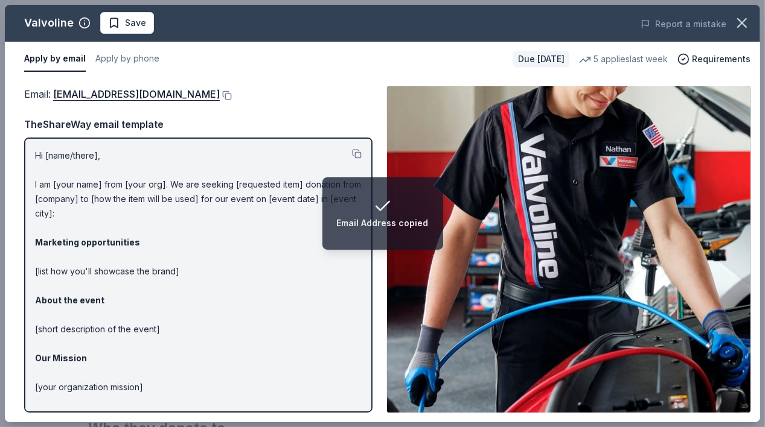
click at [62, 221] on p "Hi [name/there], I am [your name] from [your org]. We are seeking [requested it…" at bounding box center [198, 308] width 327 height 319
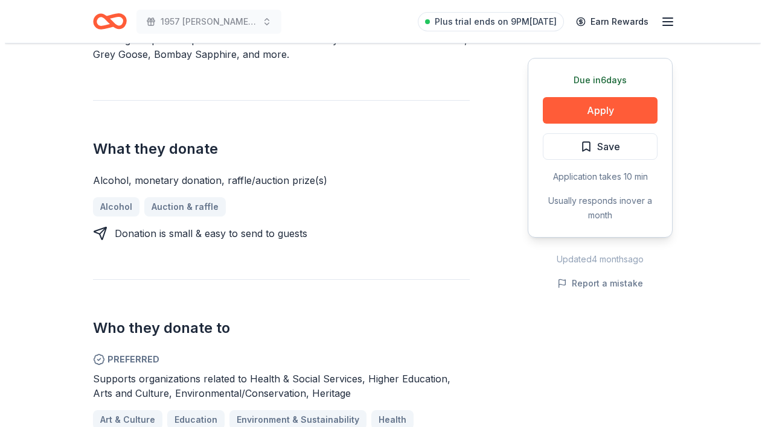
scroll to position [483, 0]
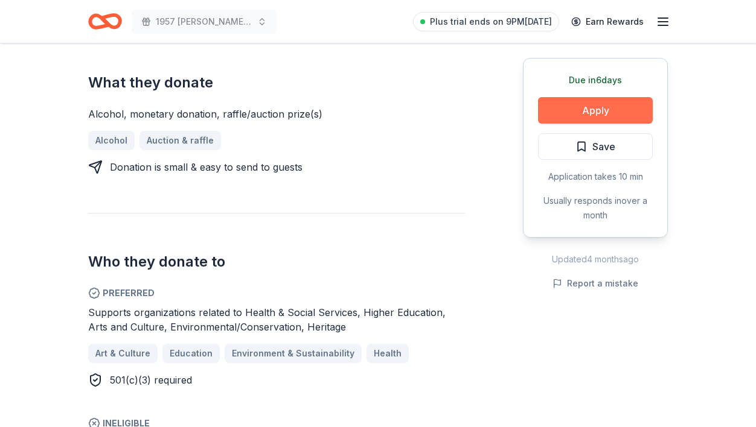
click at [589, 112] on button "Apply" at bounding box center [595, 110] width 115 height 27
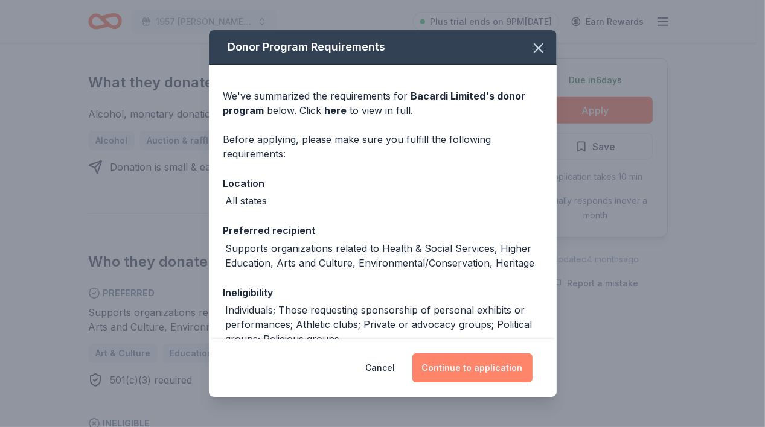
click at [466, 360] on button "Continue to application" at bounding box center [472, 368] width 120 height 29
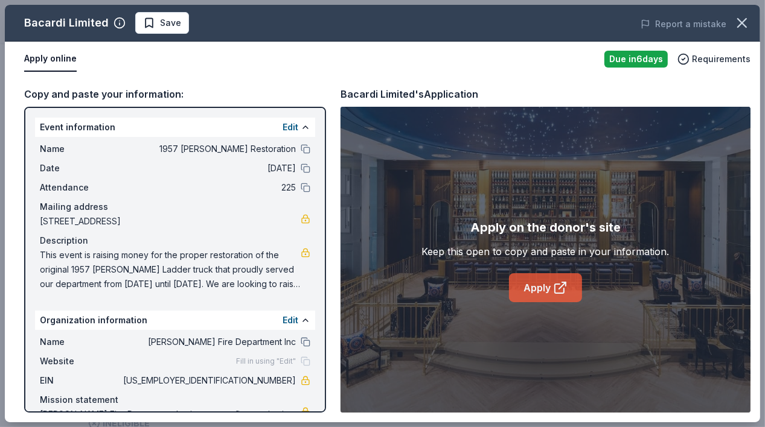
click at [548, 284] on link "Apply" at bounding box center [545, 287] width 73 height 29
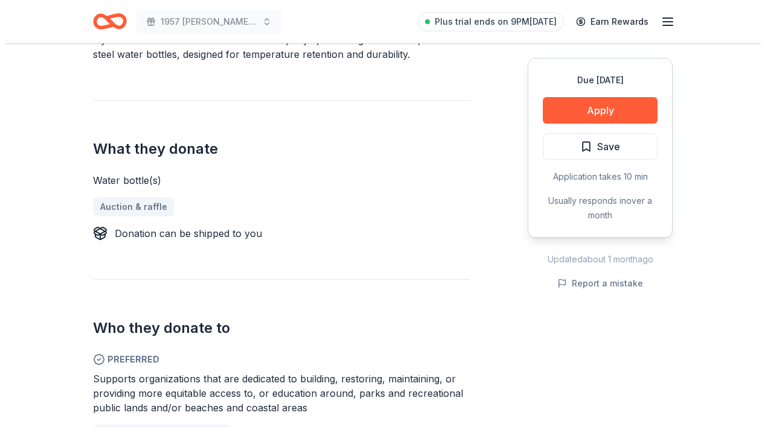
scroll to position [423, 0]
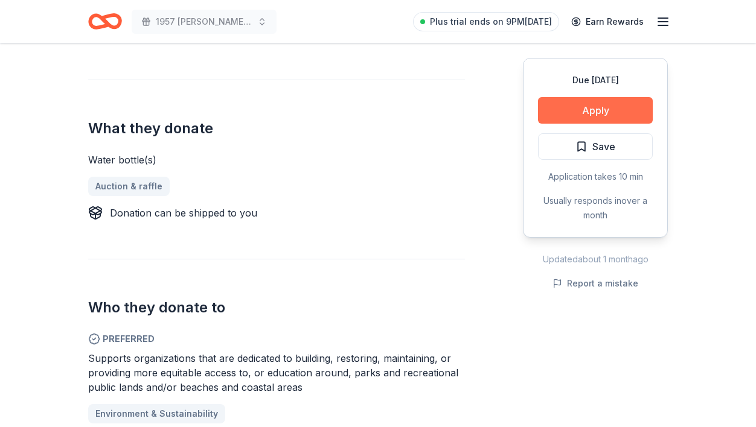
click at [599, 107] on button "Apply" at bounding box center [595, 110] width 115 height 27
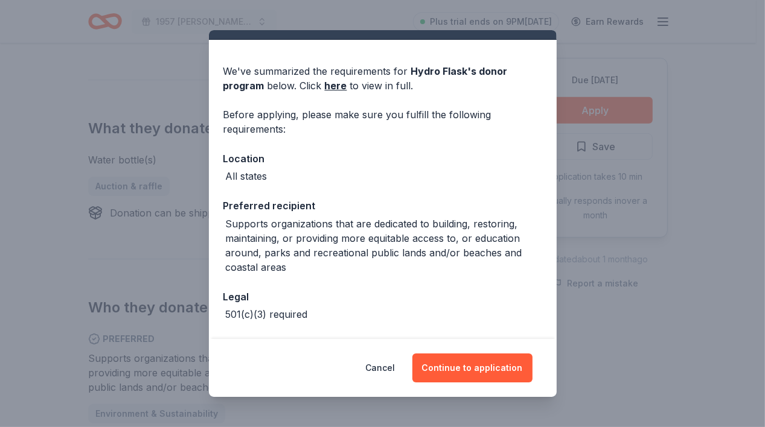
scroll to position [71, 0]
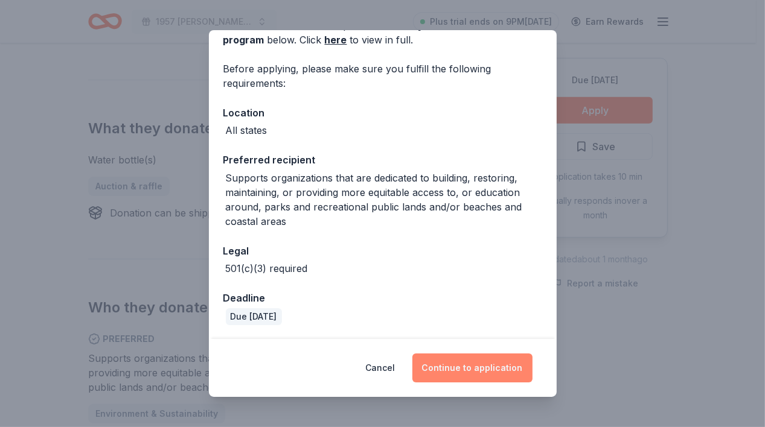
click at [485, 362] on button "Continue to application" at bounding box center [472, 368] width 120 height 29
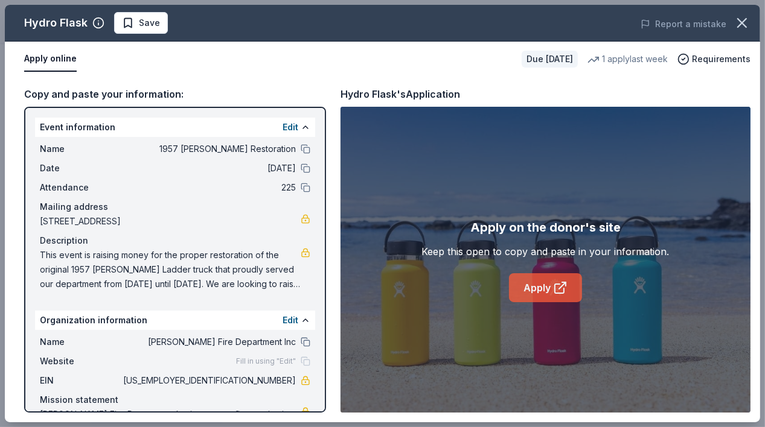
click at [537, 280] on link "Apply" at bounding box center [545, 287] width 73 height 29
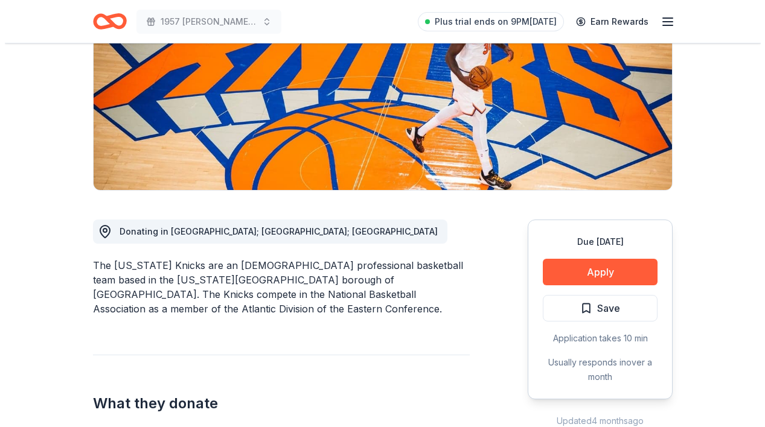
scroll to position [241, 0]
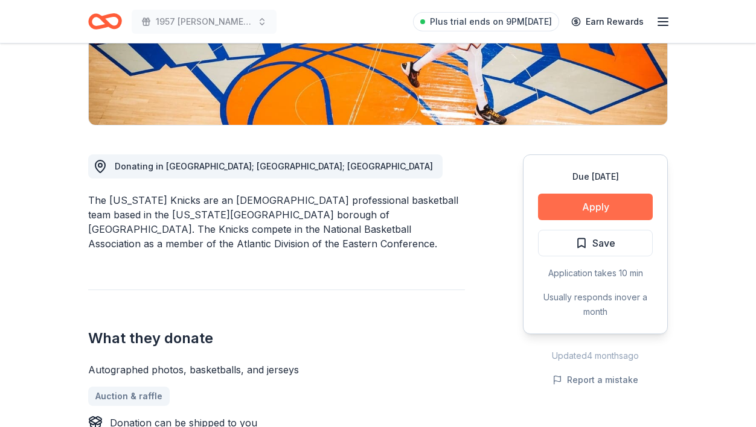
click at [611, 207] on button "Apply" at bounding box center [595, 207] width 115 height 27
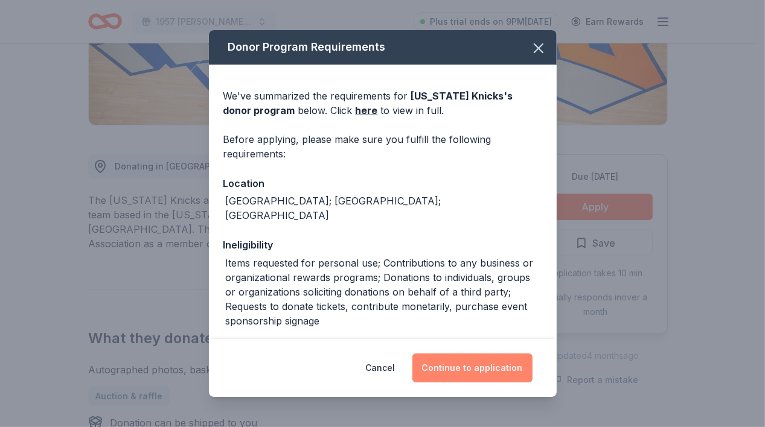
click at [476, 368] on button "Continue to application" at bounding box center [472, 368] width 120 height 29
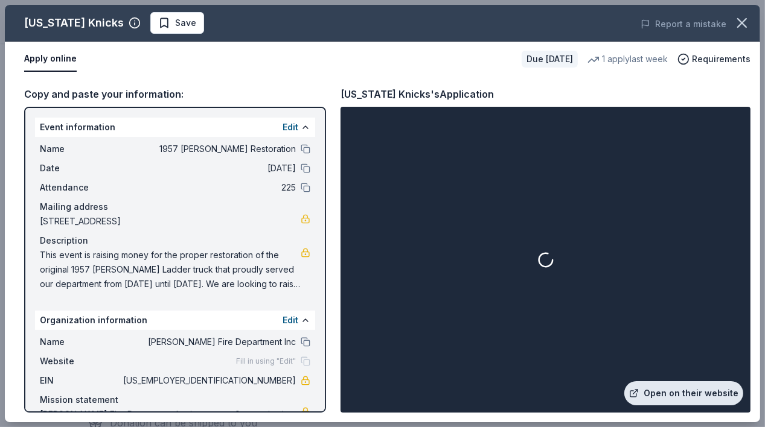
click at [696, 396] on link "Open on their website" at bounding box center [683, 394] width 119 height 24
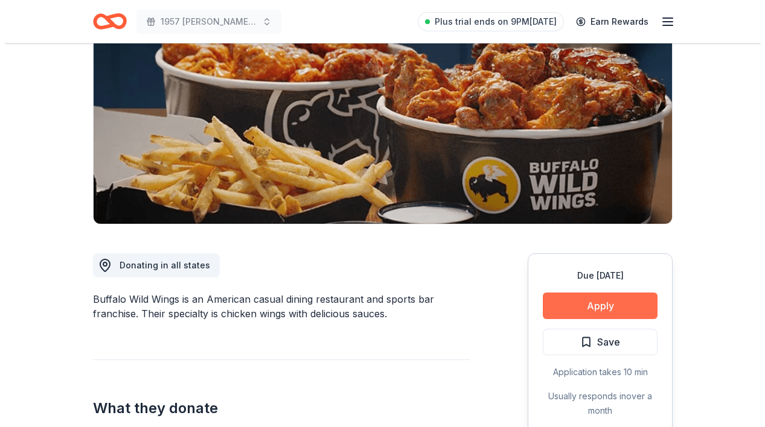
scroll to position [181, 0]
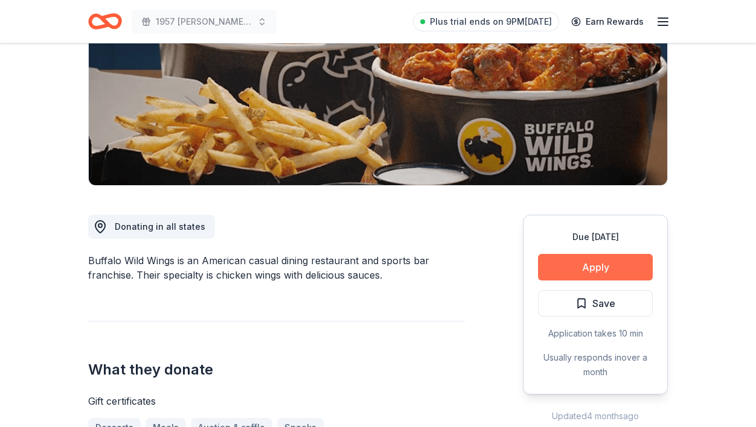
click at [614, 268] on button "Apply" at bounding box center [595, 267] width 115 height 27
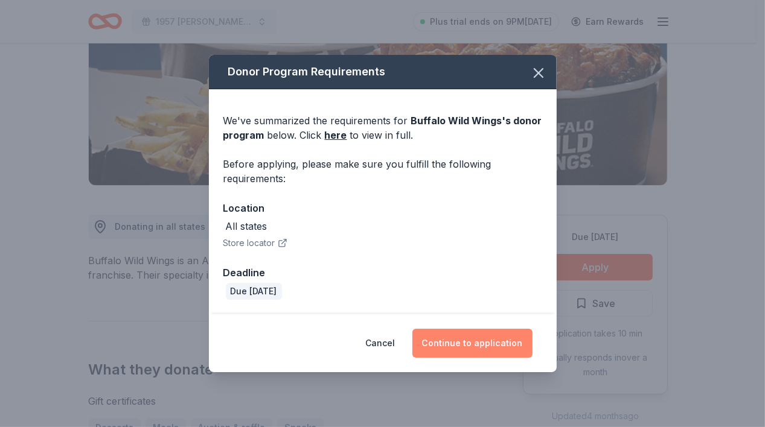
click at [488, 339] on button "Continue to application" at bounding box center [472, 343] width 120 height 29
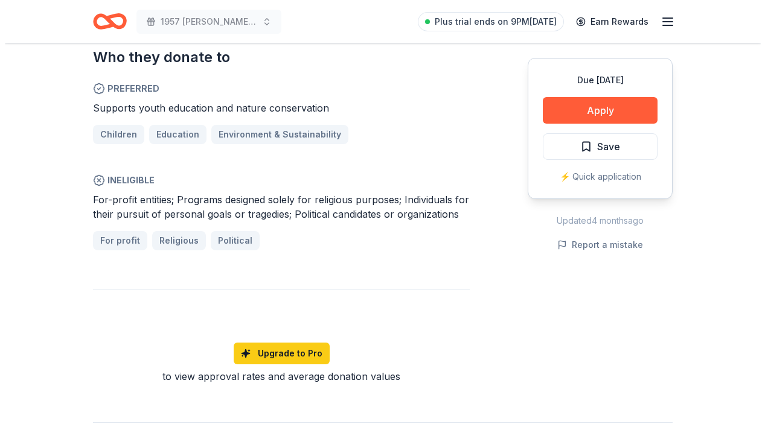
scroll to position [664, 0]
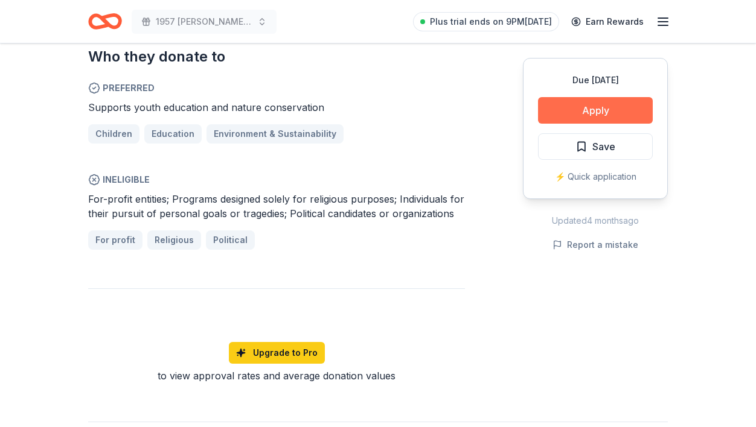
click at [581, 113] on button "Apply" at bounding box center [595, 110] width 115 height 27
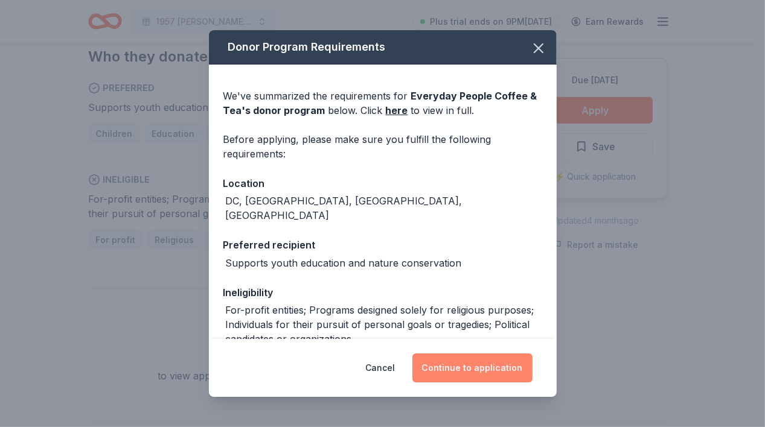
click at [447, 375] on button "Continue to application" at bounding box center [472, 368] width 120 height 29
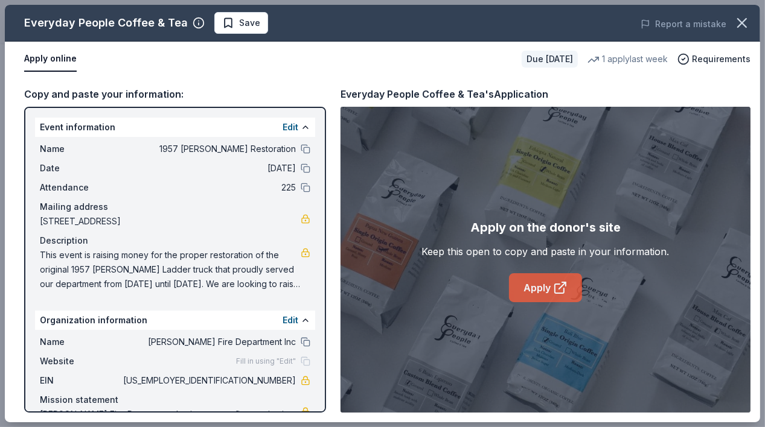
click at [540, 293] on link "Apply" at bounding box center [545, 287] width 73 height 29
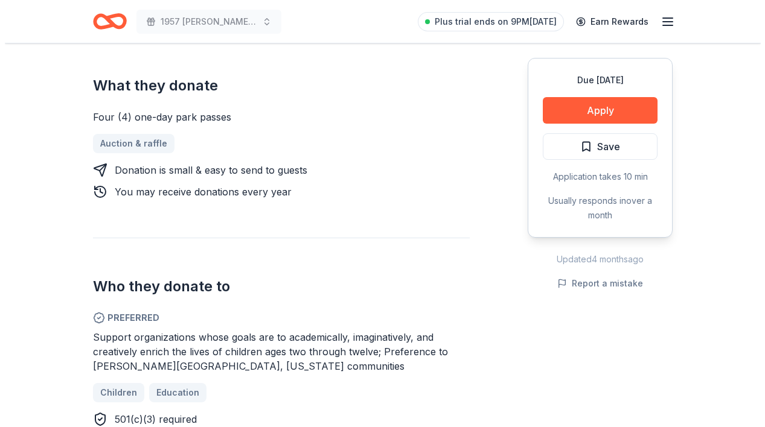
scroll to position [483, 0]
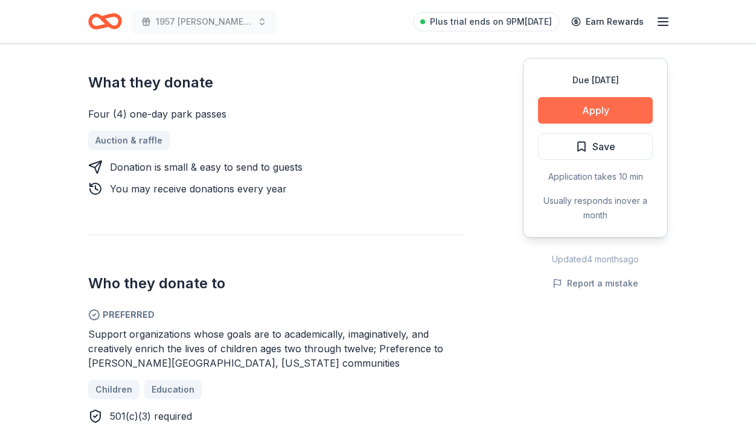
click at [589, 110] on button "Apply" at bounding box center [595, 110] width 115 height 27
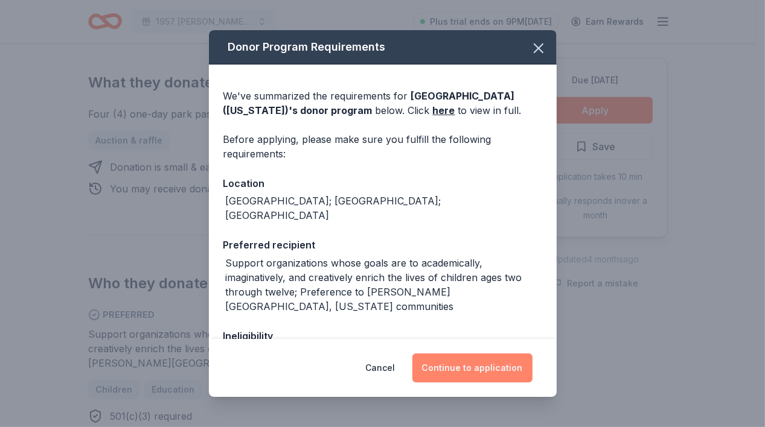
click at [452, 362] on button "Continue to application" at bounding box center [472, 368] width 120 height 29
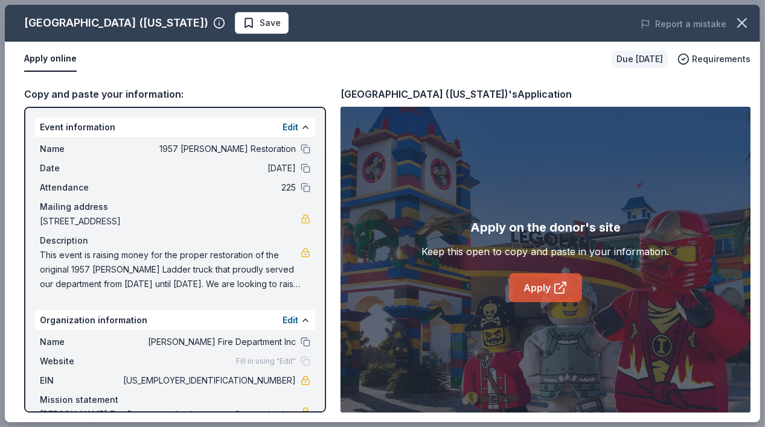
click at [531, 286] on link "Apply" at bounding box center [545, 287] width 73 height 29
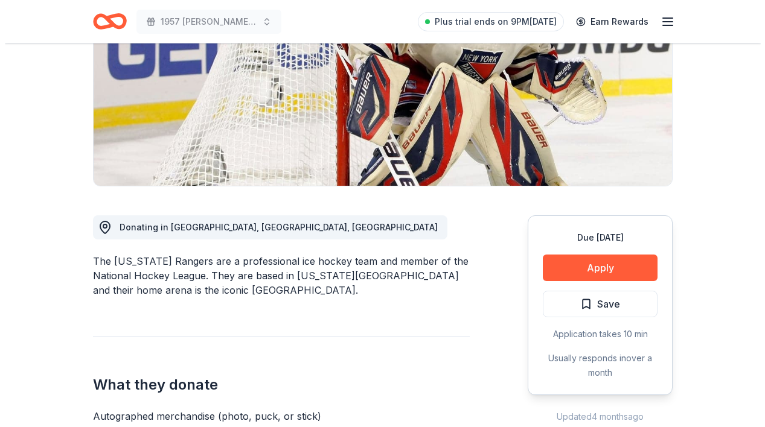
scroll to position [181, 0]
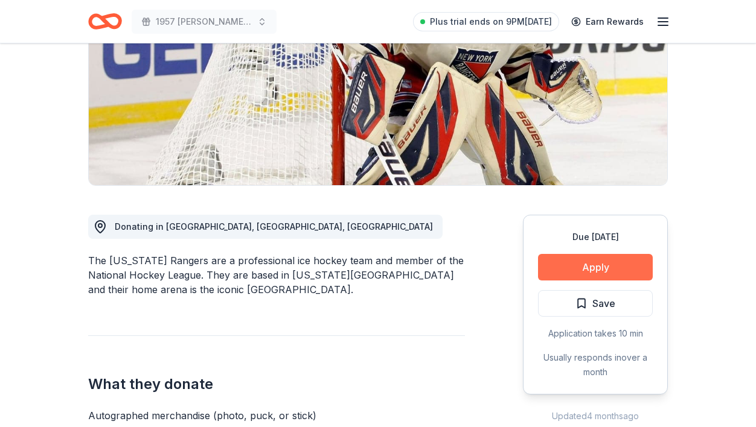
click at [609, 270] on button "Apply" at bounding box center [595, 267] width 115 height 27
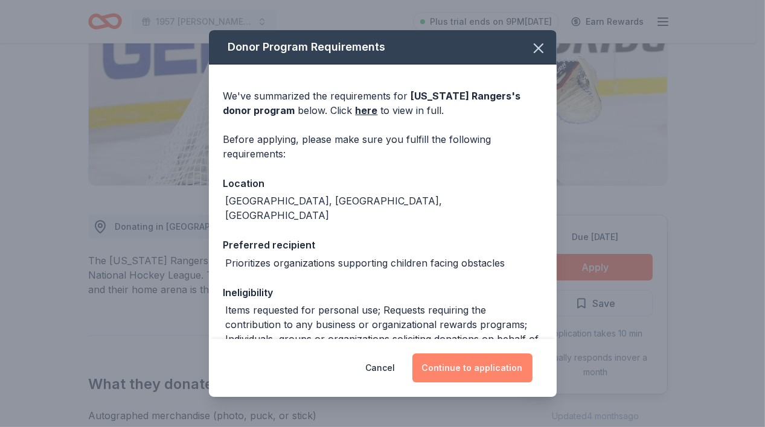
click at [482, 369] on button "Continue to application" at bounding box center [472, 368] width 120 height 29
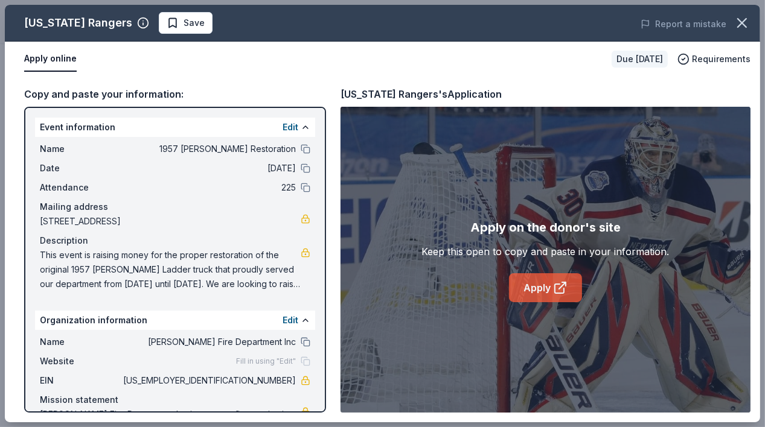
click at [543, 280] on link "Apply" at bounding box center [545, 287] width 73 height 29
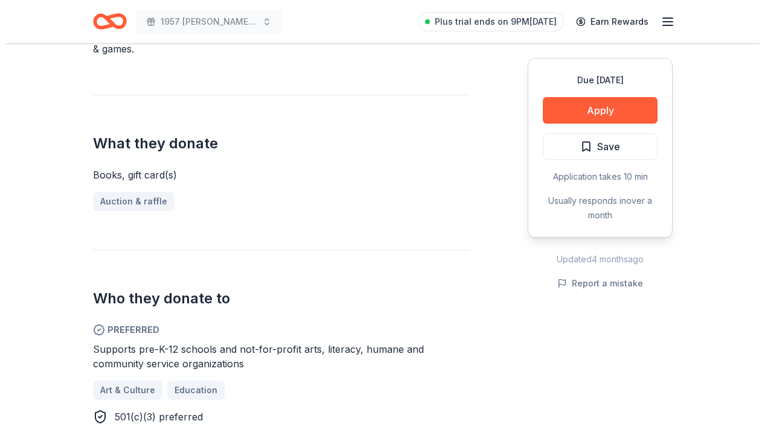
scroll to position [423, 0]
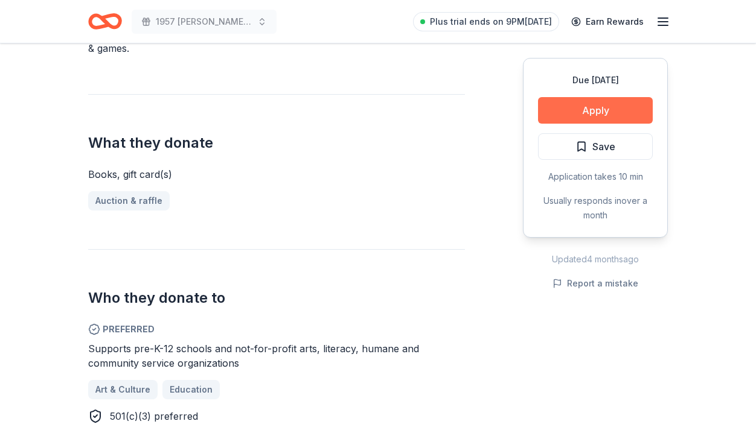
click at [612, 115] on button "Apply" at bounding box center [595, 110] width 115 height 27
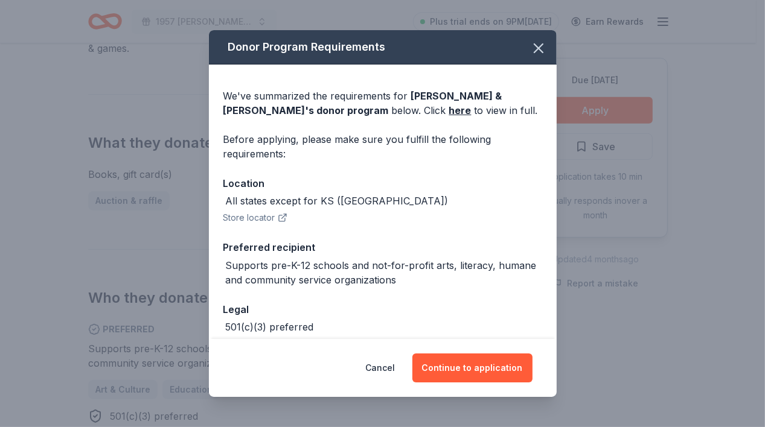
click at [452, 384] on div "Cancel Continue to application" at bounding box center [383, 368] width 348 height 58
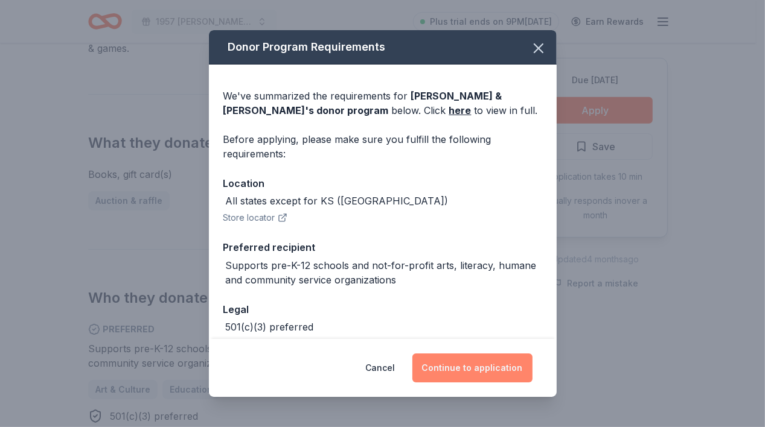
click at [459, 371] on button "Continue to application" at bounding box center [472, 368] width 120 height 29
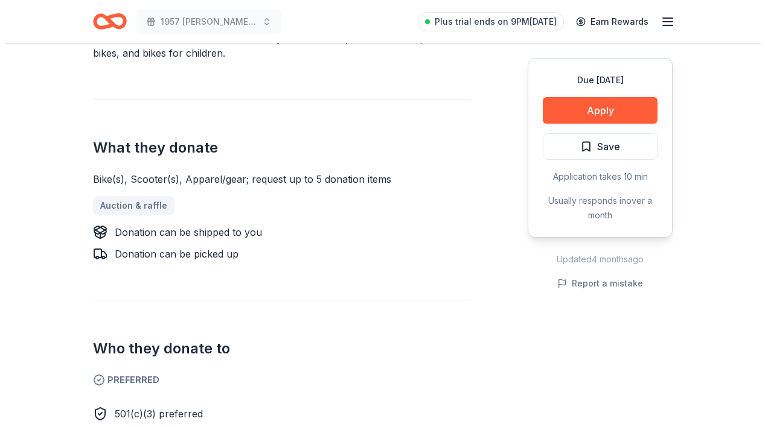
scroll to position [423, 0]
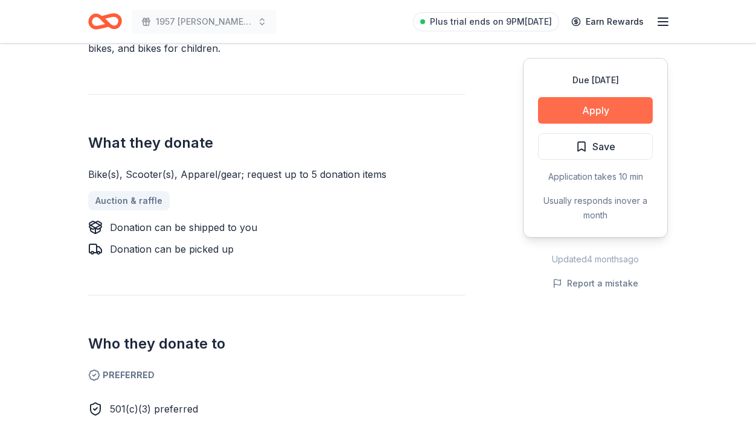
click at [587, 104] on button "Apply" at bounding box center [595, 110] width 115 height 27
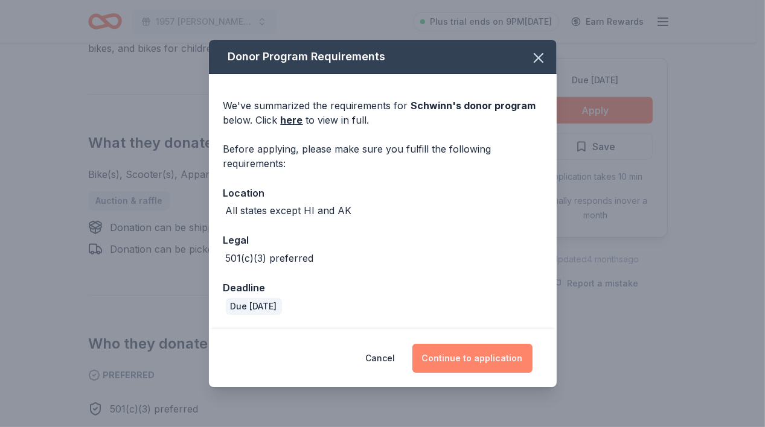
click at [476, 363] on button "Continue to application" at bounding box center [472, 358] width 120 height 29
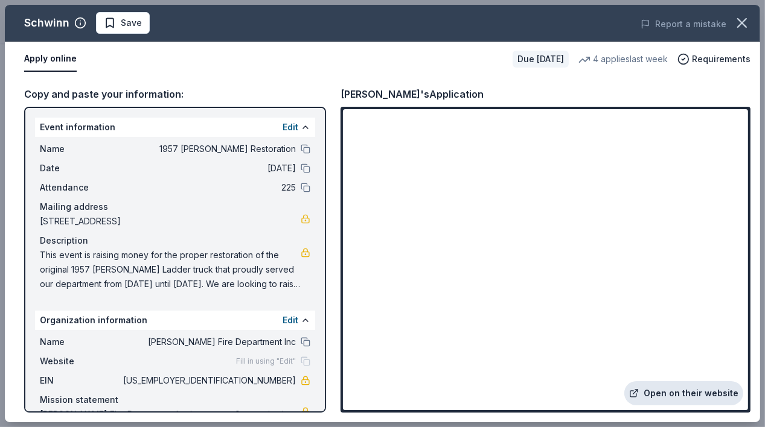
click at [702, 391] on link "Open on their website" at bounding box center [683, 394] width 119 height 24
click at [44, 240] on div "Description" at bounding box center [175, 241] width 270 height 14
click at [45, 176] on div "Name 1957 Ward LaFrance Restoration Date 01/16/26 Attendance 225 Mailing addres…" at bounding box center [175, 216] width 280 height 159
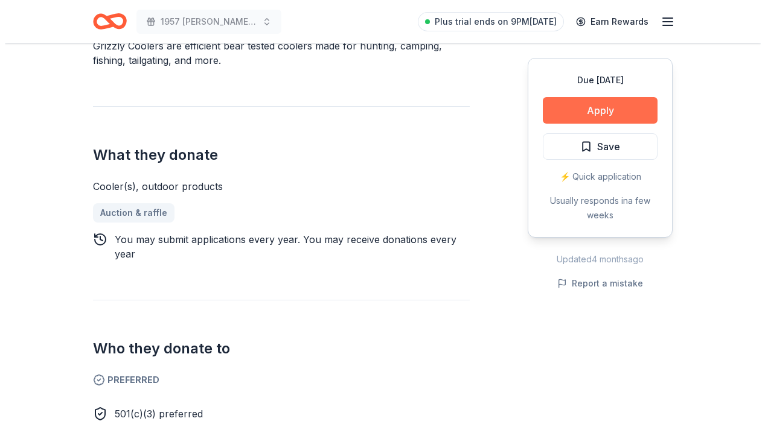
scroll to position [362, 0]
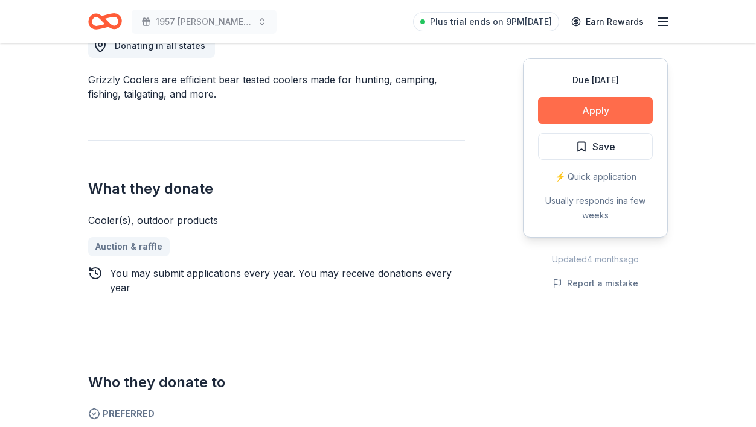
click at [555, 110] on button "Apply" at bounding box center [595, 110] width 115 height 27
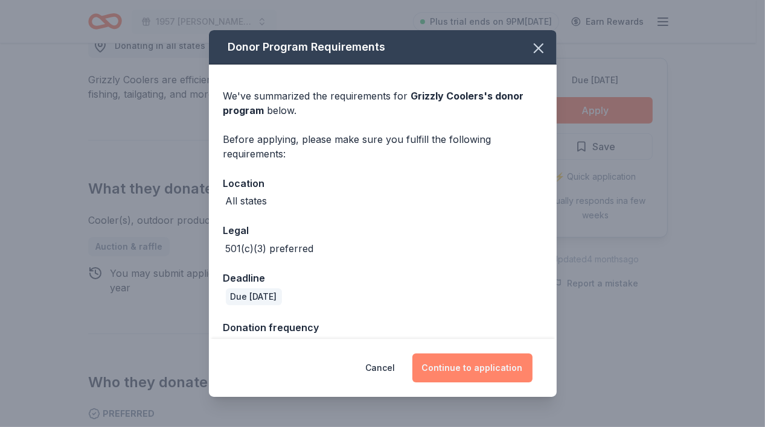
click at [436, 364] on button "Continue to application" at bounding box center [472, 368] width 120 height 29
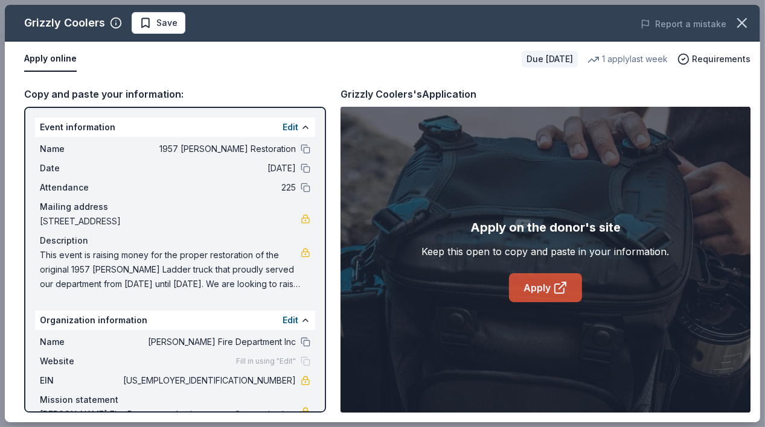
click at [522, 290] on link "Apply" at bounding box center [545, 287] width 73 height 29
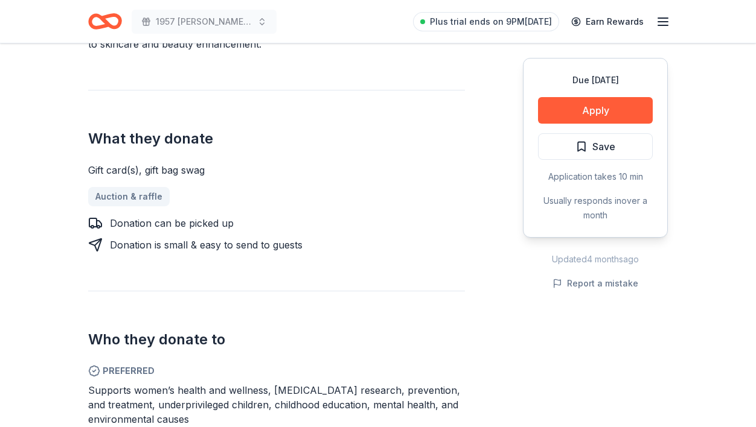
scroll to position [483, 0]
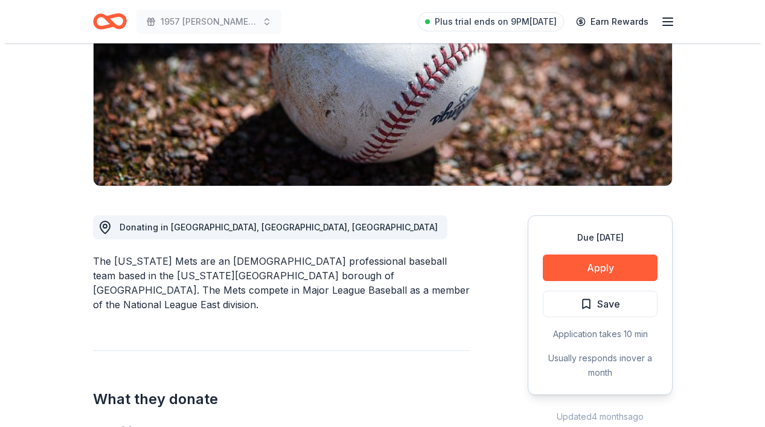
scroll to position [181, 0]
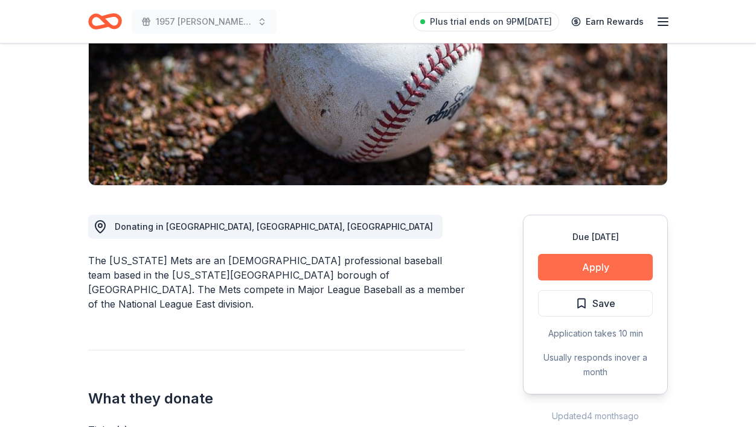
click at [580, 266] on button "Apply" at bounding box center [595, 267] width 115 height 27
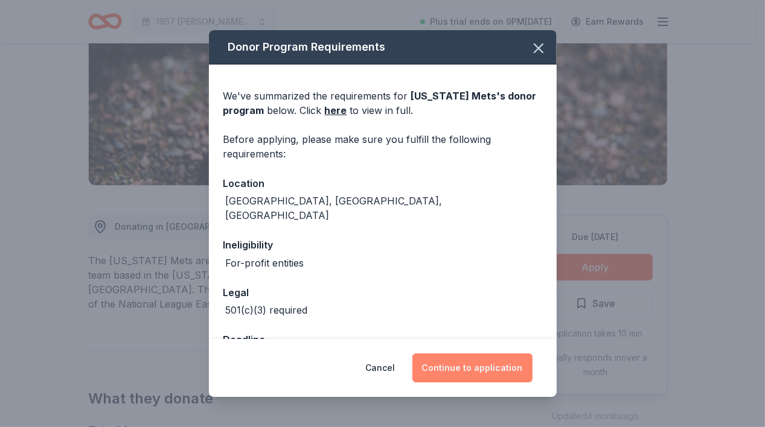
click at [454, 365] on button "Continue to application" at bounding box center [472, 368] width 120 height 29
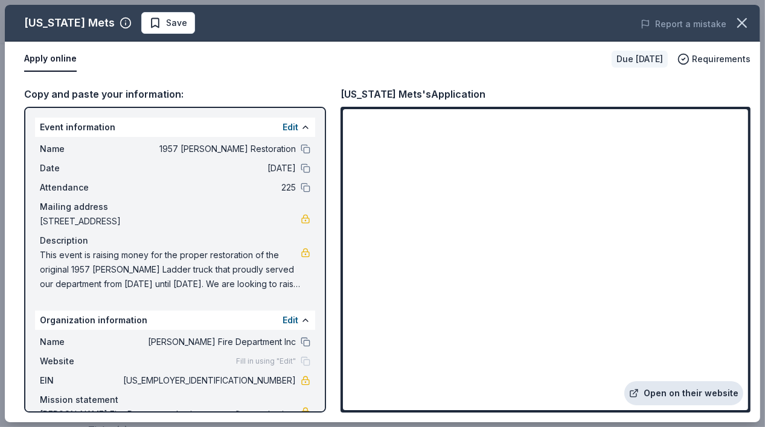
click at [671, 392] on link "Open on their website" at bounding box center [683, 394] width 119 height 24
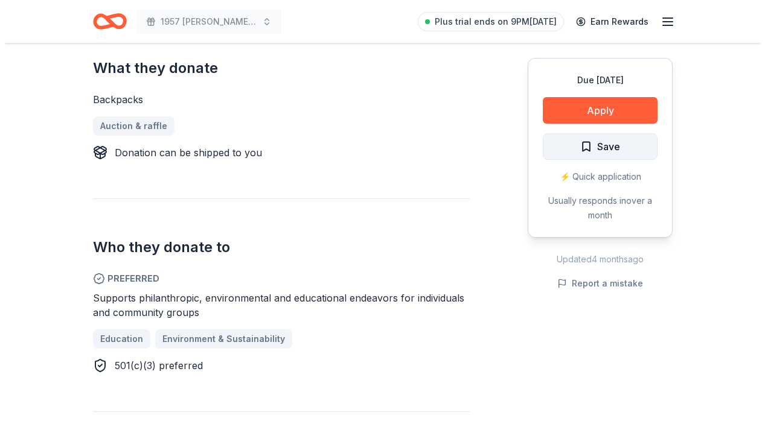
scroll to position [483, 0]
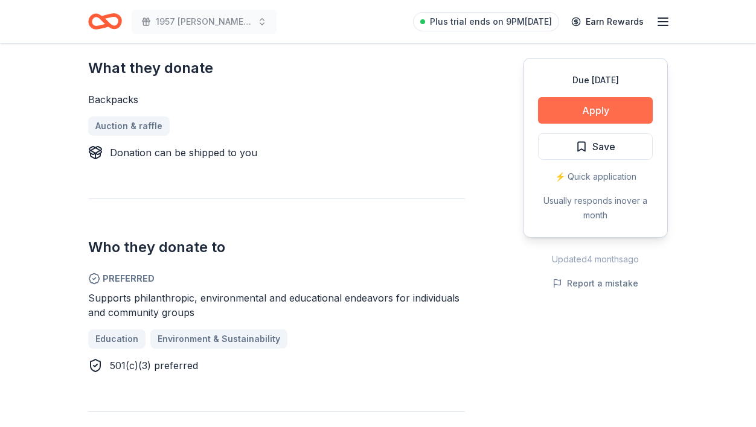
click at [571, 108] on button "Apply" at bounding box center [595, 110] width 115 height 27
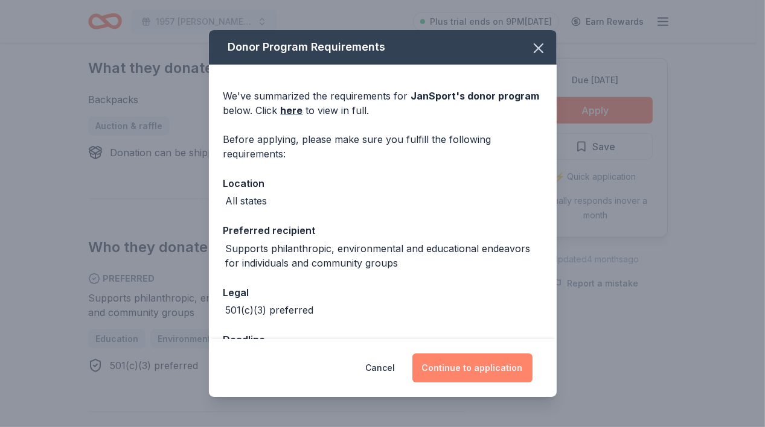
click at [453, 364] on button "Continue to application" at bounding box center [472, 368] width 120 height 29
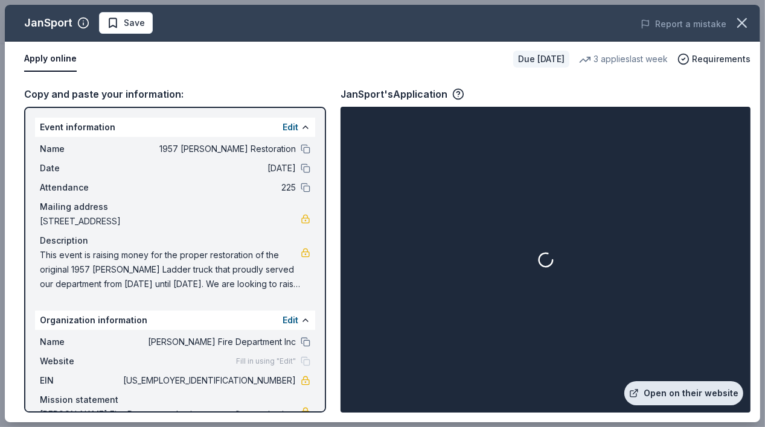
click at [669, 399] on link "Open on their website" at bounding box center [683, 394] width 119 height 24
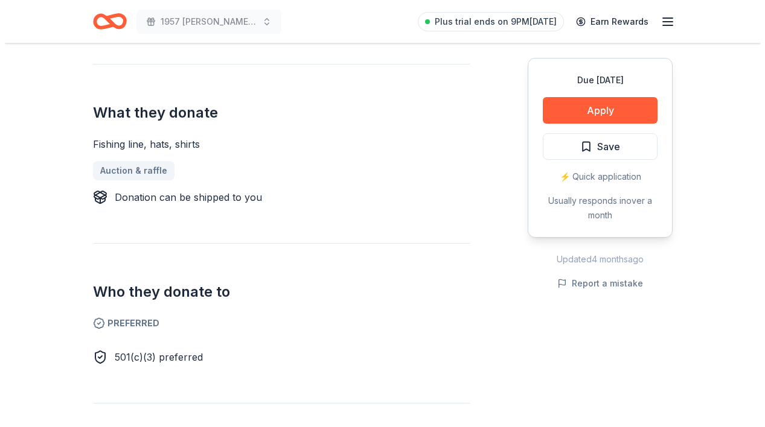
scroll to position [483, 0]
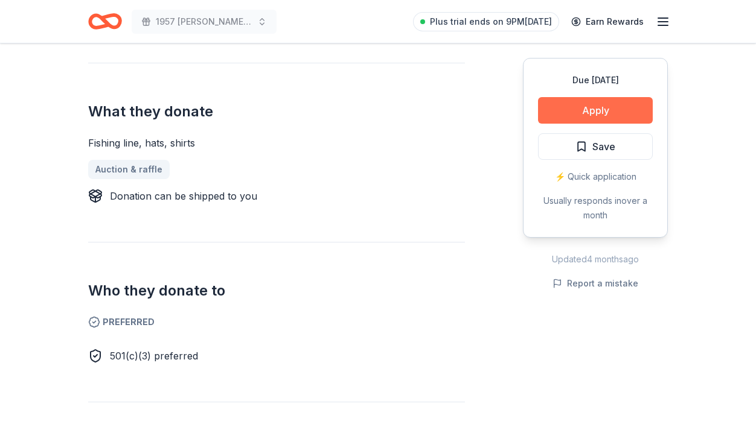
click at [592, 101] on button "Apply" at bounding box center [595, 110] width 115 height 27
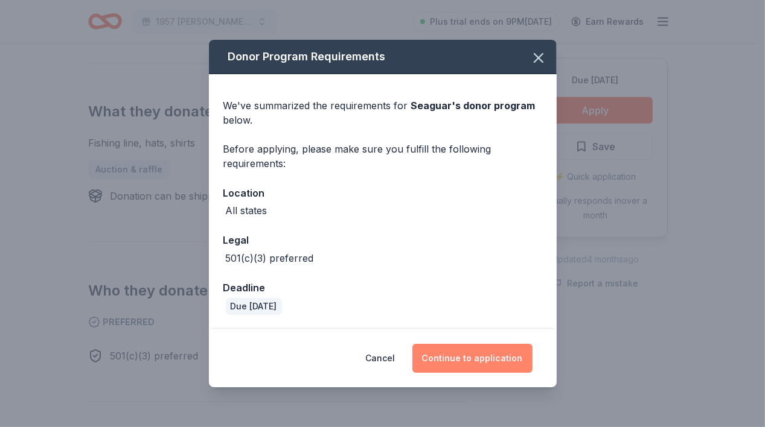
click at [483, 369] on button "Continue to application" at bounding box center [472, 358] width 120 height 29
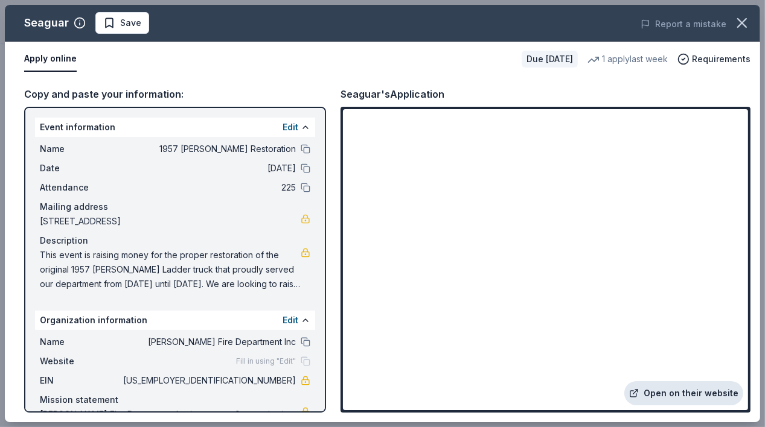
click at [685, 394] on link "Open on their website" at bounding box center [683, 394] width 119 height 24
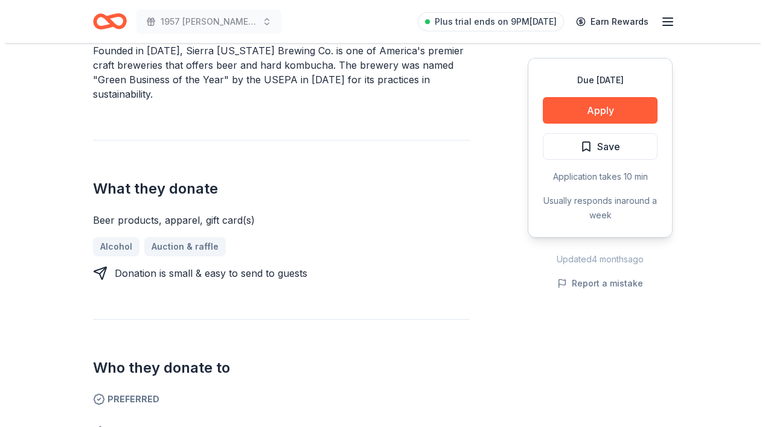
scroll to position [423, 0]
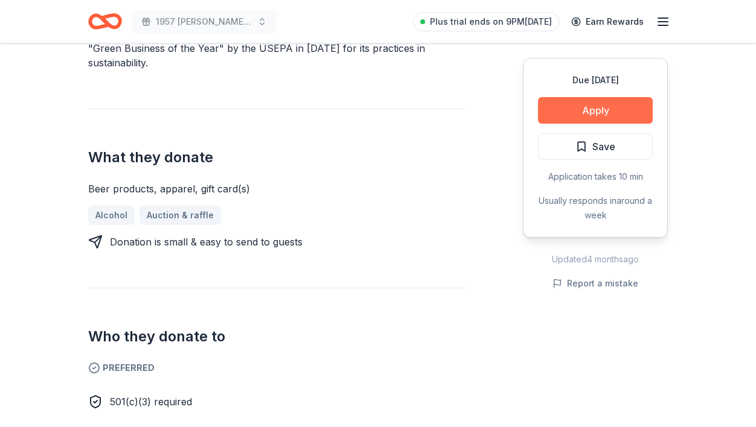
click at [592, 106] on button "Apply" at bounding box center [595, 110] width 115 height 27
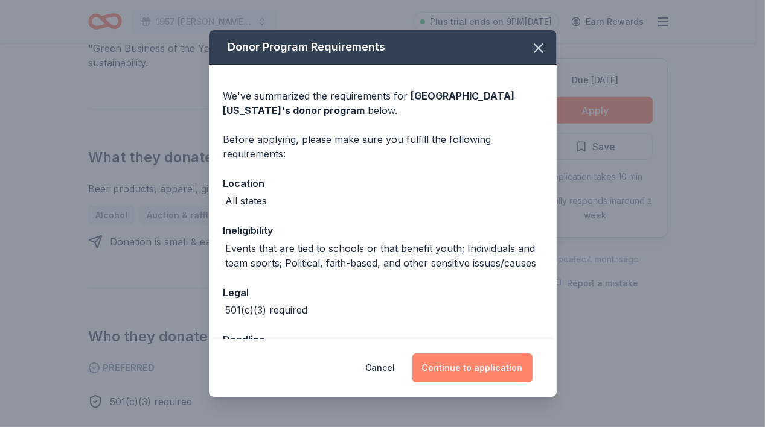
click at [452, 363] on button "Continue to application" at bounding box center [472, 368] width 120 height 29
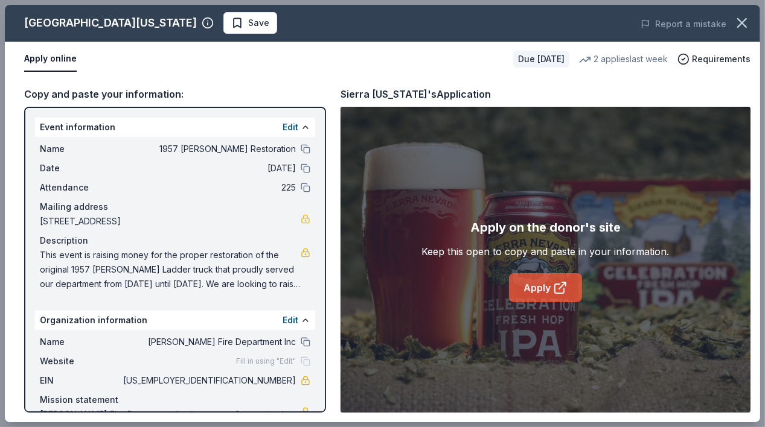
click at [542, 287] on link "Apply" at bounding box center [545, 287] width 73 height 29
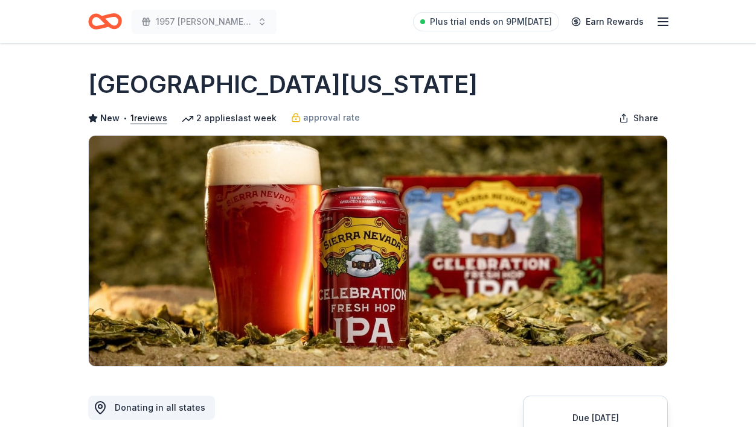
scroll to position [241, 0]
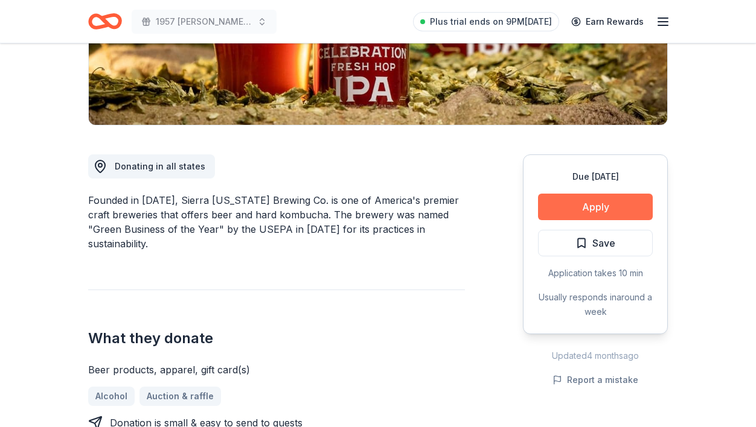
click at [606, 208] on button "Apply" at bounding box center [595, 207] width 115 height 27
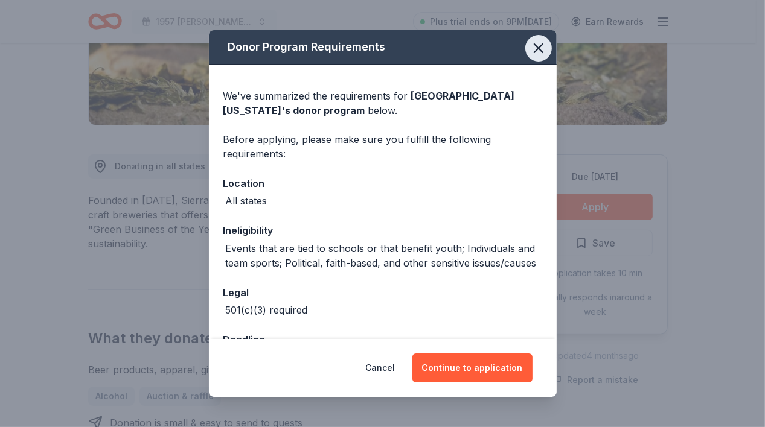
click at [535, 51] on icon "button" at bounding box center [538, 48] width 17 height 17
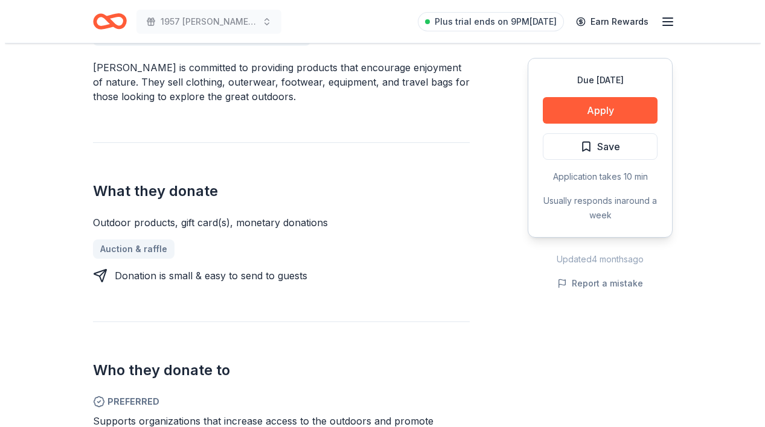
scroll to position [423, 0]
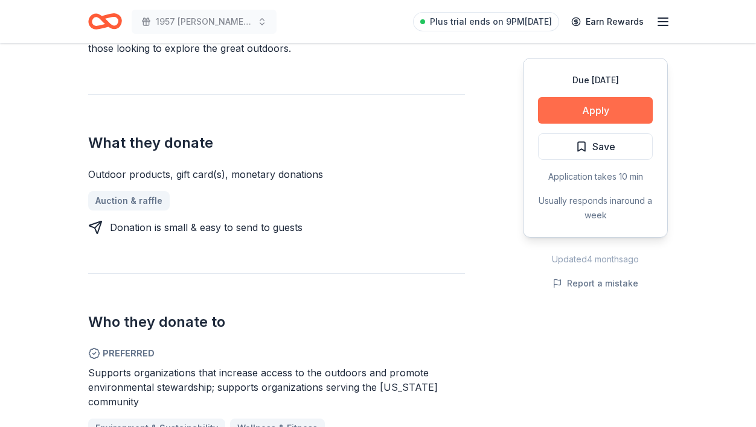
click at [623, 110] on button "Apply" at bounding box center [595, 110] width 115 height 27
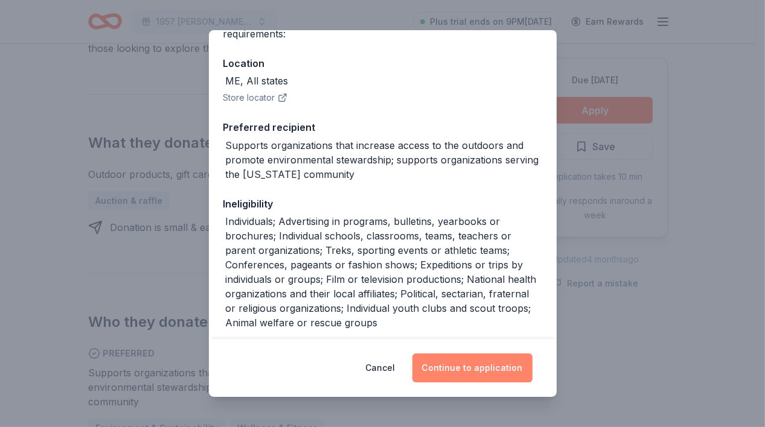
scroll to position [121, 0]
click at [488, 368] on button "Continue to application" at bounding box center [472, 368] width 120 height 29
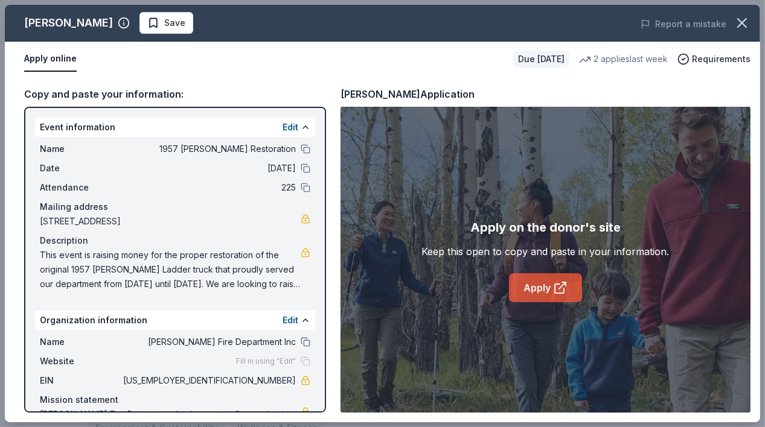
click at [573, 280] on link "Apply" at bounding box center [545, 287] width 73 height 29
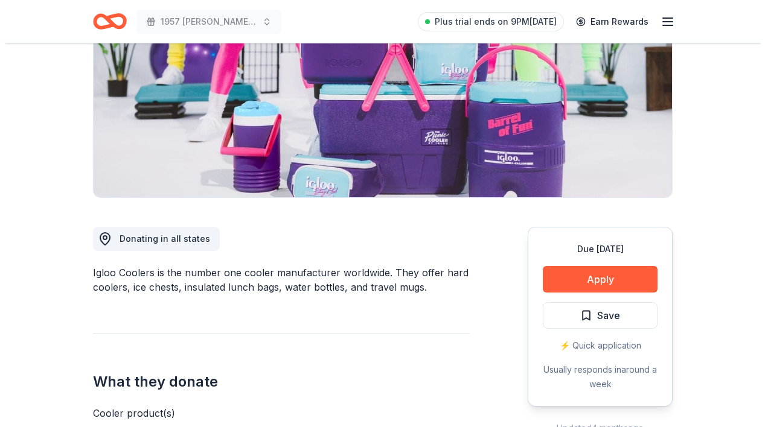
scroll to position [181, 0]
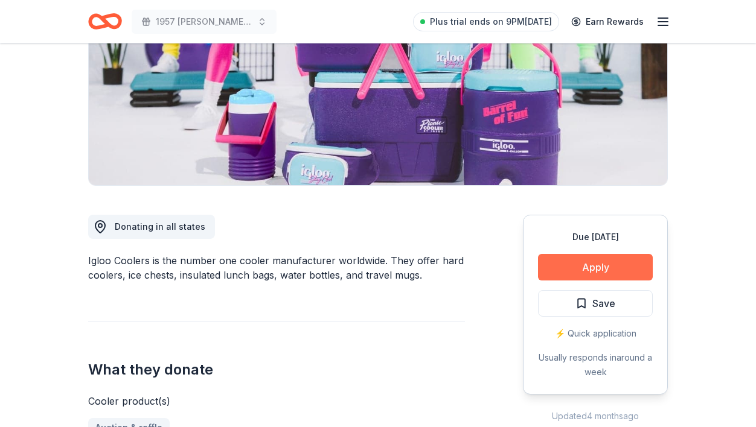
click at [611, 263] on button "Apply" at bounding box center [595, 267] width 115 height 27
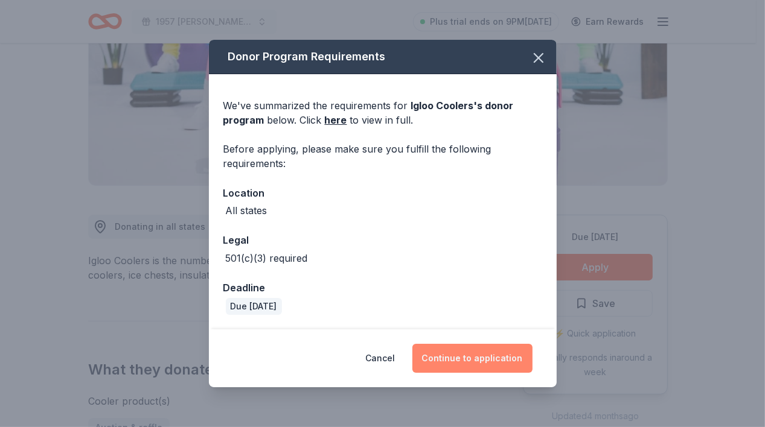
click at [512, 366] on button "Continue to application" at bounding box center [472, 358] width 120 height 29
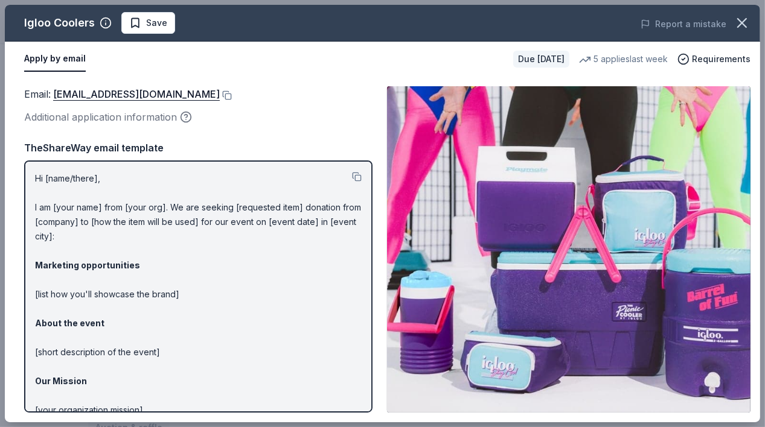
click at [72, 200] on p "Hi [name/there], I am [your name] from [your org]. We are seeking [requested it…" at bounding box center [198, 330] width 327 height 319
click at [28, 163] on div "Hi [name/there], I am [your name] from [your org]. We are seeking [requested it…" at bounding box center [198, 287] width 348 height 252
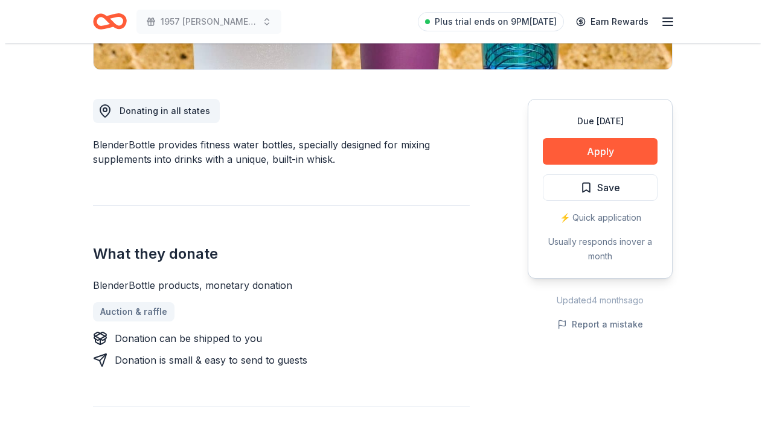
scroll to position [302, 0]
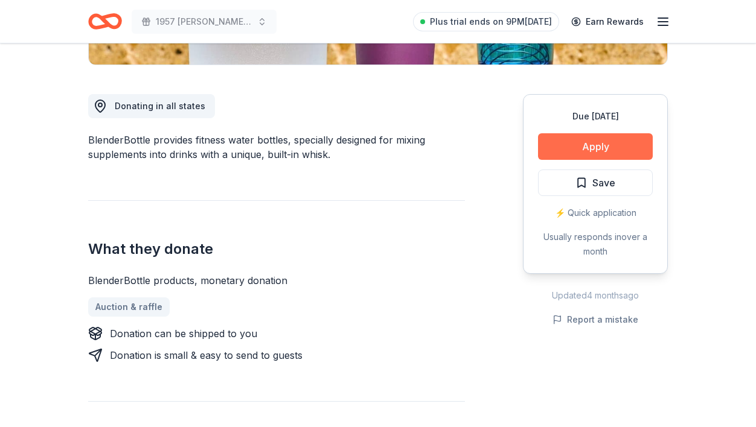
click at [609, 145] on button "Apply" at bounding box center [595, 146] width 115 height 27
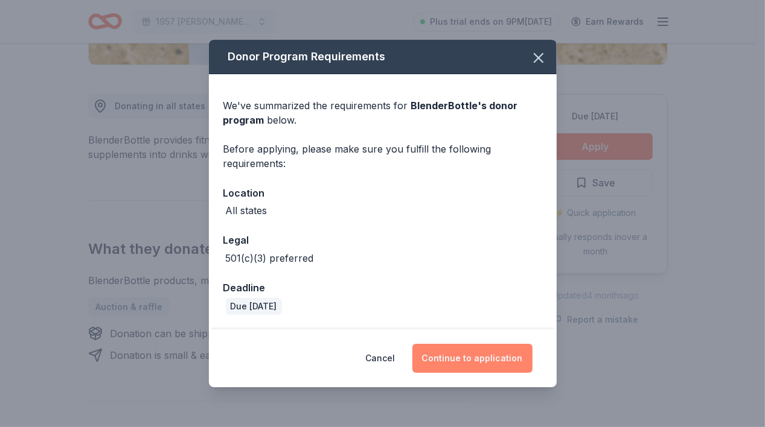
click at [461, 350] on button "Continue to application" at bounding box center [472, 358] width 120 height 29
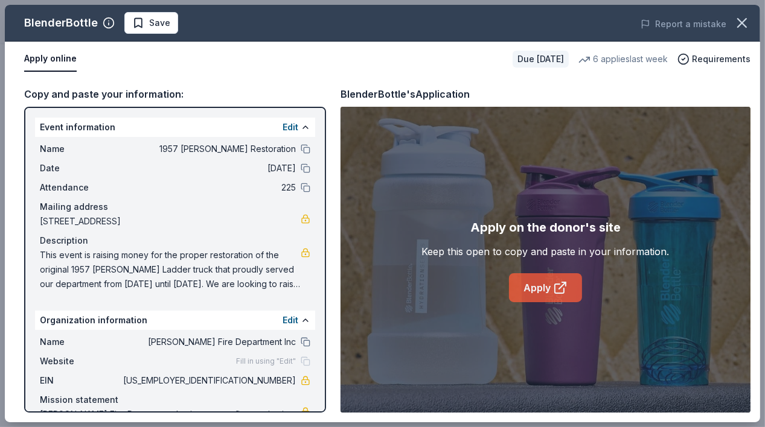
click at [524, 284] on link "Apply" at bounding box center [545, 287] width 73 height 29
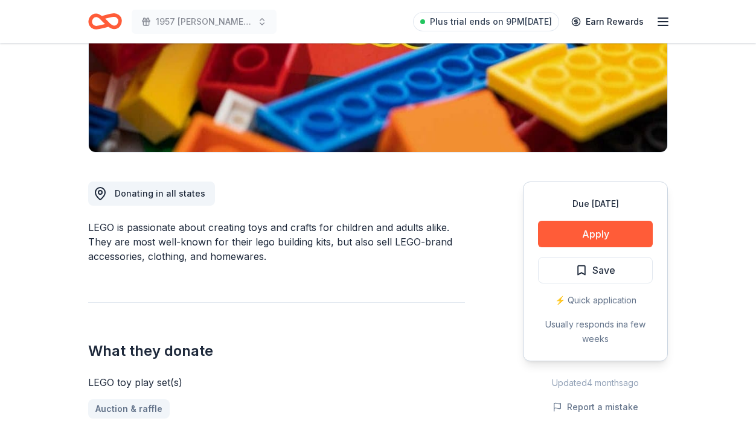
scroll to position [302, 0]
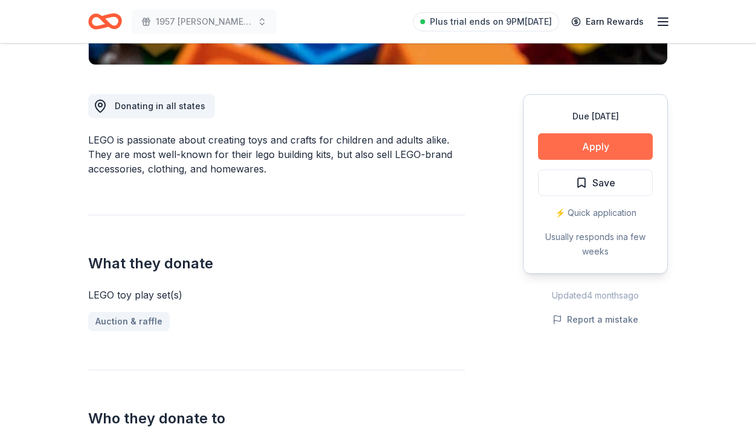
click at [609, 147] on button "Apply" at bounding box center [595, 146] width 115 height 27
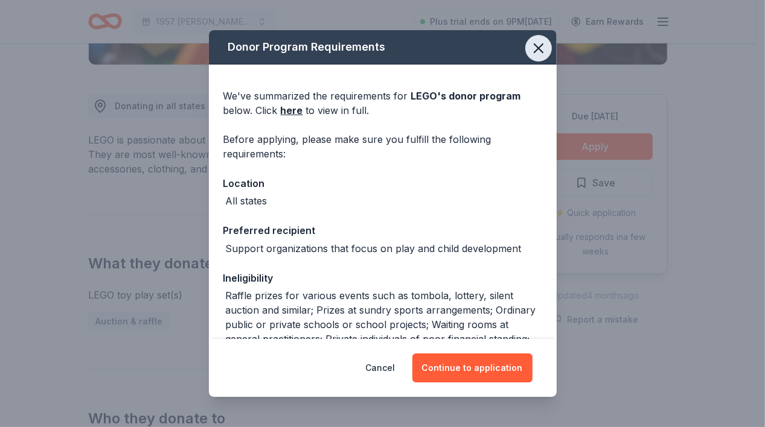
click at [530, 46] on icon "button" at bounding box center [538, 48] width 17 height 17
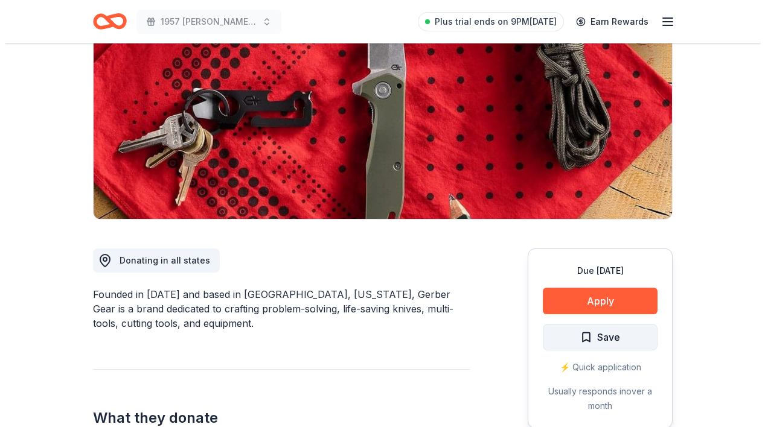
scroll to position [181, 0]
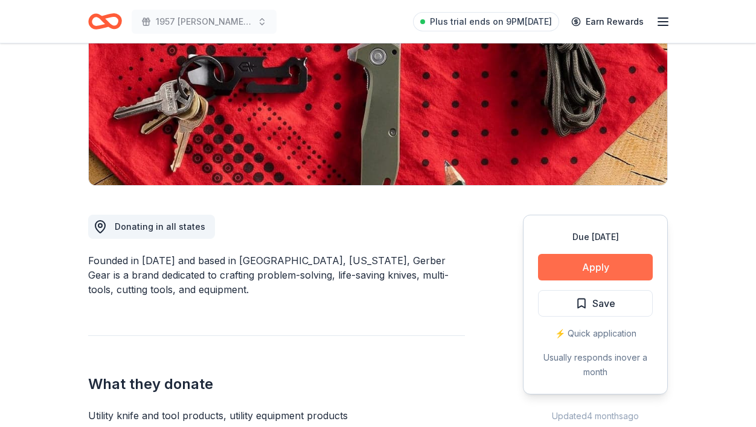
click at [599, 272] on button "Apply" at bounding box center [595, 267] width 115 height 27
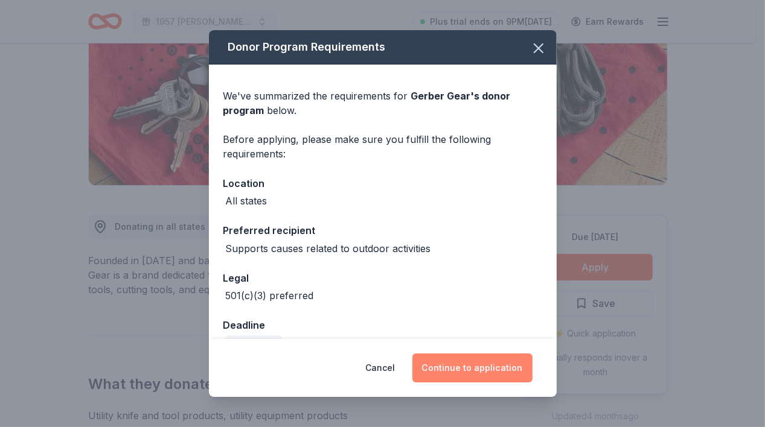
click at [444, 362] on button "Continue to application" at bounding box center [472, 368] width 120 height 29
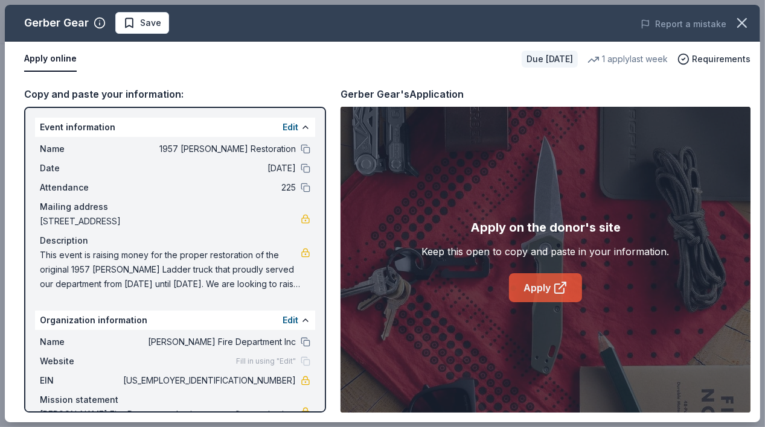
click at [542, 291] on link "Apply" at bounding box center [545, 287] width 73 height 29
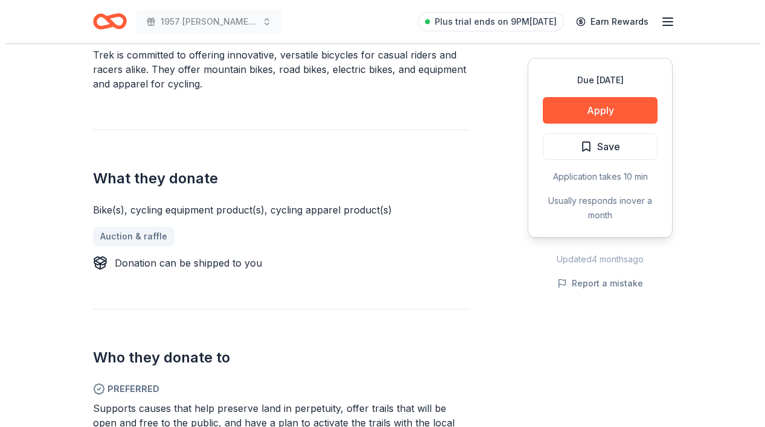
scroll to position [423, 0]
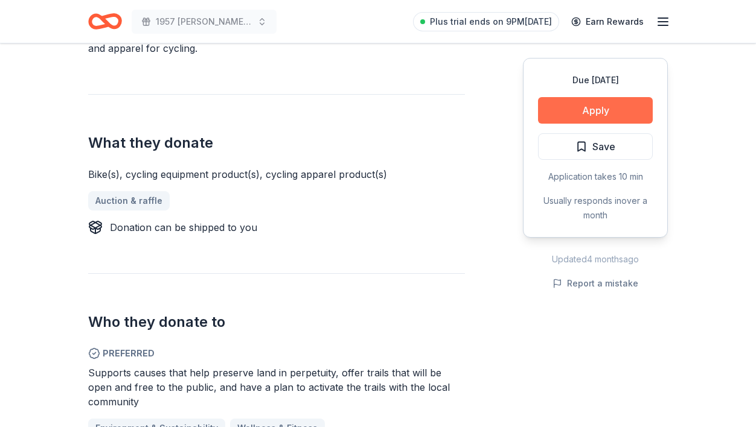
click at [602, 115] on button "Apply" at bounding box center [595, 110] width 115 height 27
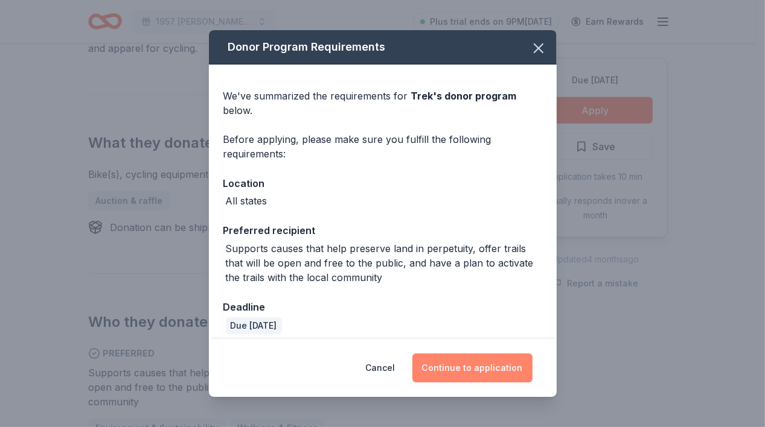
click at [469, 363] on button "Continue to application" at bounding box center [472, 368] width 120 height 29
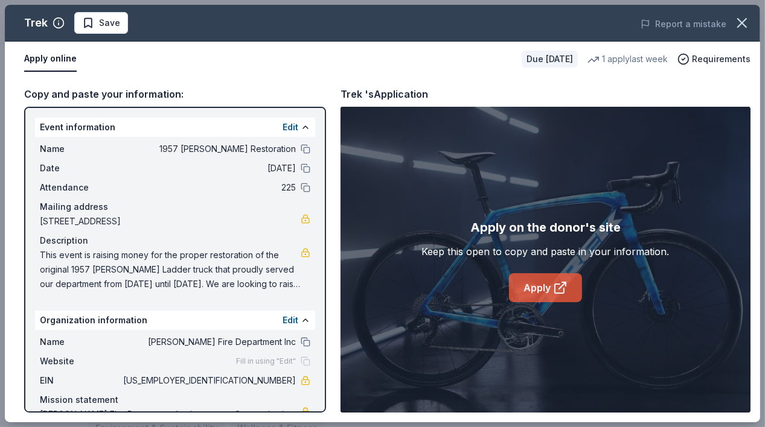
click at [524, 292] on link "Apply" at bounding box center [545, 287] width 73 height 29
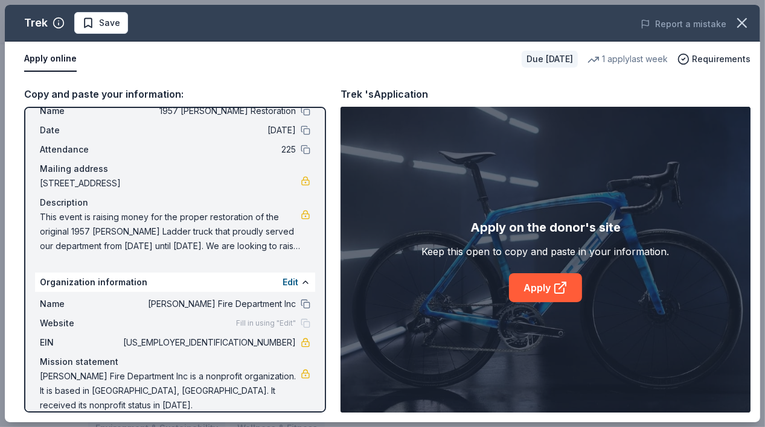
scroll to position [39, 0]
click at [5, 187] on div "Copy and paste your information: Event information Edit Name 1957 Ward LaFrance…" at bounding box center [382, 250] width 755 height 346
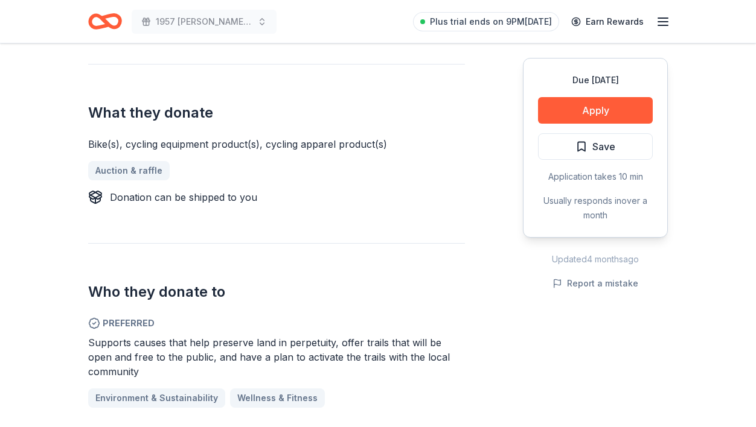
scroll to position [423, 0]
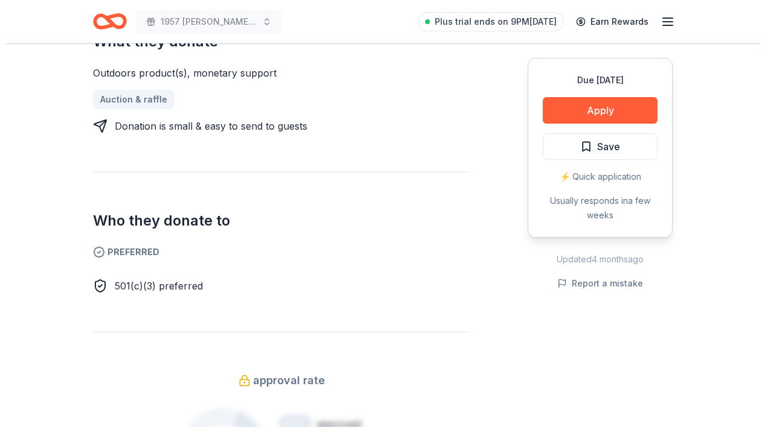
scroll to position [543, 0]
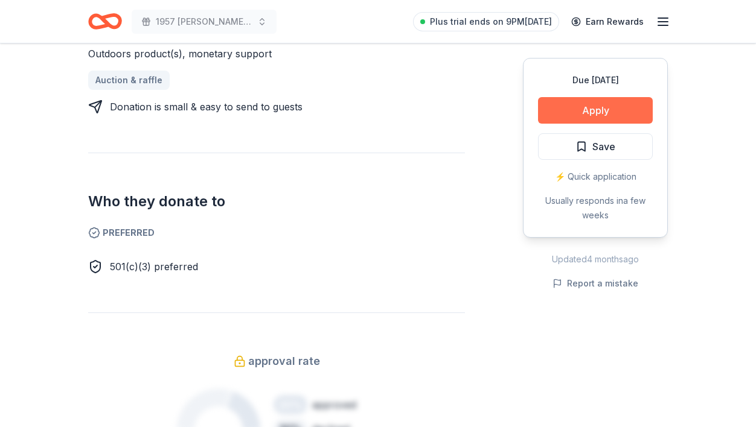
click at [586, 112] on button "Apply" at bounding box center [595, 110] width 115 height 27
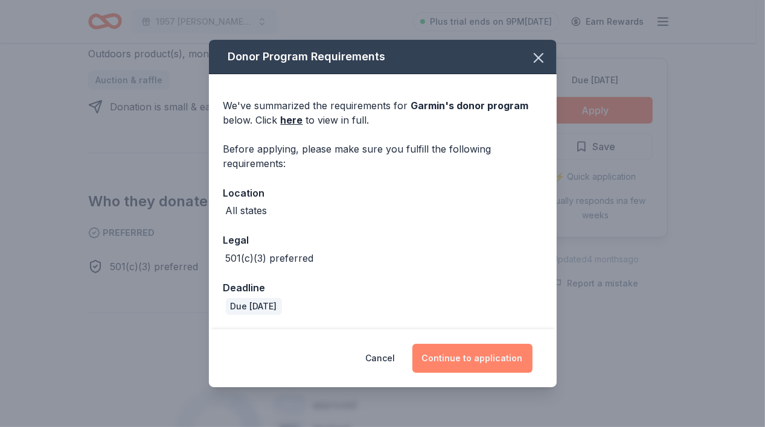
click at [485, 357] on button "Continue to application" at bounding box center [472, 358] width 120 height 29
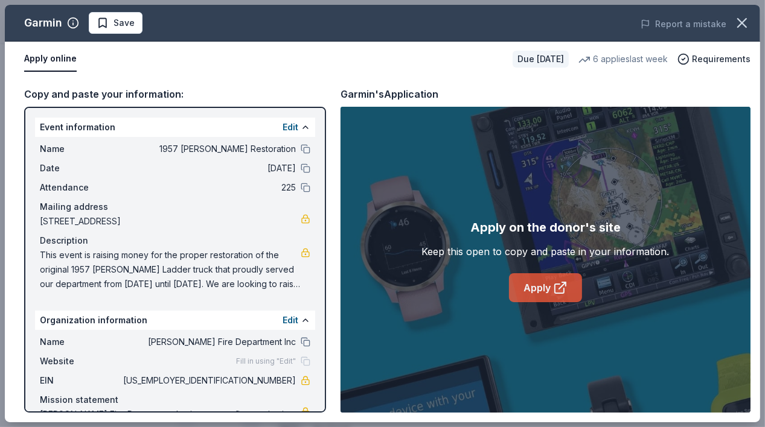
click at [558, 284] on icon at bounding box center [559, 288] width 9 height 9
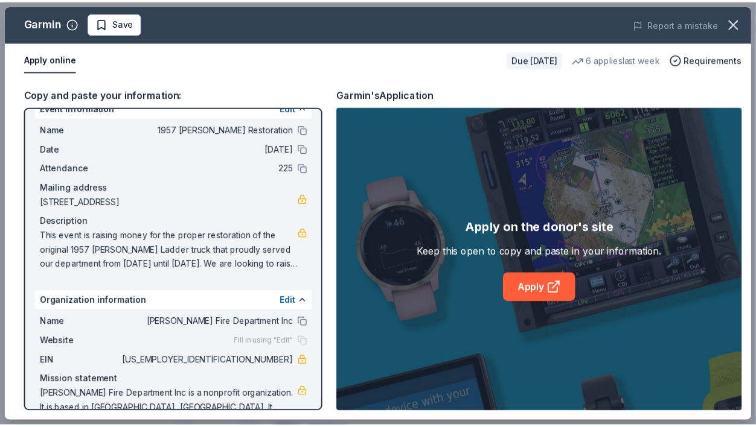
scroll to position [39, 0]
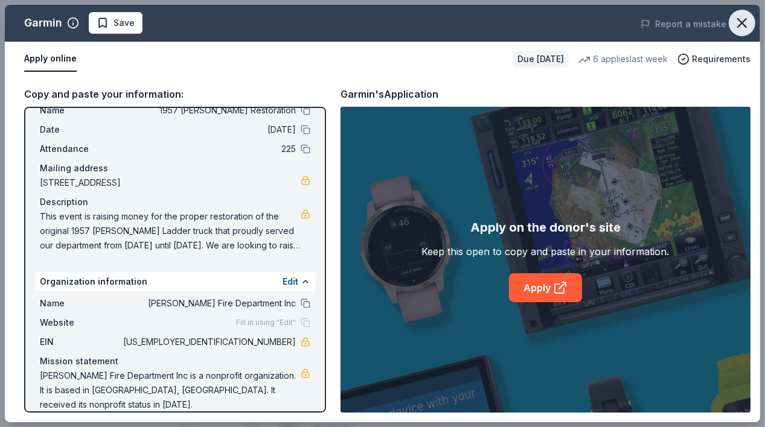
click at [740, 18] on icon "button" at bounding box center [742, 22] width 17 height 17
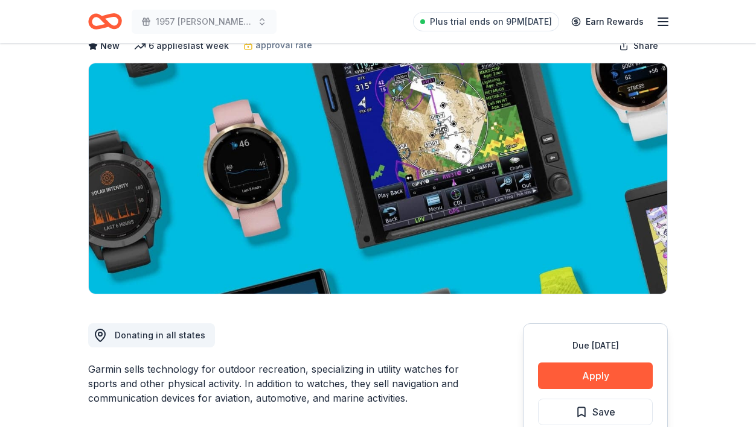
scroll to position [60, 0]
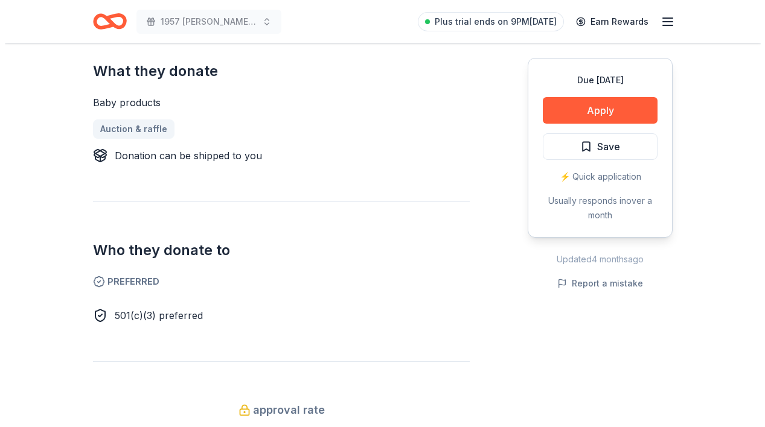
scroll to position [483, 0]
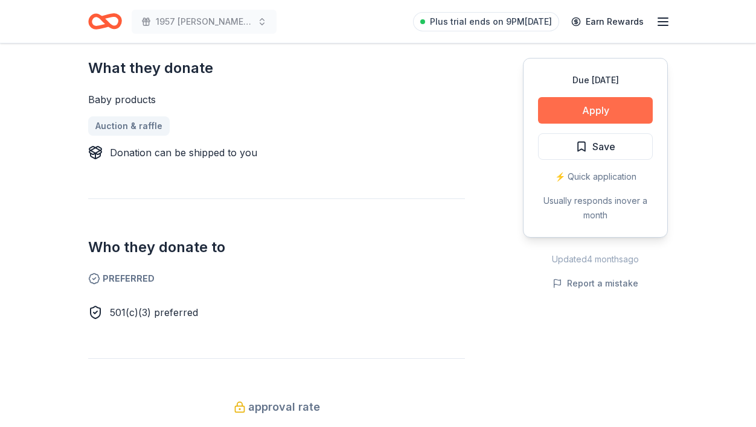
click at [599, 106] on button "Apply" at bounding box center [595, 110] width 115 height 27
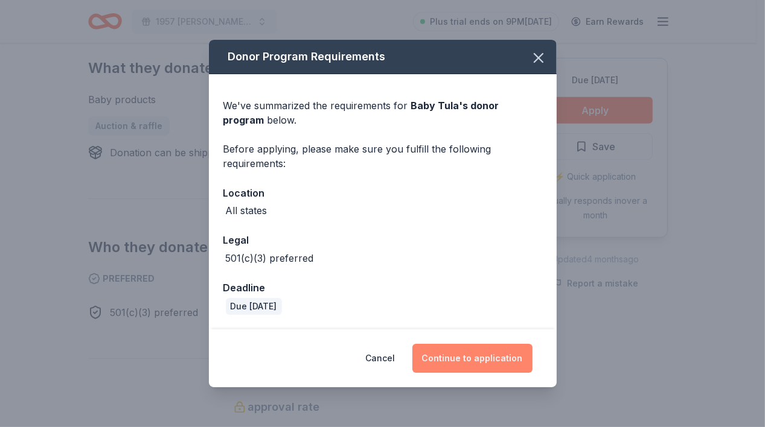
click at [472, 366] on button "Continue to application" at bounding box center [472, 358] width 120 height 29
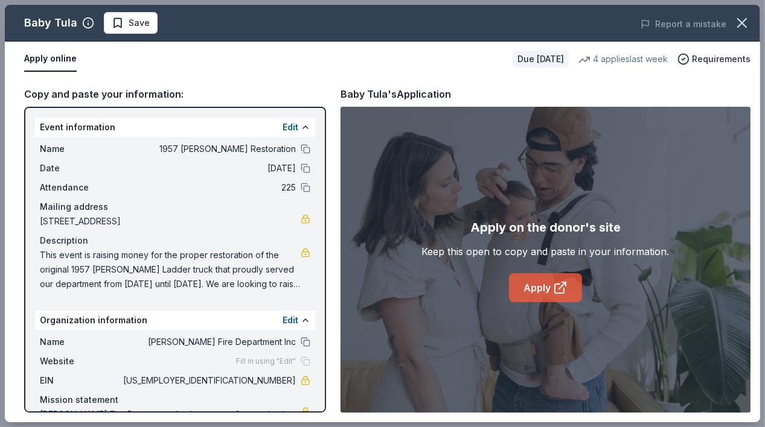
click at [544, 287] on link "Apply" at bounding box center [545, 287] width 73 height 29
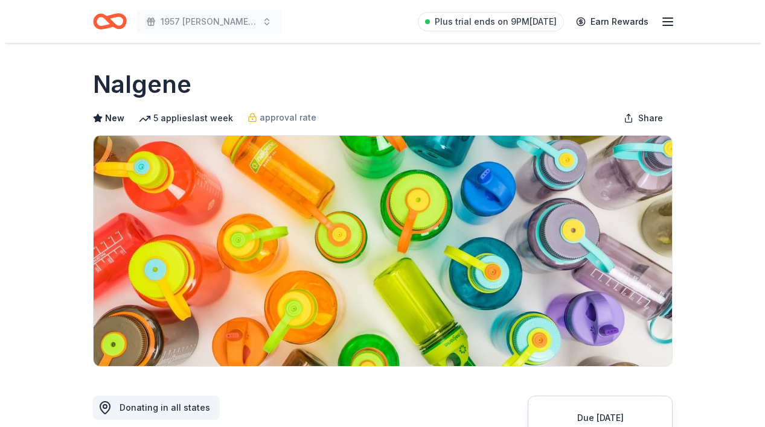
scroll to position [181, 0]
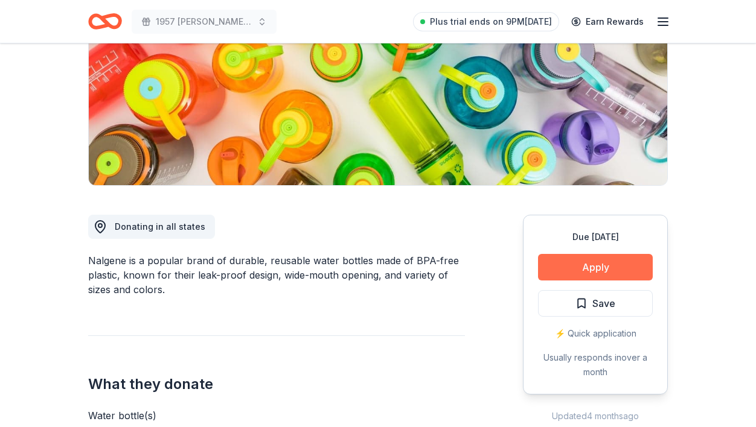
click at [618, 265] on button "Apply" at bounding box center [595, 267] width 115 height 27
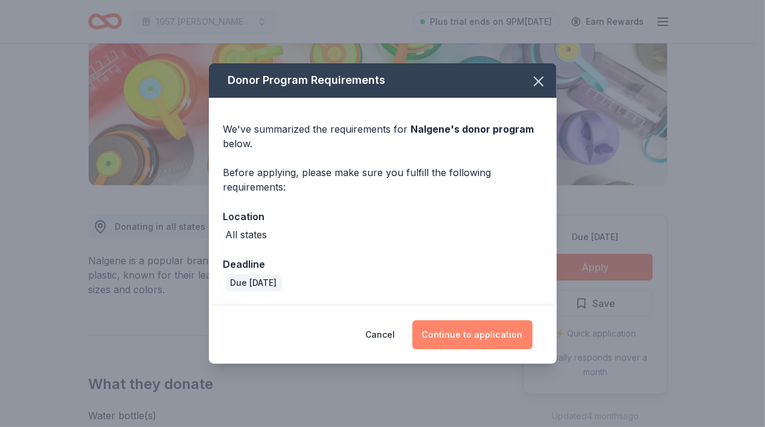
click at [446, 335] on button "Continue to application" at bounding box center [472, 335] width 120 height 29
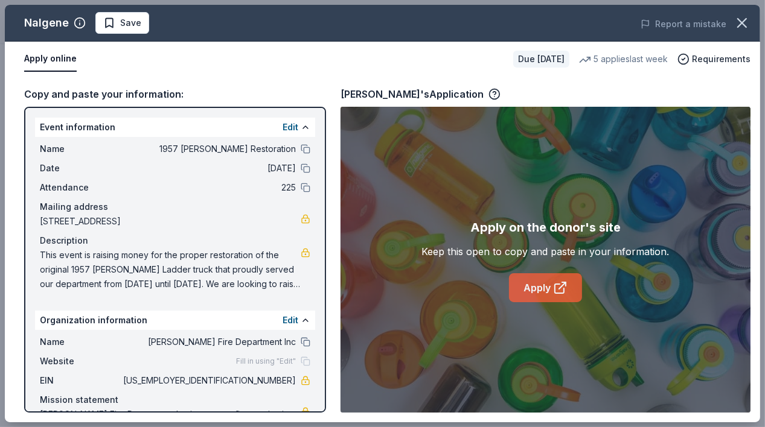
click at [557, 292] on icon at bounding box center [560, 288] width 14 height 14
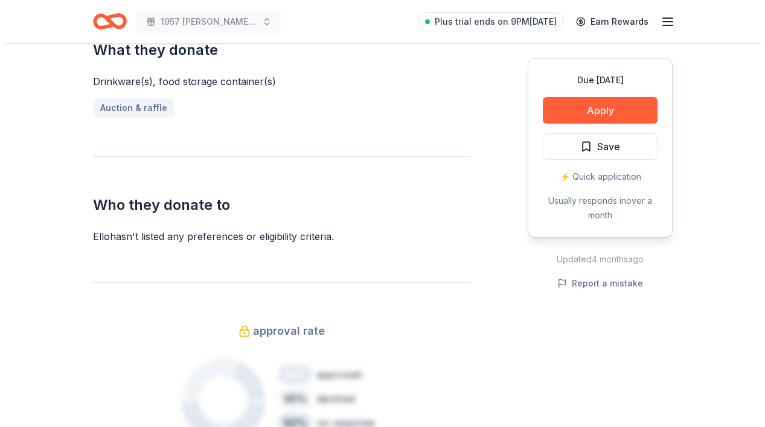
scroll to position [483, 0]
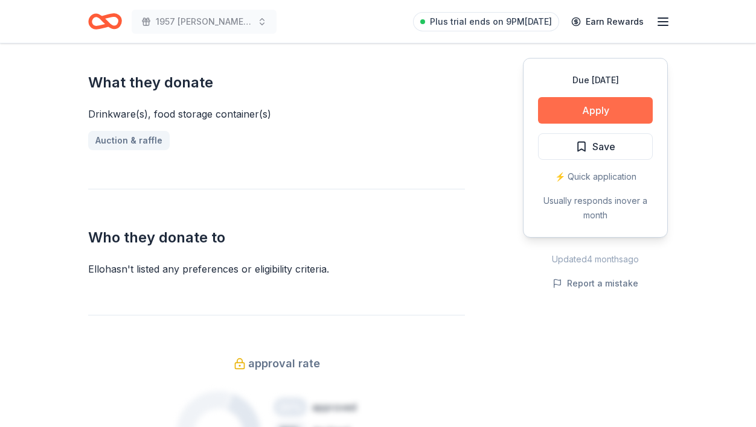
click at [584, 110] on button "Apply" at bounding box center [595, 110] width 115 height 27
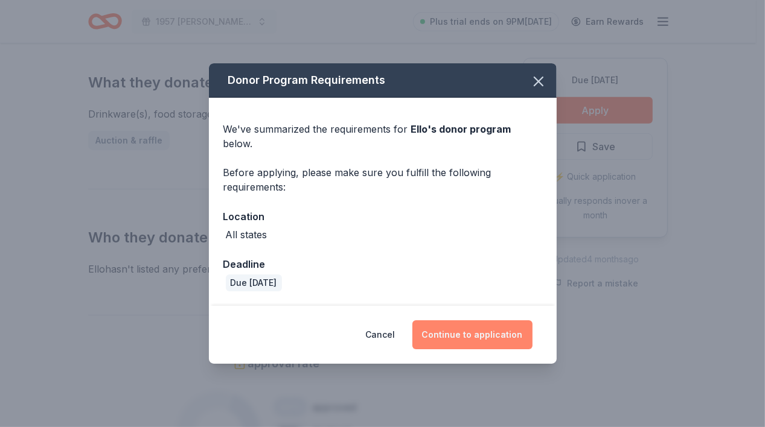
click at [462, 323] on button "Continue to application" at bounding box center [472, 335] width 120 height 29
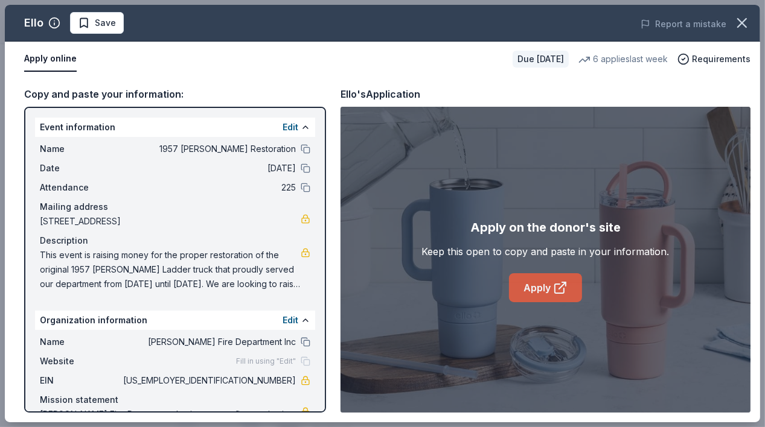
click at [531, 292] on link "Apply" at bounding box center [545, 287] width 73 height 29
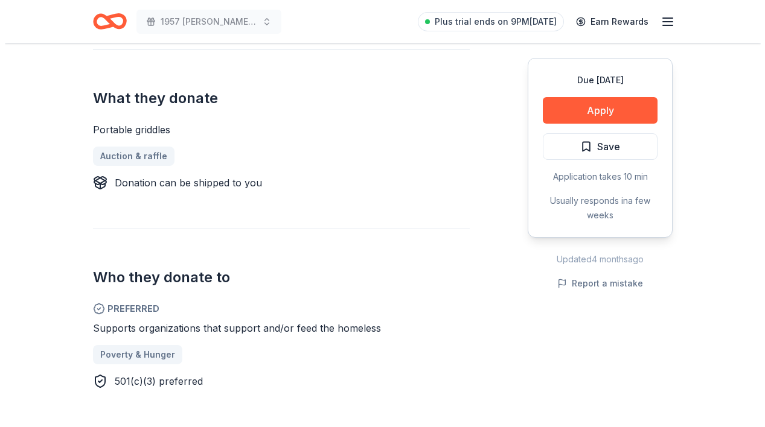
scroll to position [483, 0]
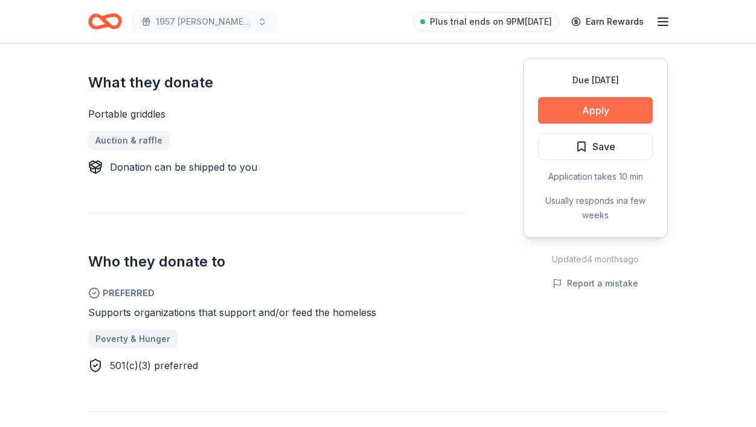
click at [588, 106] on button "Apply" at bounding box center [595, 110] width 115 height 27
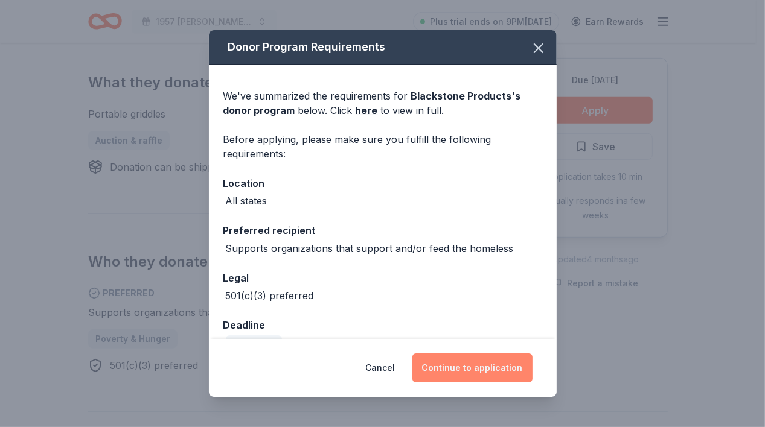
click at [483, 374] on button "Continue to application" at bounding box center [472, 368] width 120 height 29
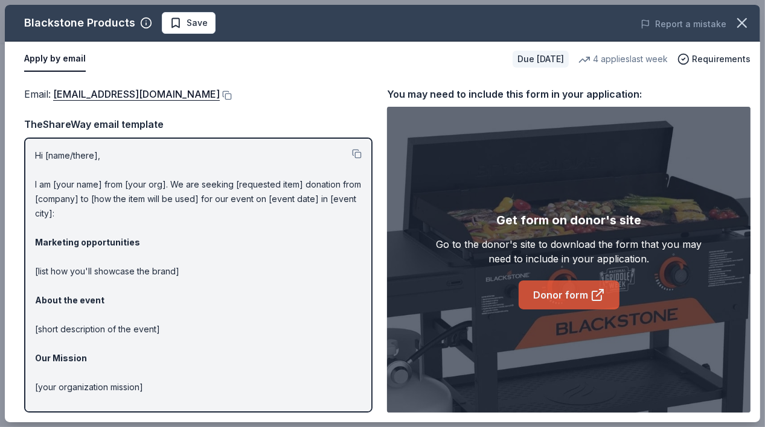
click at [546, 294] on link "Donor form" at bounding box center [569, 295] width 101 height 29
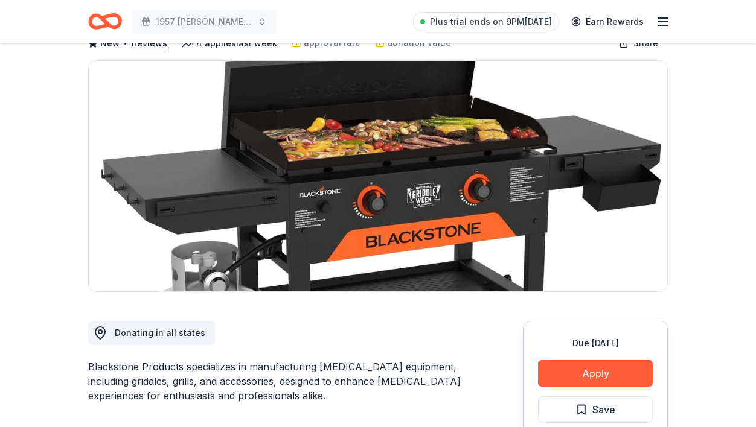
scroll to position [60, 0]
